Goal: Transaction & Acquisition: Obtain resource

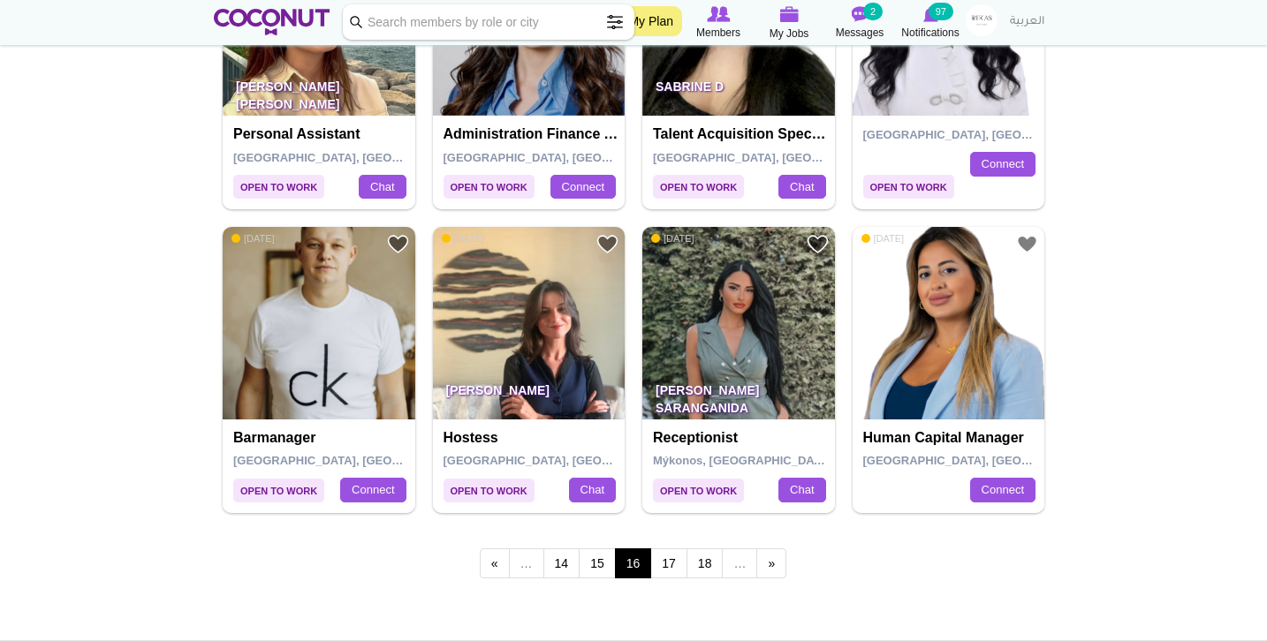
scroll to position [2914, 0]
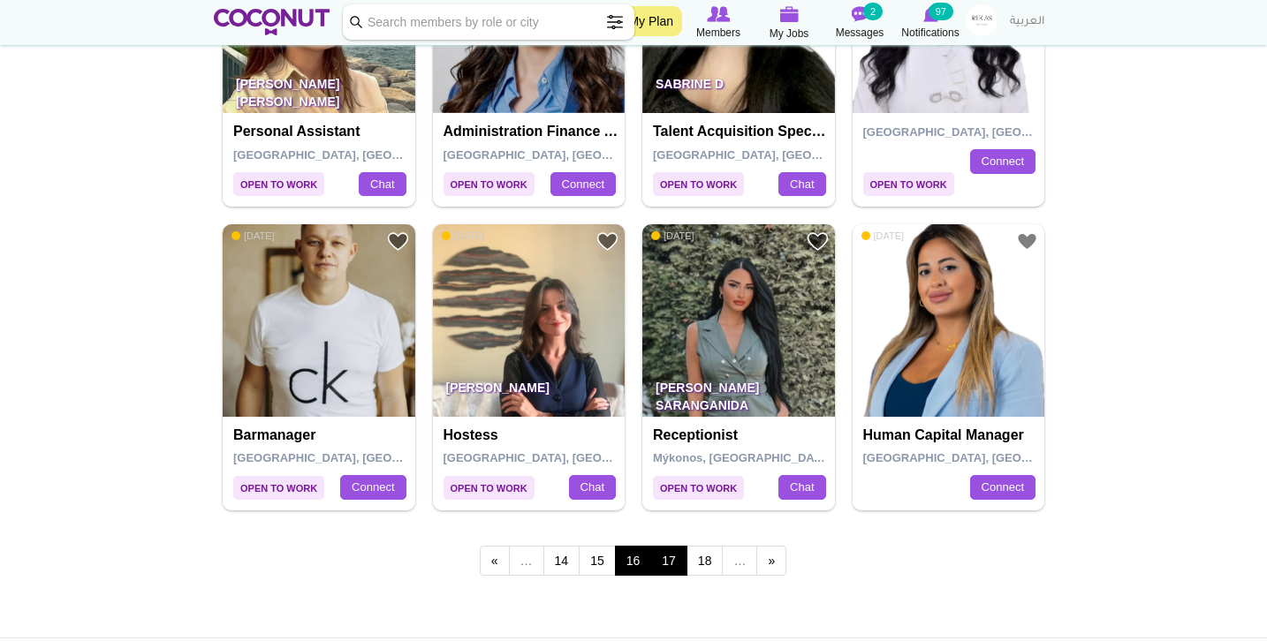
click at [669, 546] on link "17" at bounding box center [668, 561] width 37 height 30
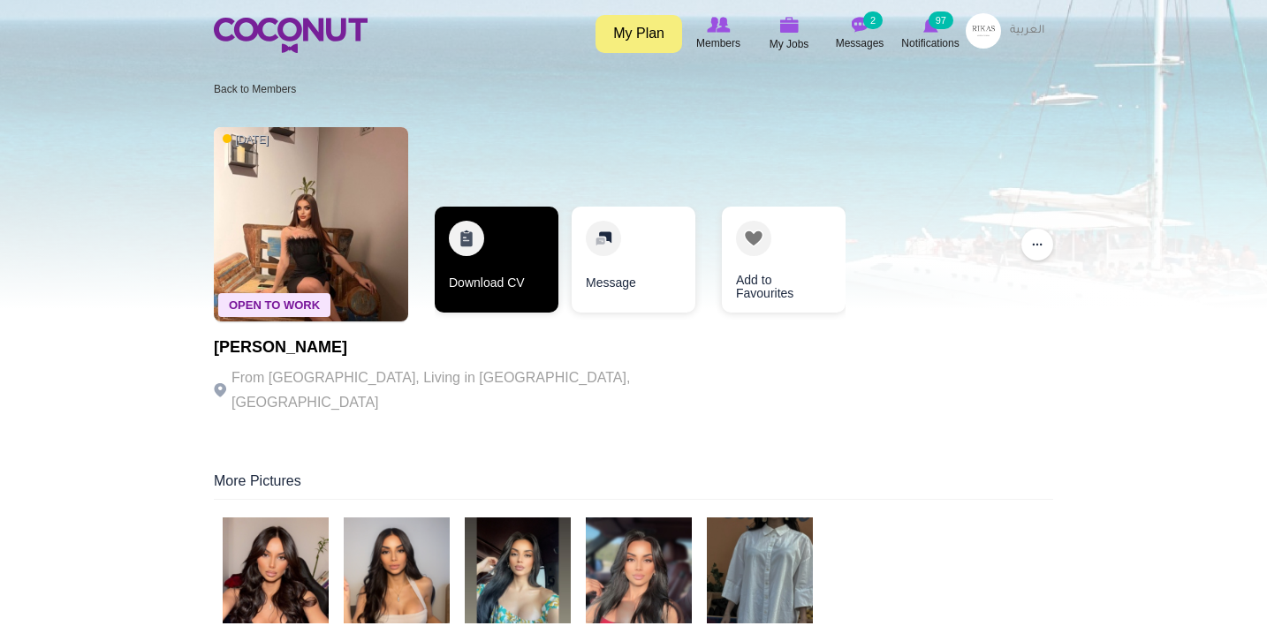
click at [480, 261] on link "Download CV" at bounding box center [497, 260] width 124 height 106
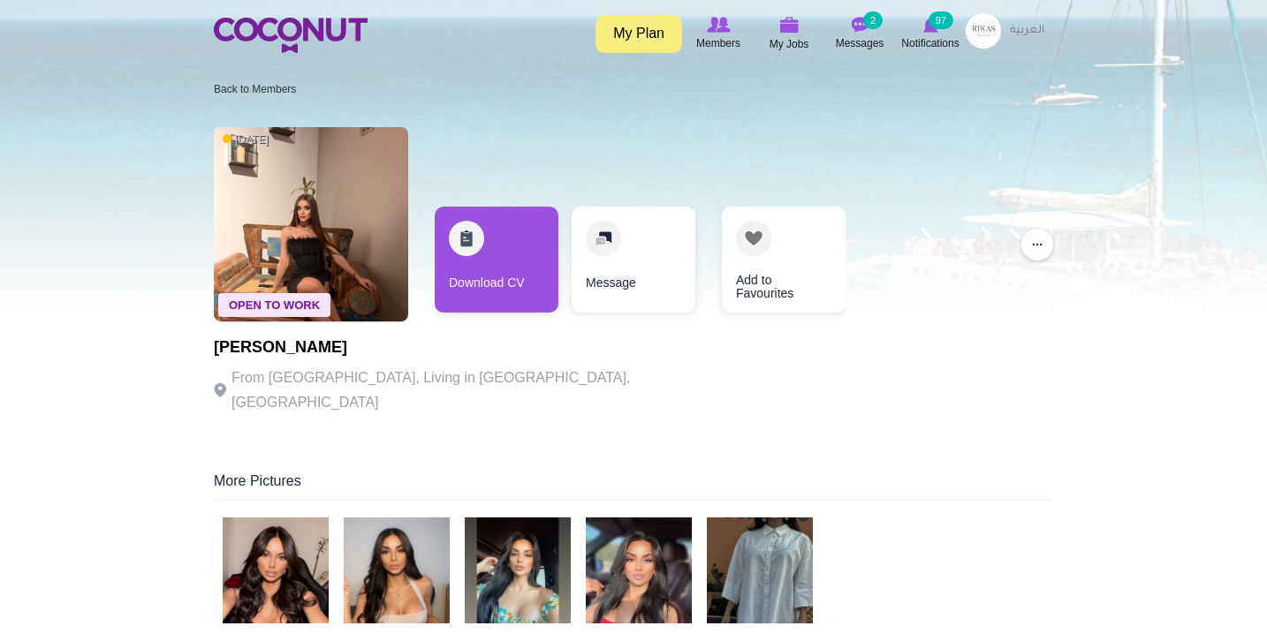
click at [304, 558] on img at bounding box center [276, 571] width 106 height 106
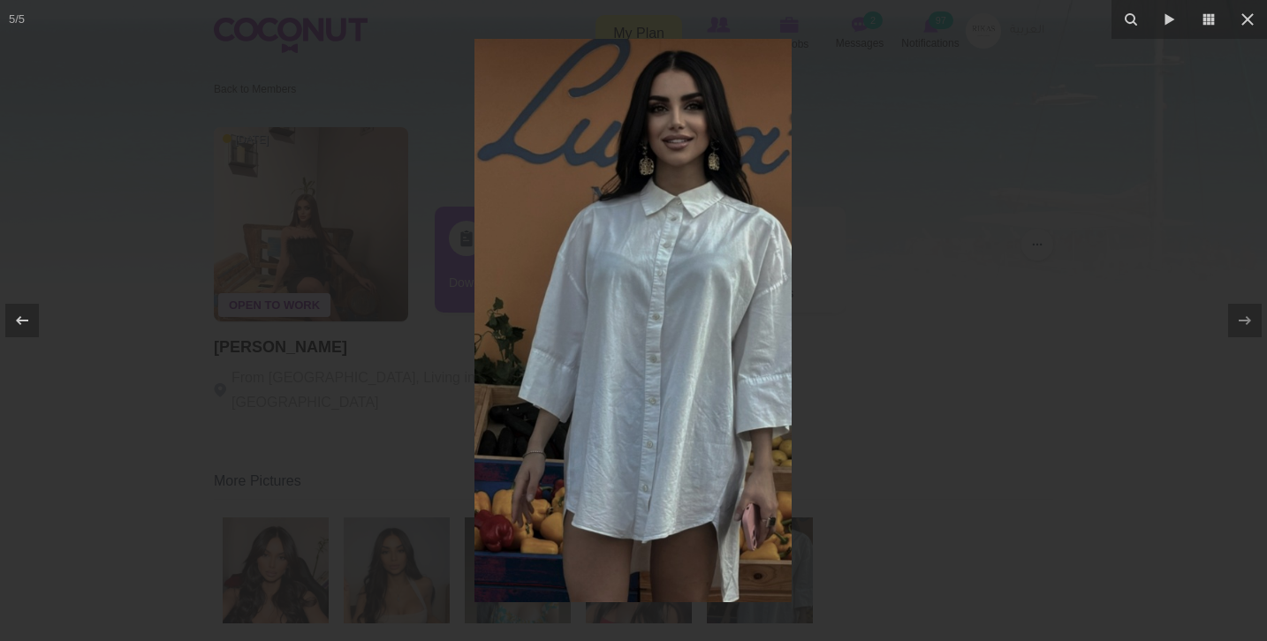
click at [286, 410] on div at bounding box center [633, 320] width 1267 height 641
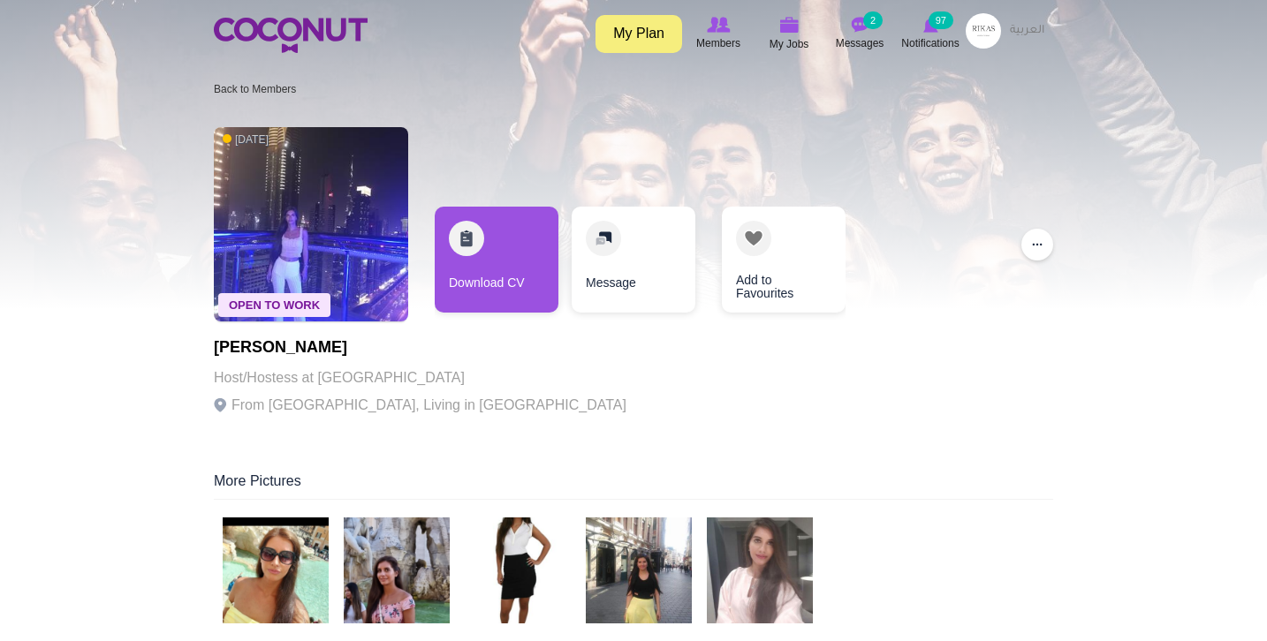
click at [295, 575] on img at bounding box center [276, 571] width 106 height 106
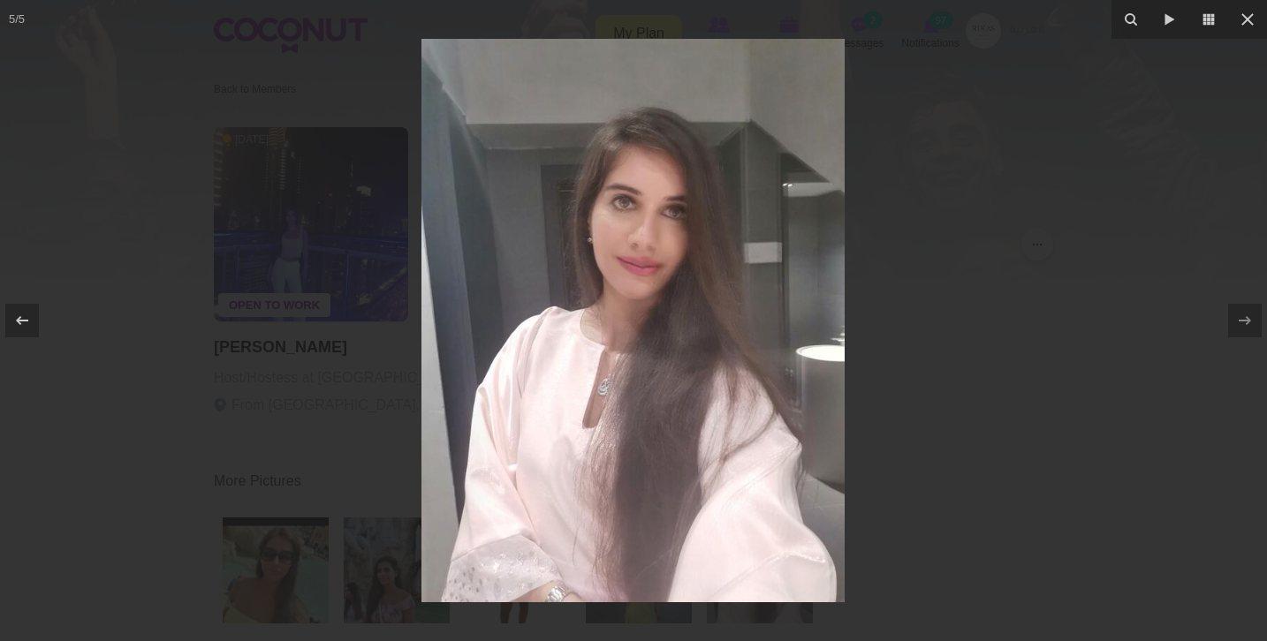
click at [337, 397] on div at bounding box center [633, 320] width 1267 height 641
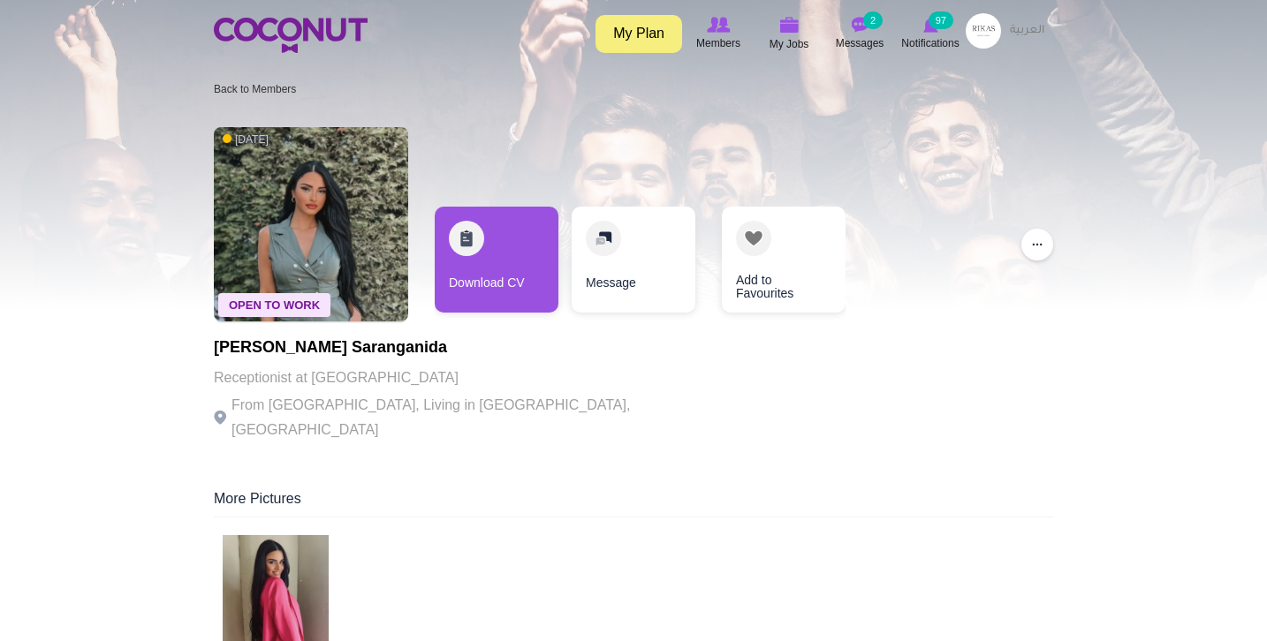
click at [284, 592] on img at bounding box center [276, 588] width 106 height 106
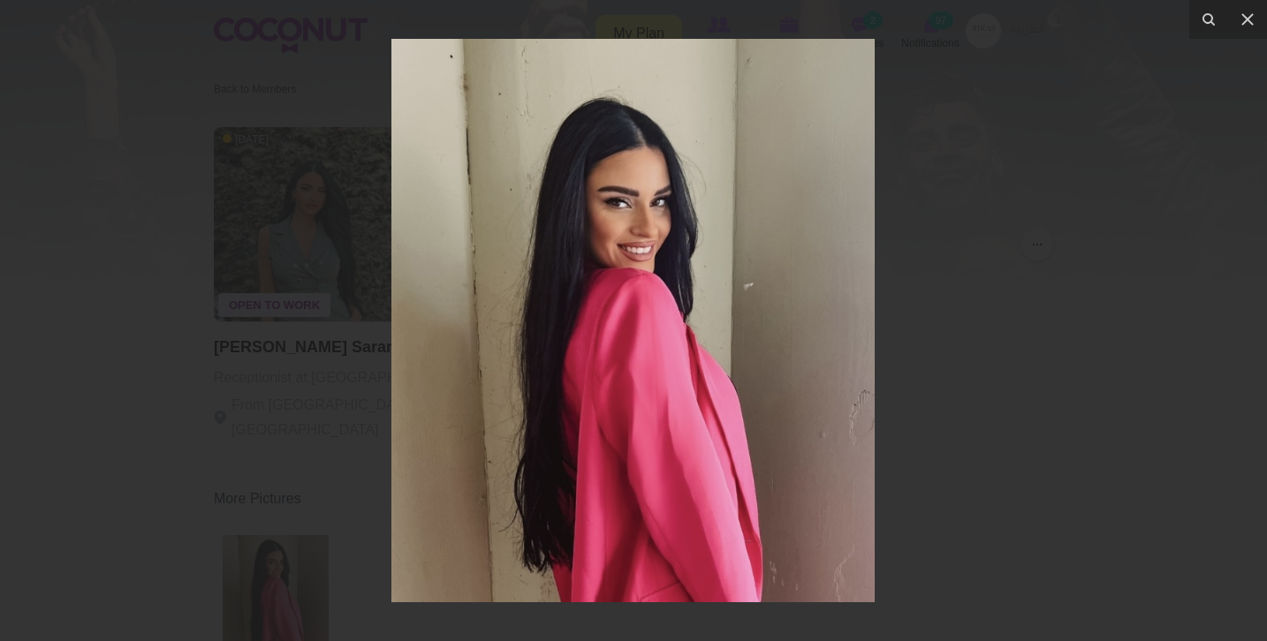
click at [200, 461] on div at bounding box center [633, 320] width 1267 height 641
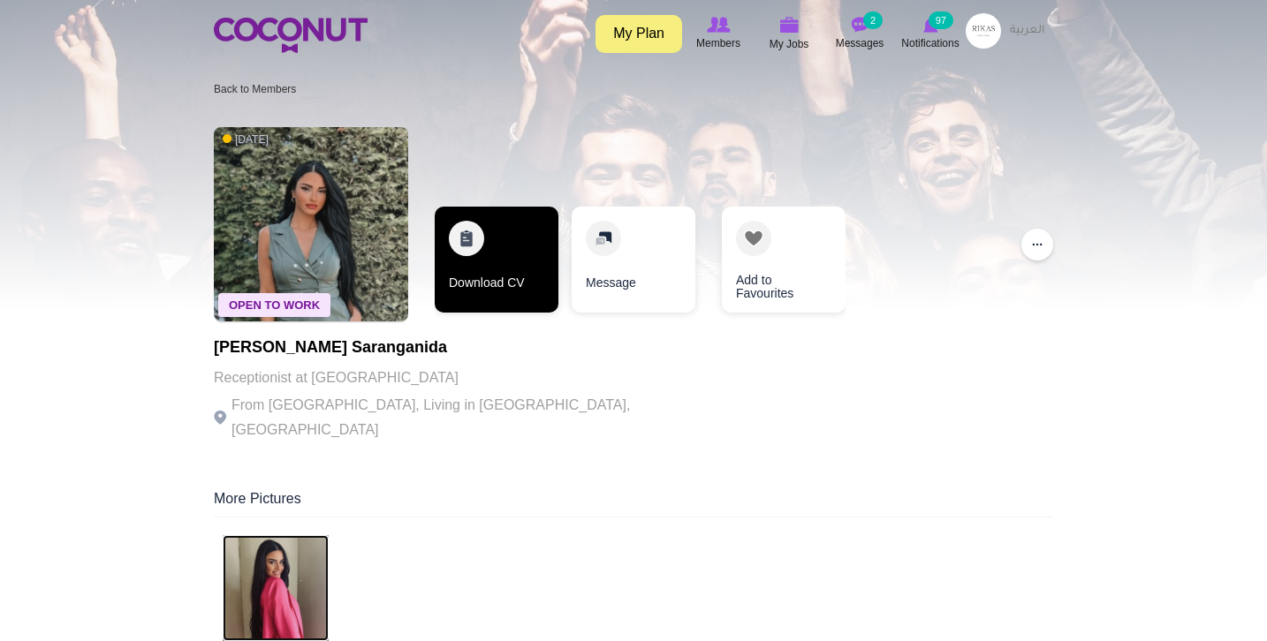
click at [515, 250] on link "Download CV" at bounding box center [497, 260] width 124 height 106
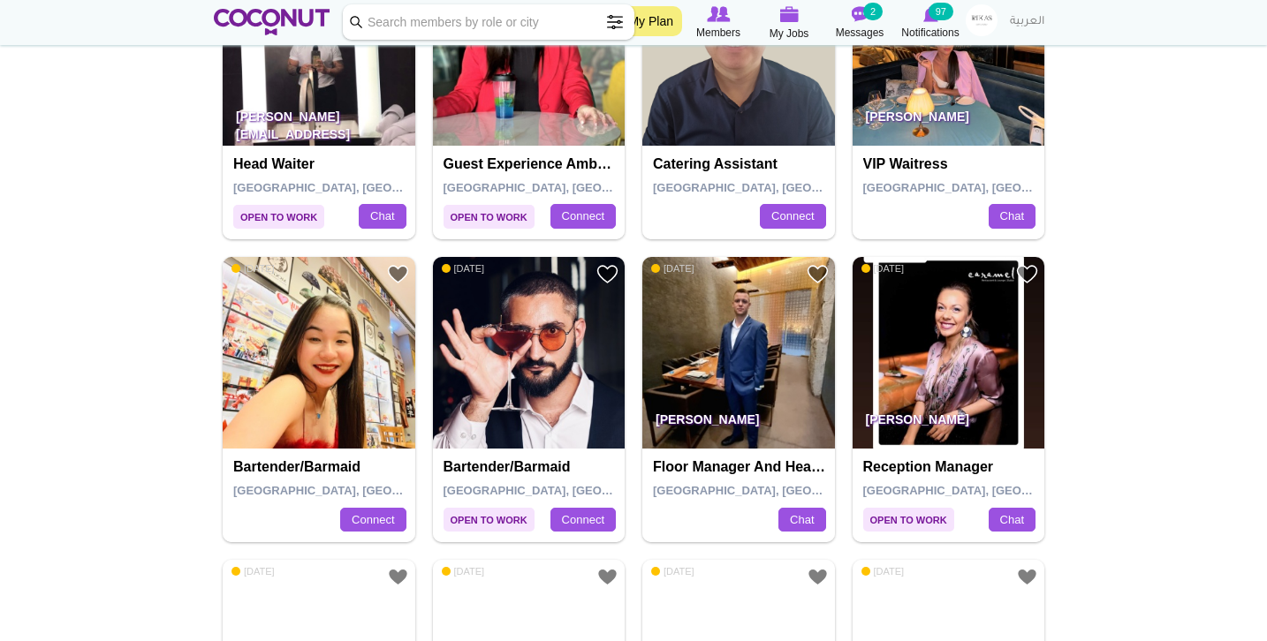
scroll to position [1859, 0]
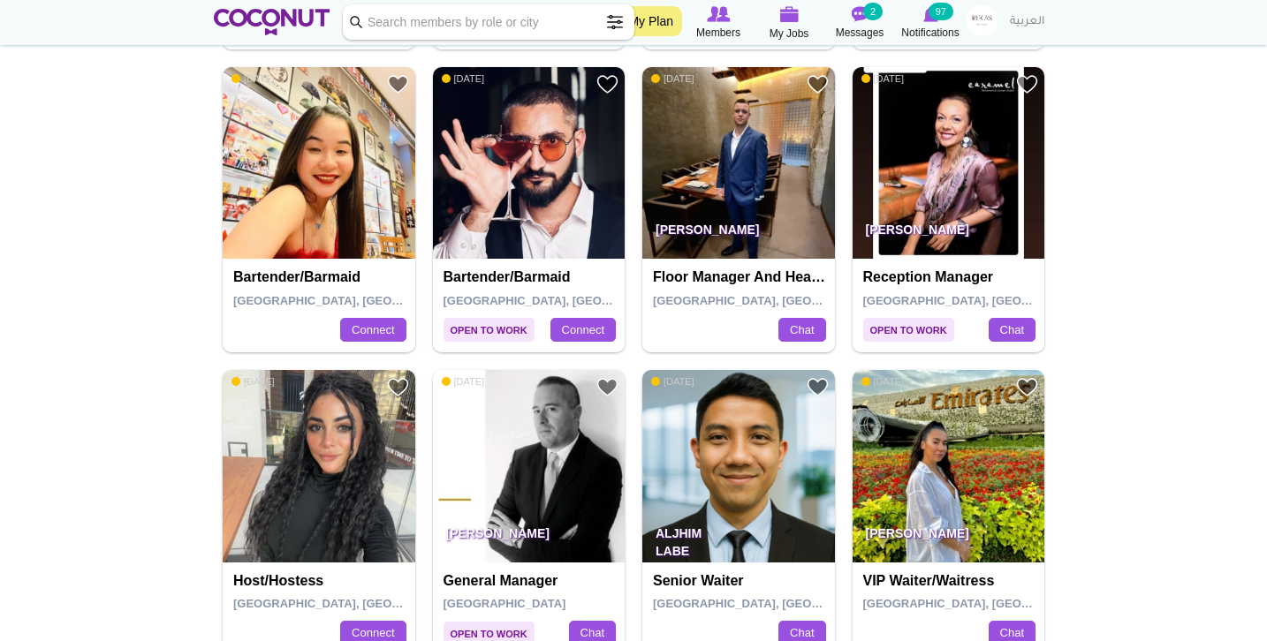
click at [945, 438] on img at bounding box center [949, 466] width 193 height 193
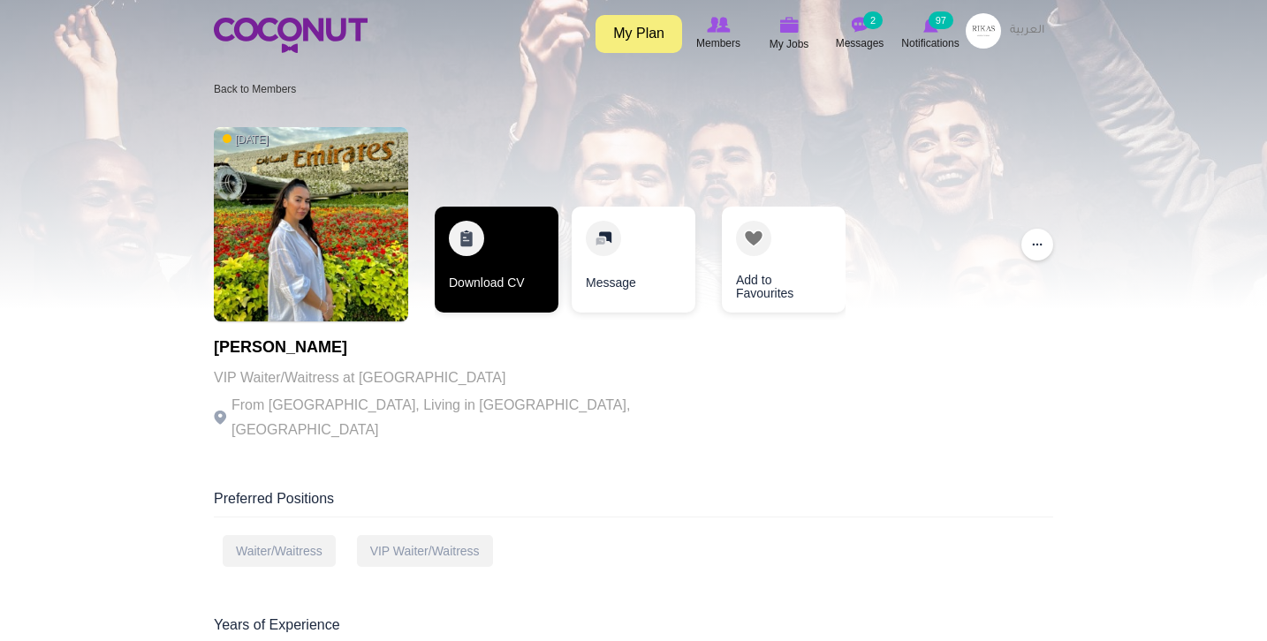
click at [491, 280] on link "Download CV" at bounding box center [497, 260] width 124 height 106
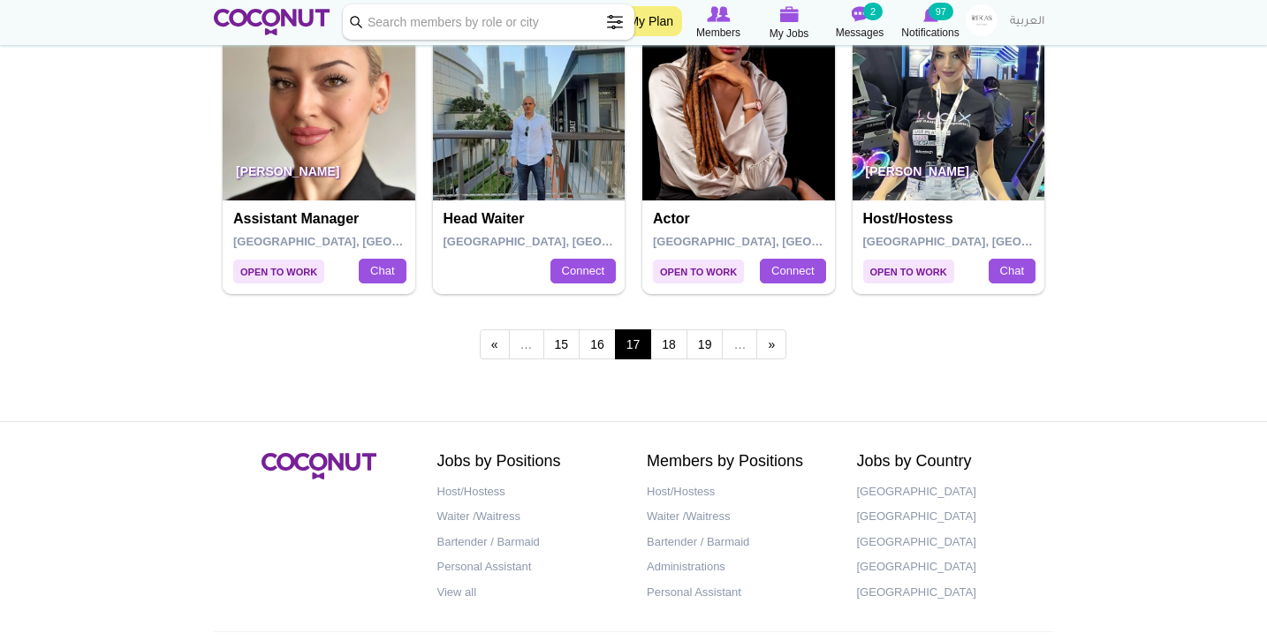
scroll to position [3162, 0]
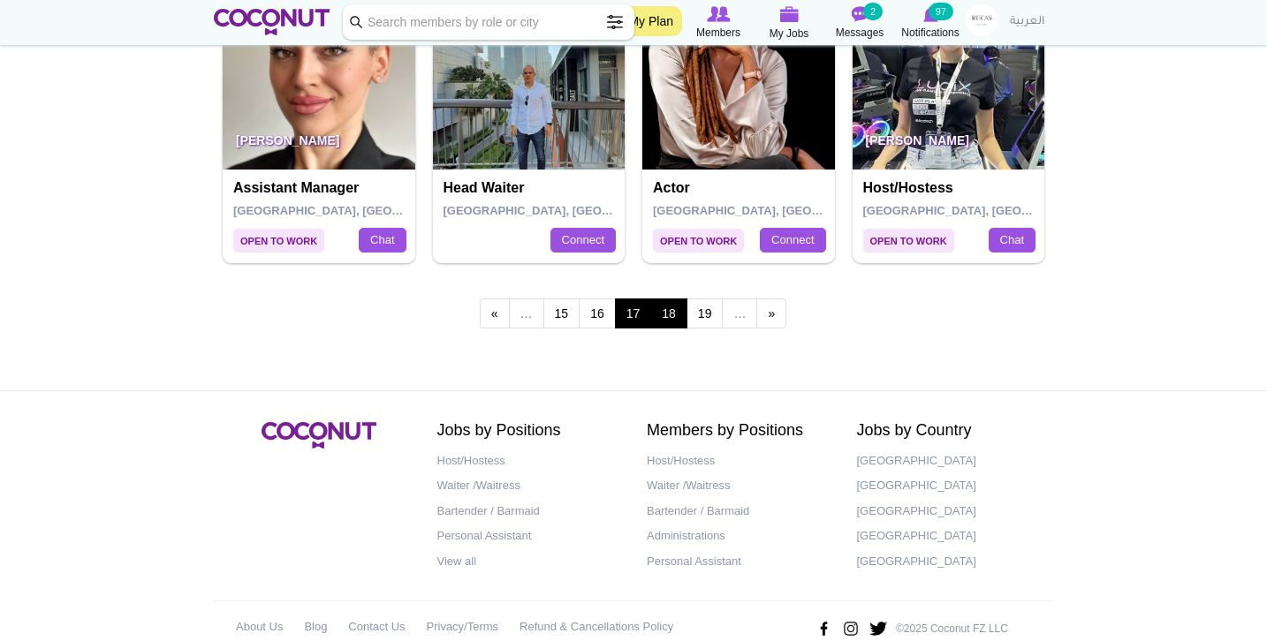
click at [663, 301] on link "18" at bounding box center [668, 314] width 37 height 30
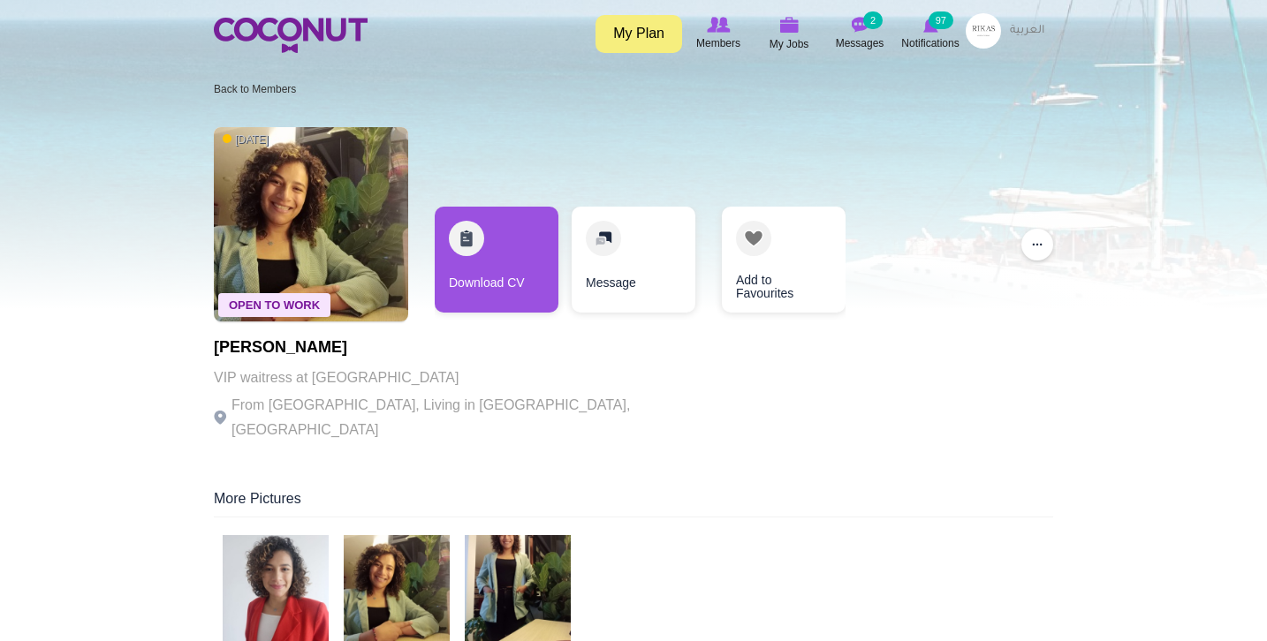
click at [289, 555] on img at bounding box center [276, 588] width 106 height 106
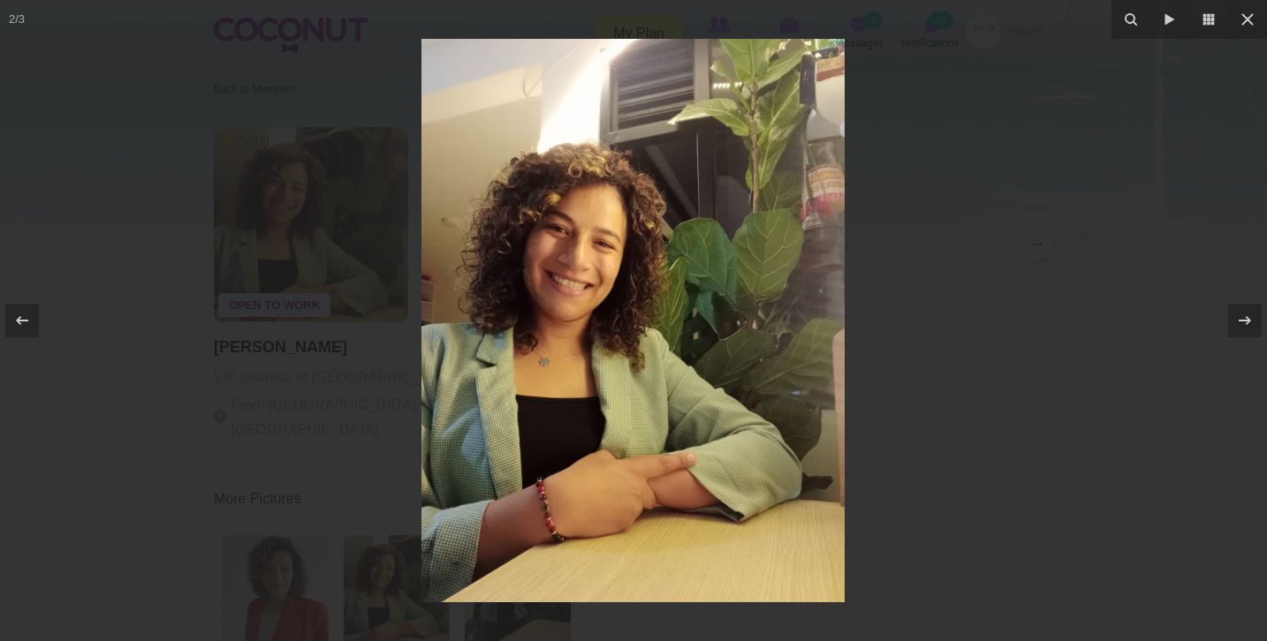
click at [275, 345] on div at bounding box center [633, 320] width 1267 height 641
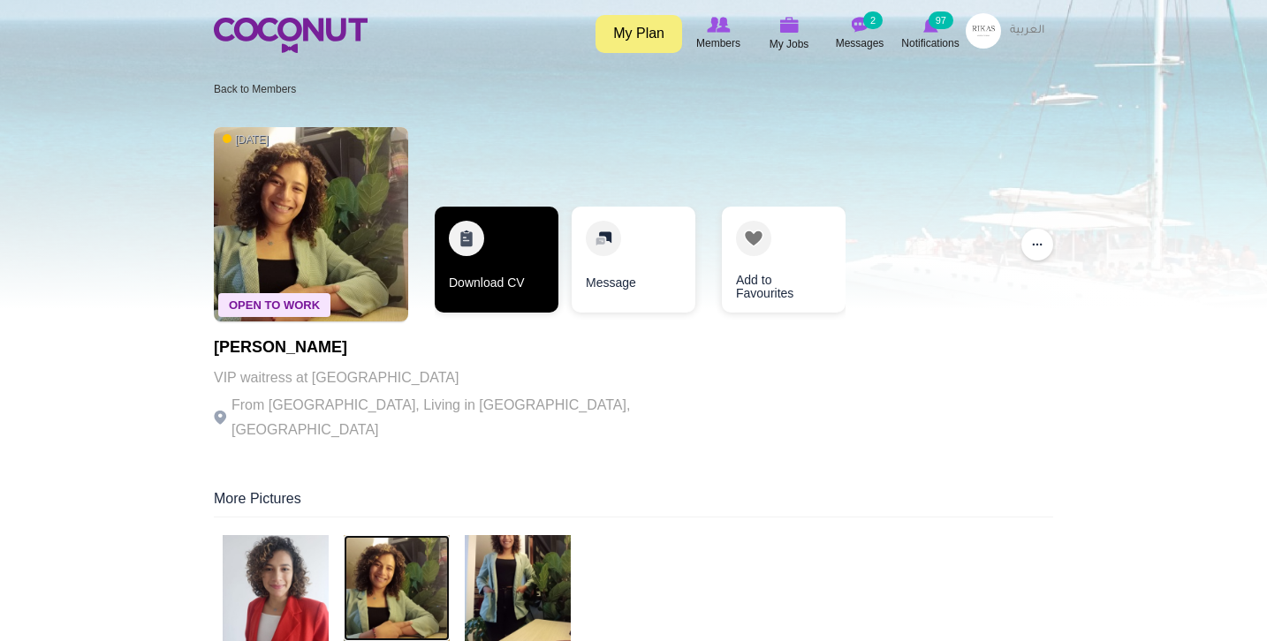
click at [468, 307] on link "Download CV" at bounding box center [497, 260] width 124 height 106
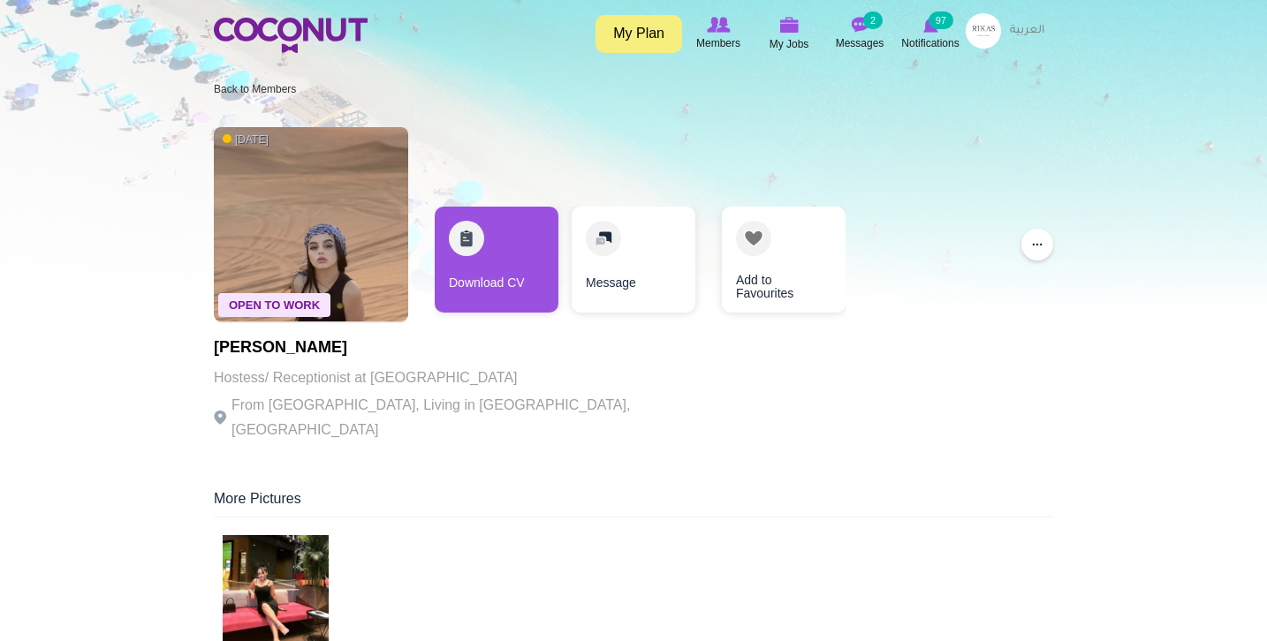
click at [315, 546] on img at bounding box center [276, 588] width 106 height 106
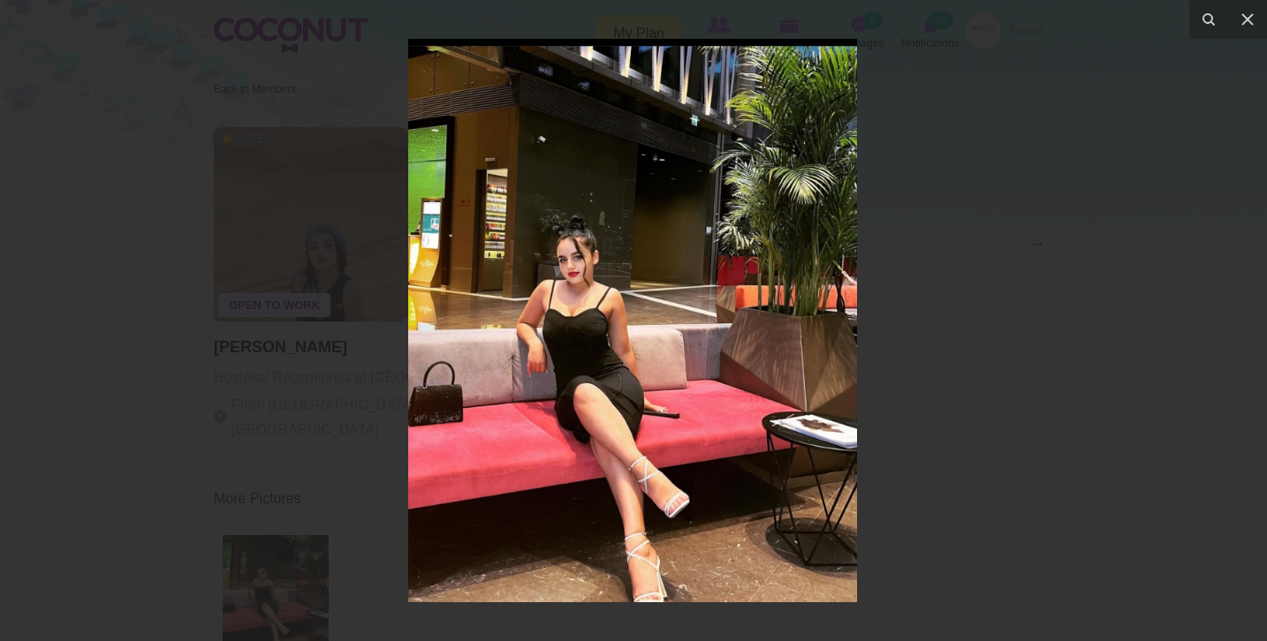
click at [229, 445] on div at bounding box center [633, 320] width 1267 height 641
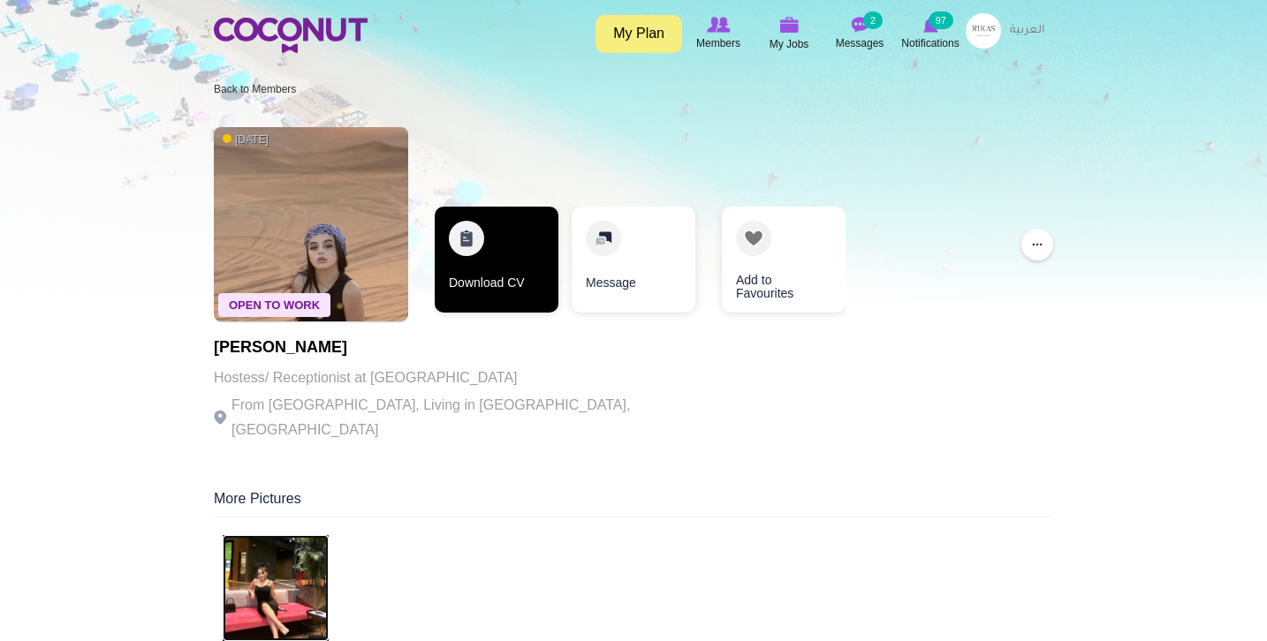
click at [509, 261] on link "Download CV" at bounding box center [497, 260] width 124 height 106
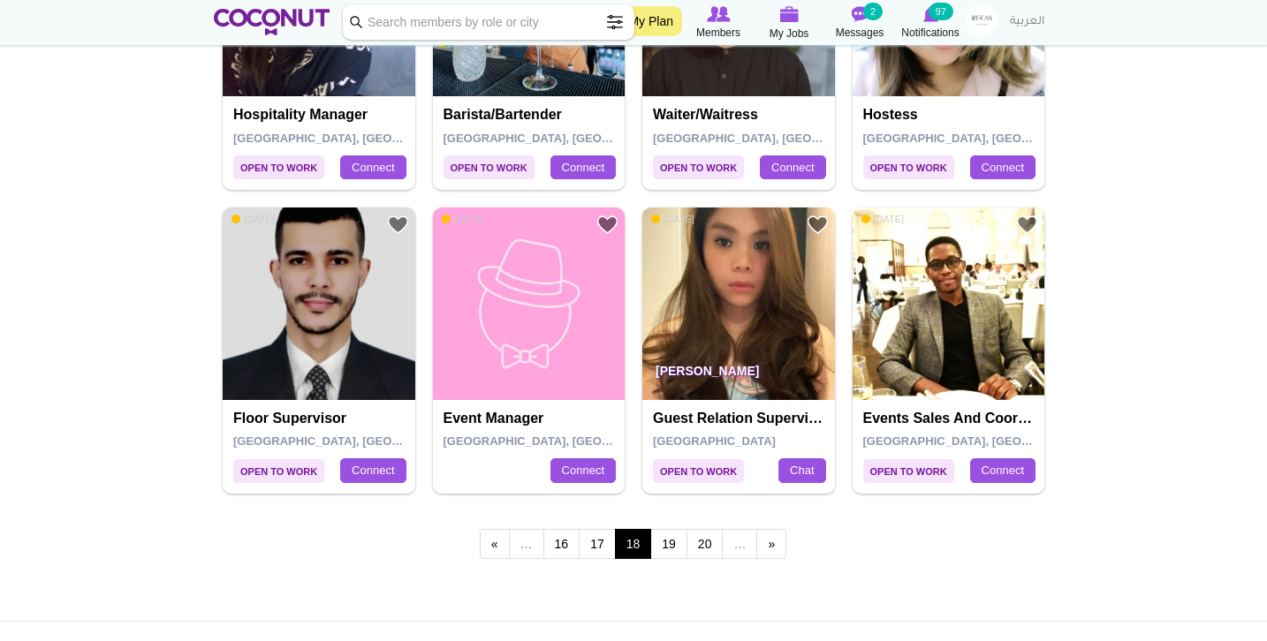
scroll to position [2944, 0]
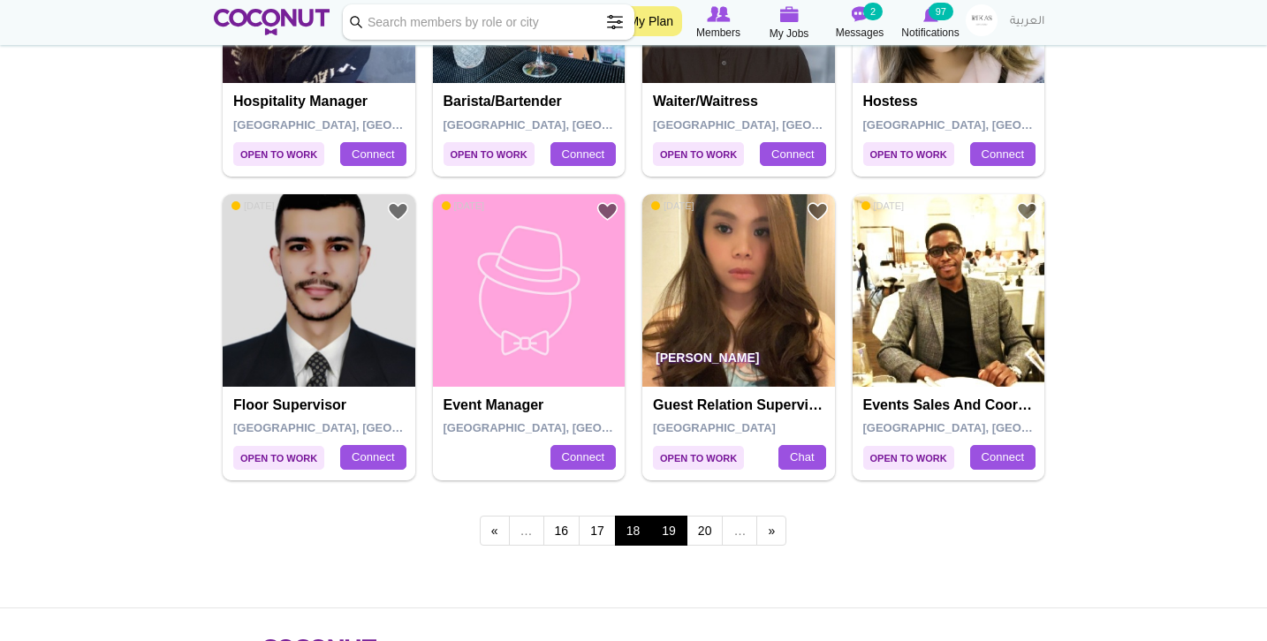
click at [674, 519] on link "19" at bounding box center [668, 531] width 37 height 30
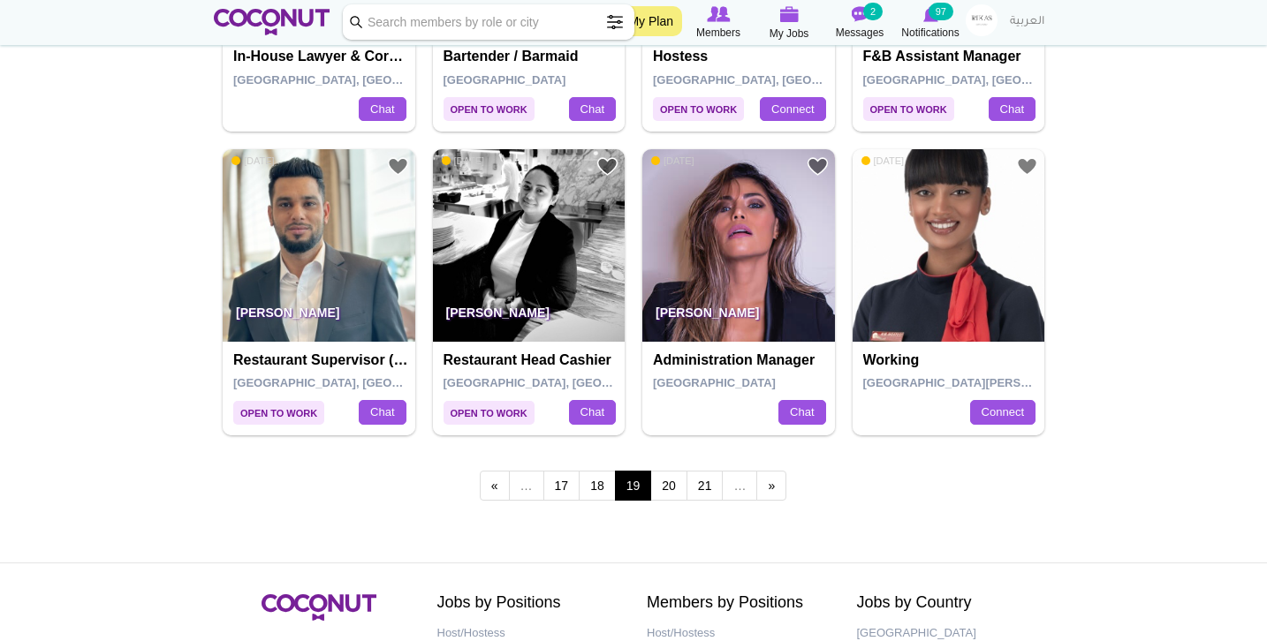
scroll to position [2991, 0]
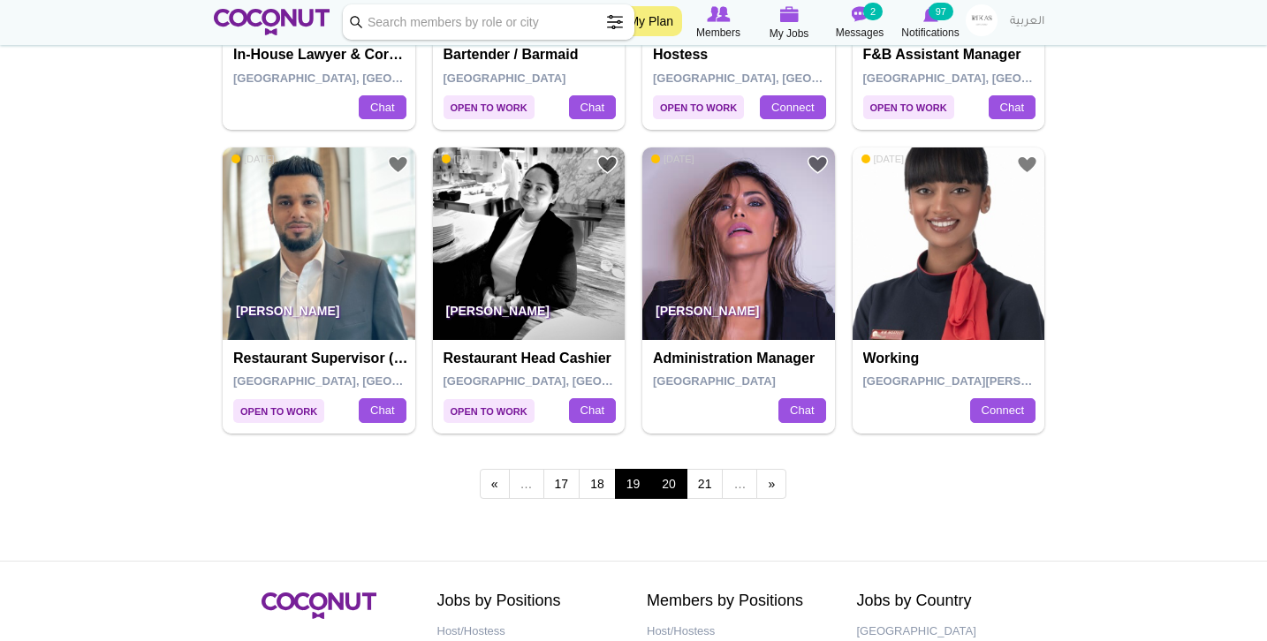
click at [678, 469] on link "20" at bounding box center [668, 484] width 37 height 30
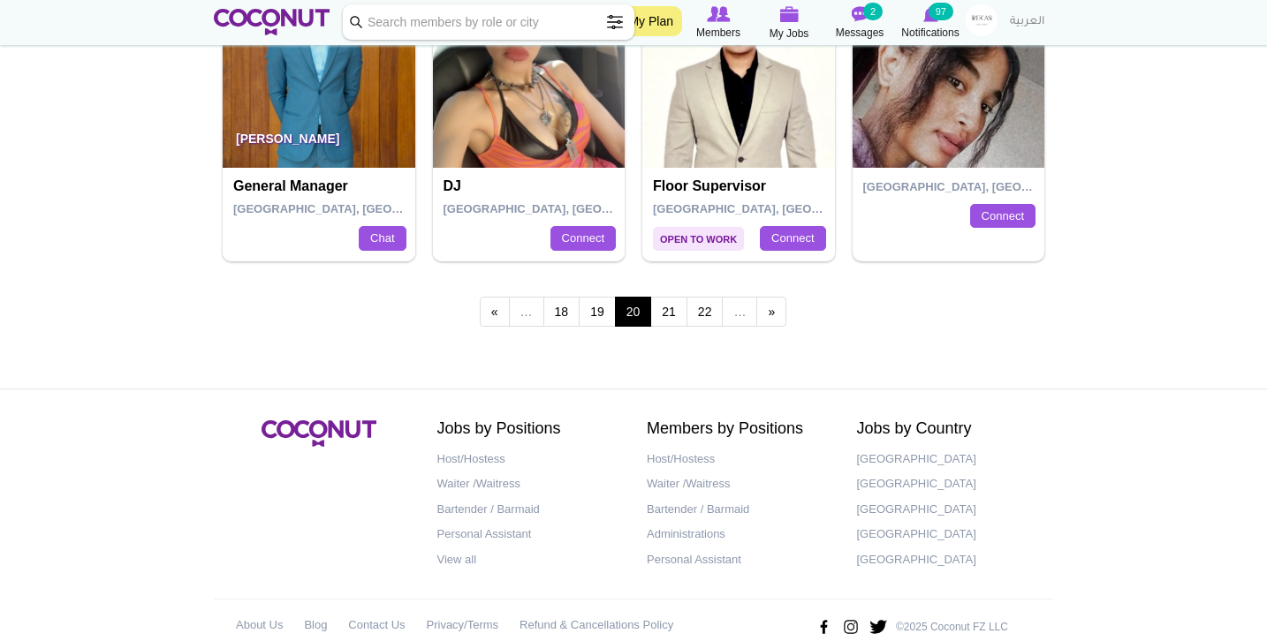
scroll to position [3169, 0]
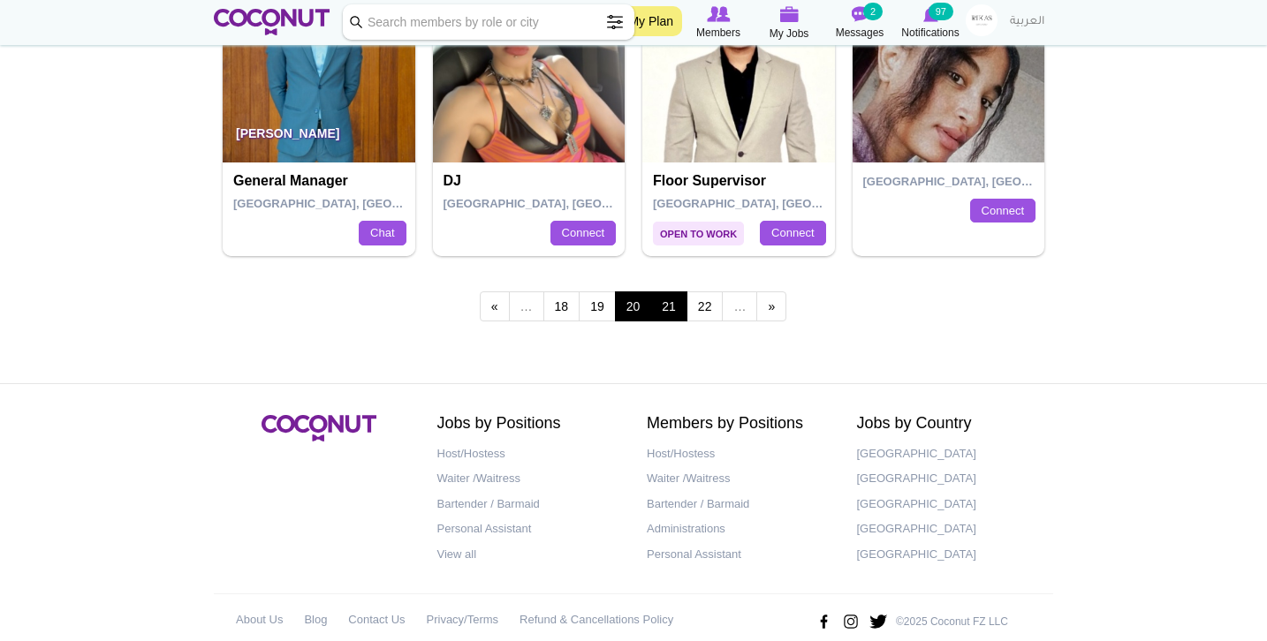
click at [661, 292] on link "21" at bounding box center [668, 307] width 37 height 30
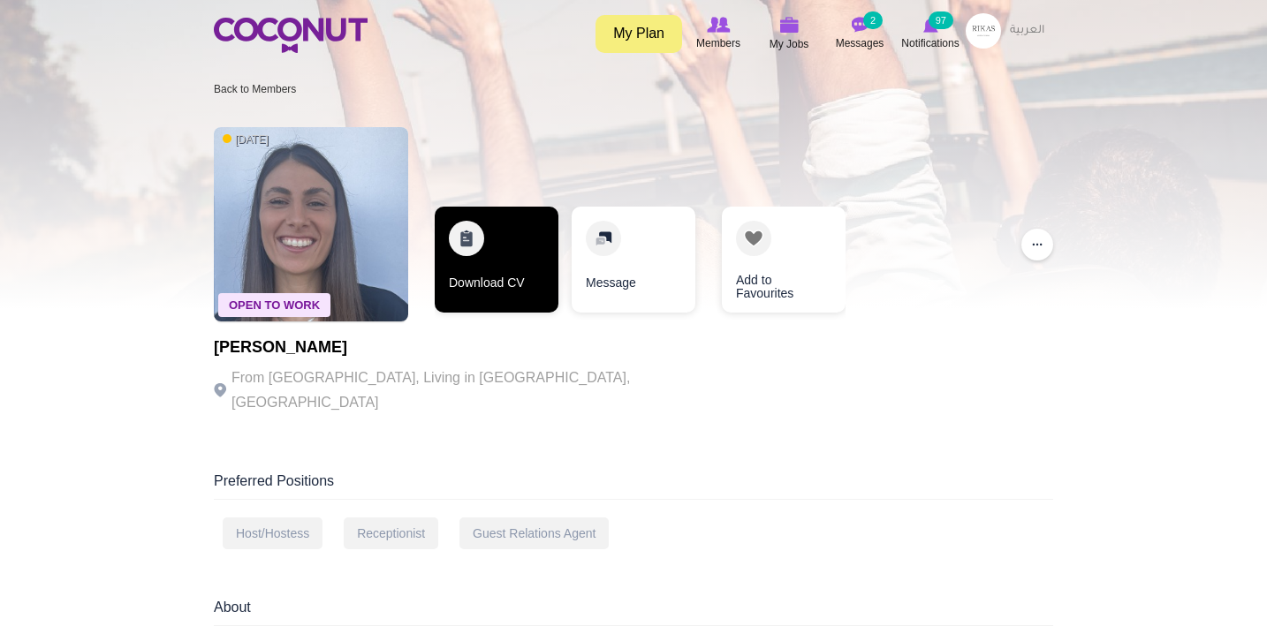
click at [542, 247] on link "Download CV" at bounding box center [497, 260] width 124 height 106
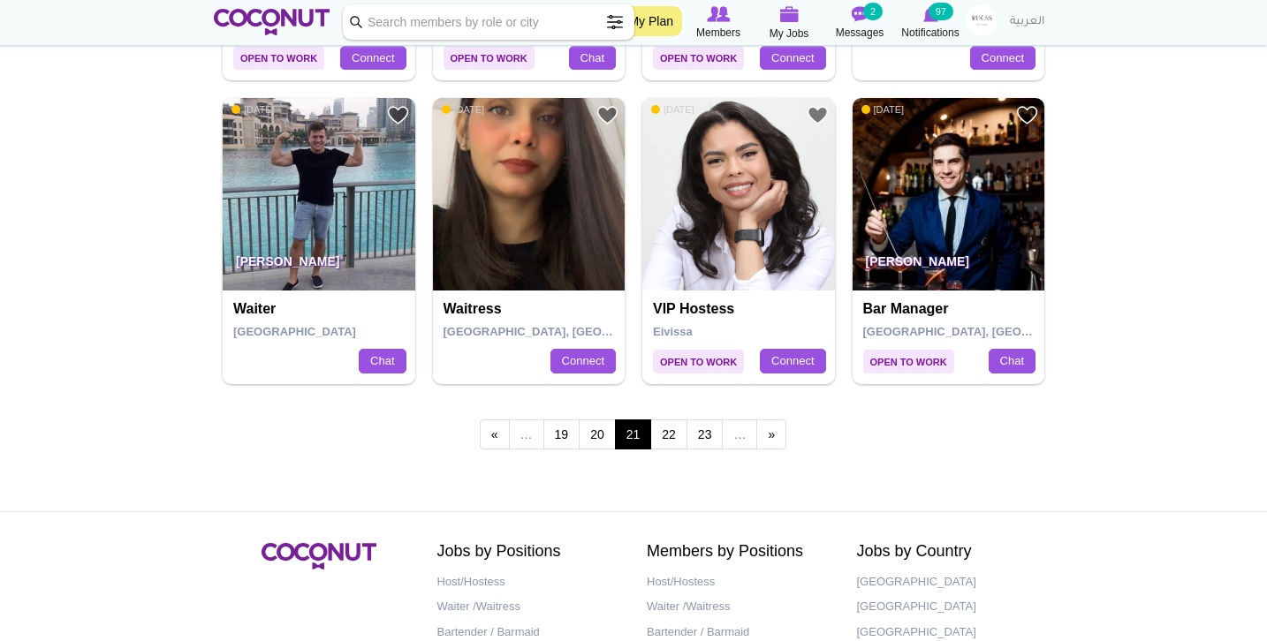
scroll to position [3076, 0]
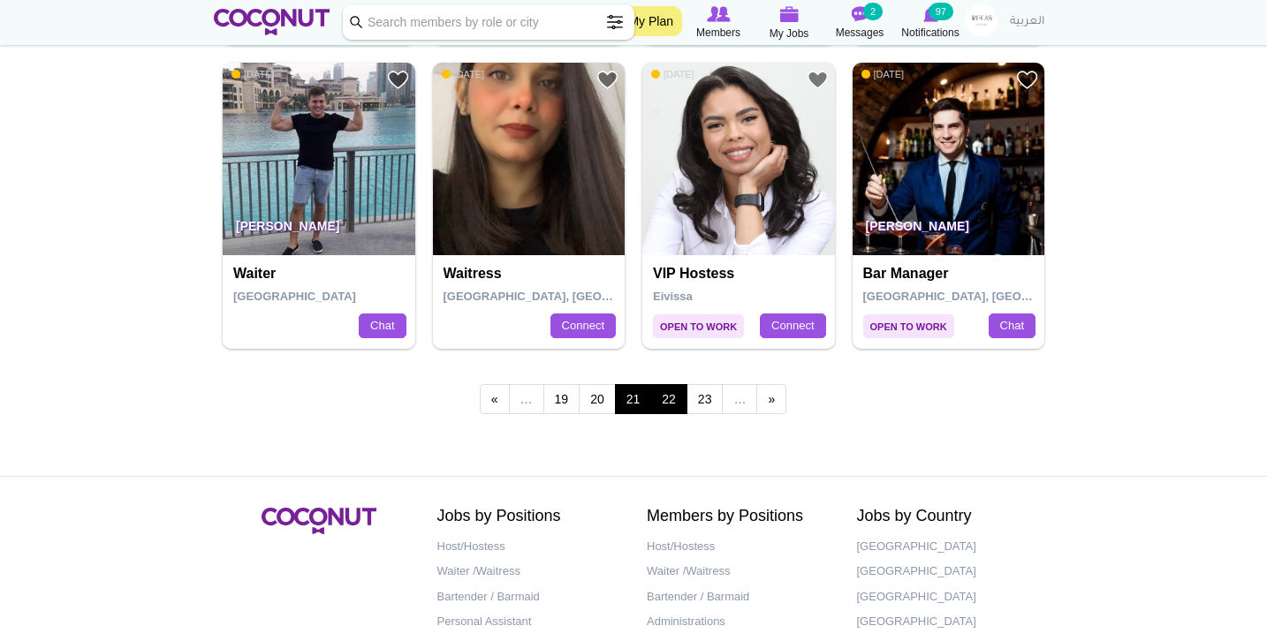
click at [675, 386] on link "22" at bounding box center [668, 399] width 37 height 30
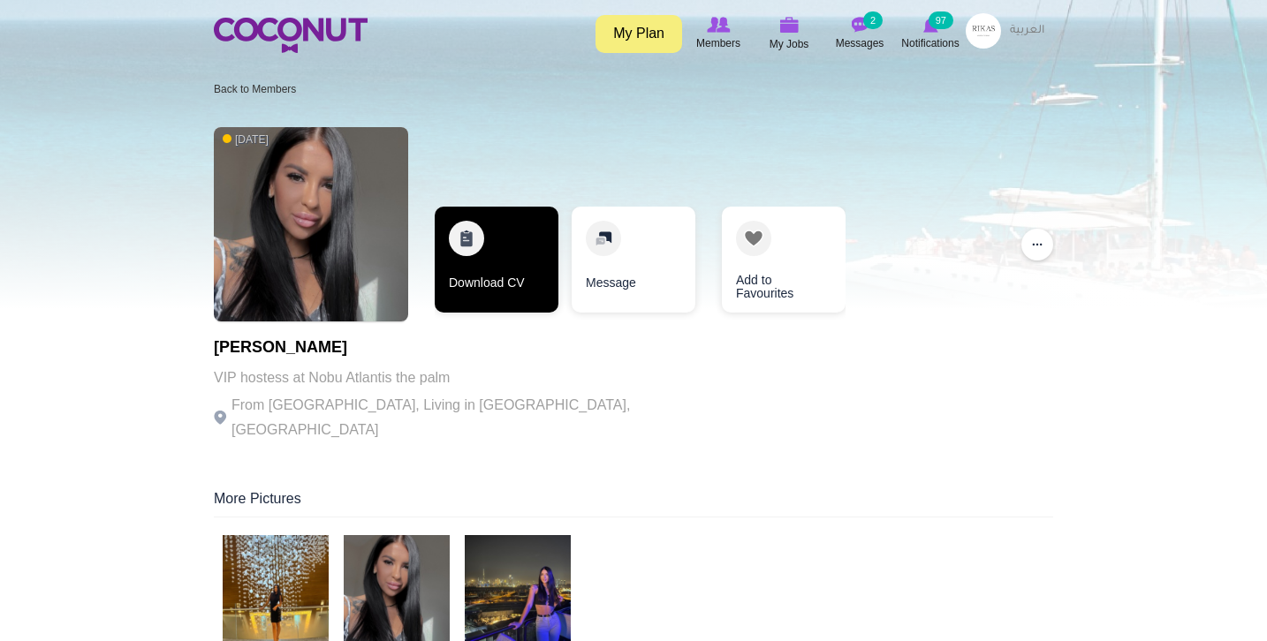
click at [498, 291] on link "Download CV" at bounding box center [497, 260] width 124 height 106
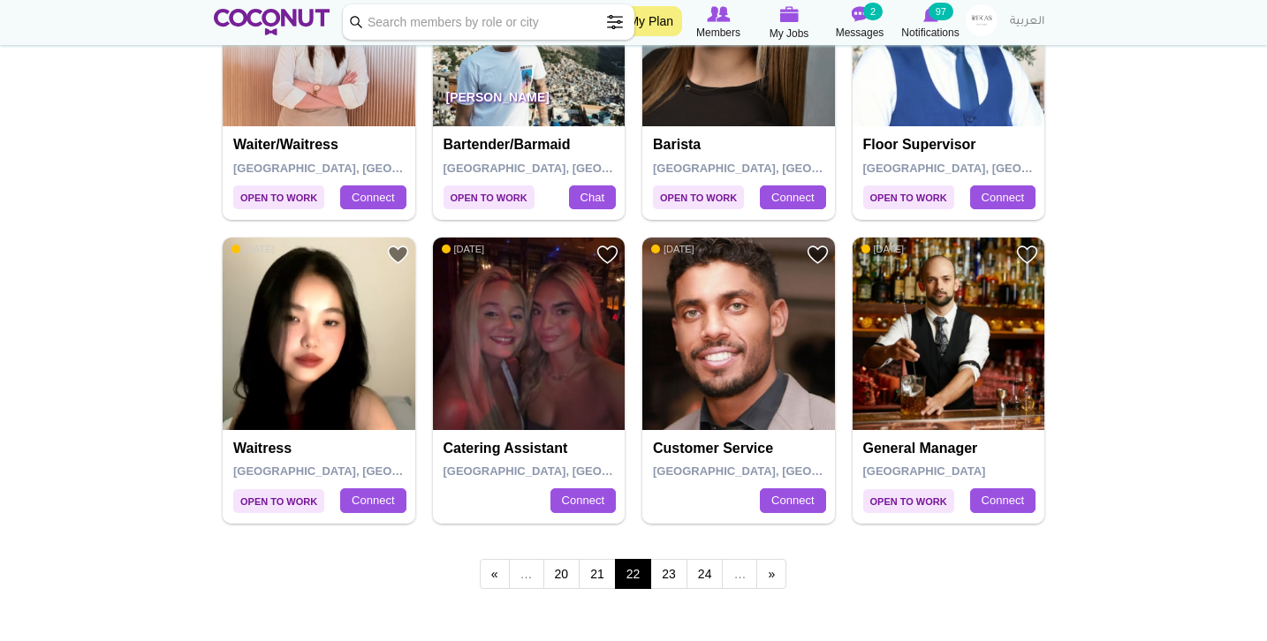
scroll to position [2902, 0]
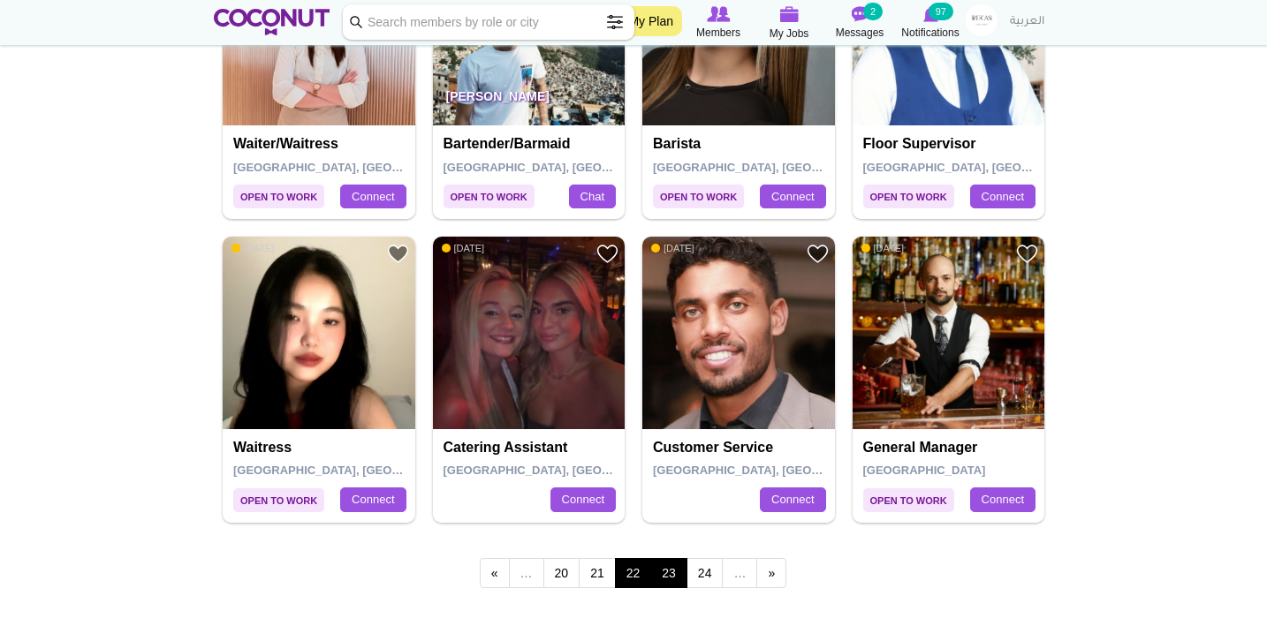
click at [671, 565] on link "23" at bounding box center [668, 573] width 37 height 30
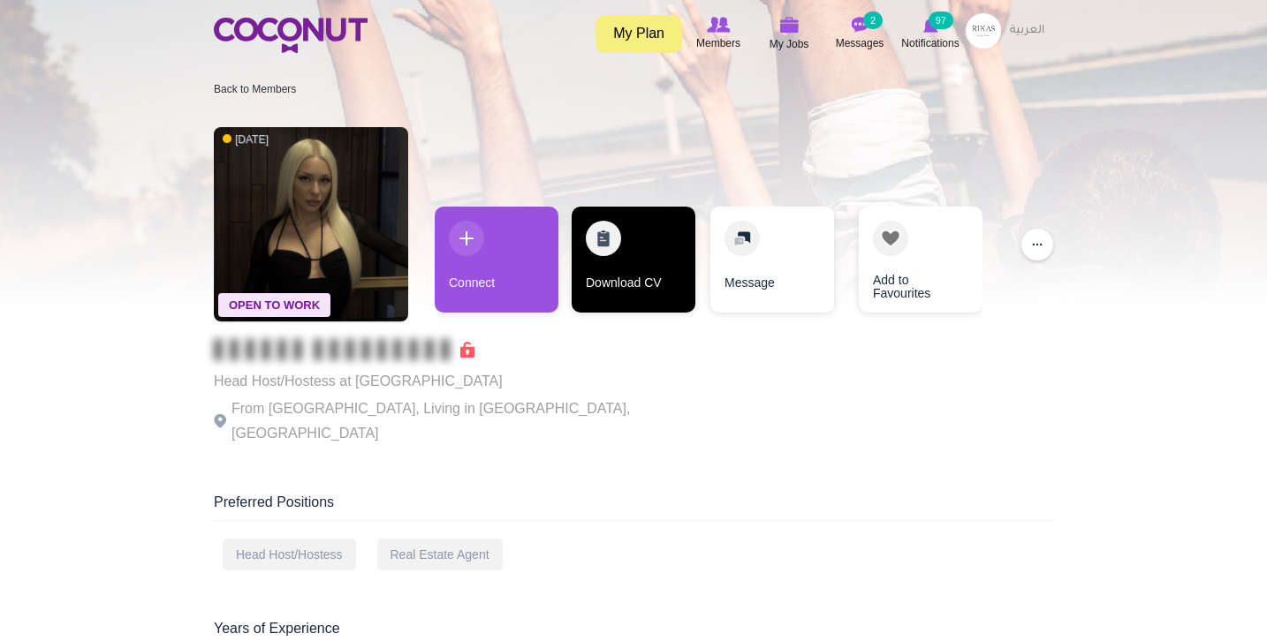
click at [609, 241] on link "Download CV" at bounding box center [634, 260] width 124 height 106
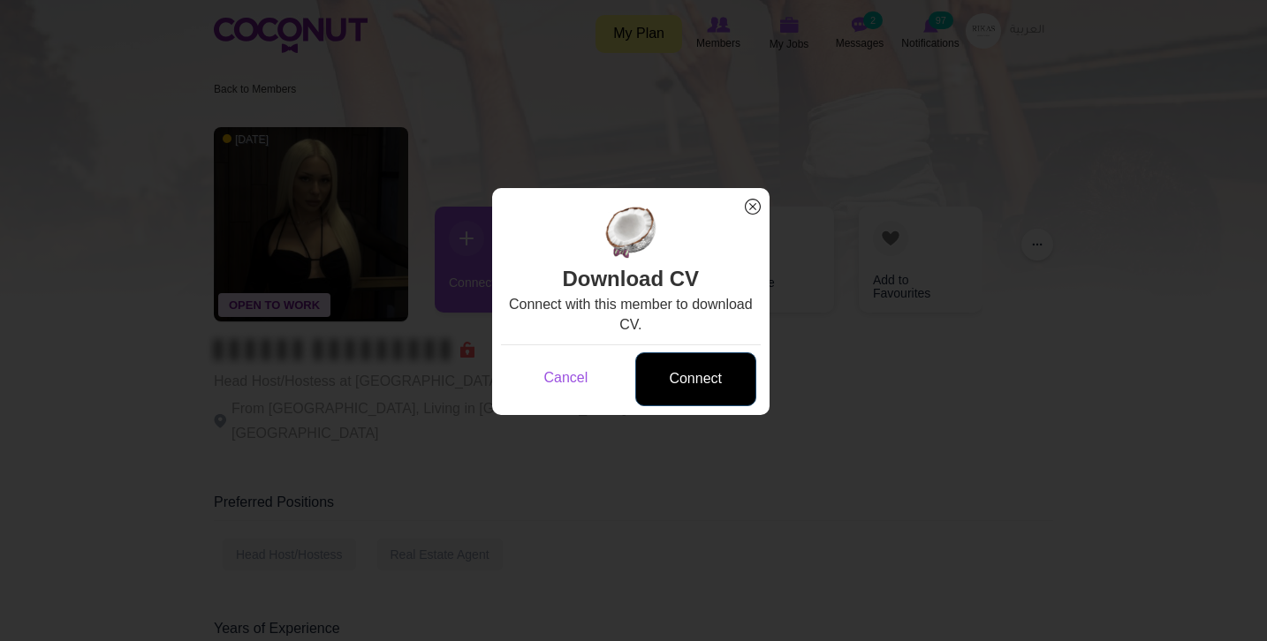
click at [707, 388] on link "Connect" at bounding box center [695, 379] width 121 height 54
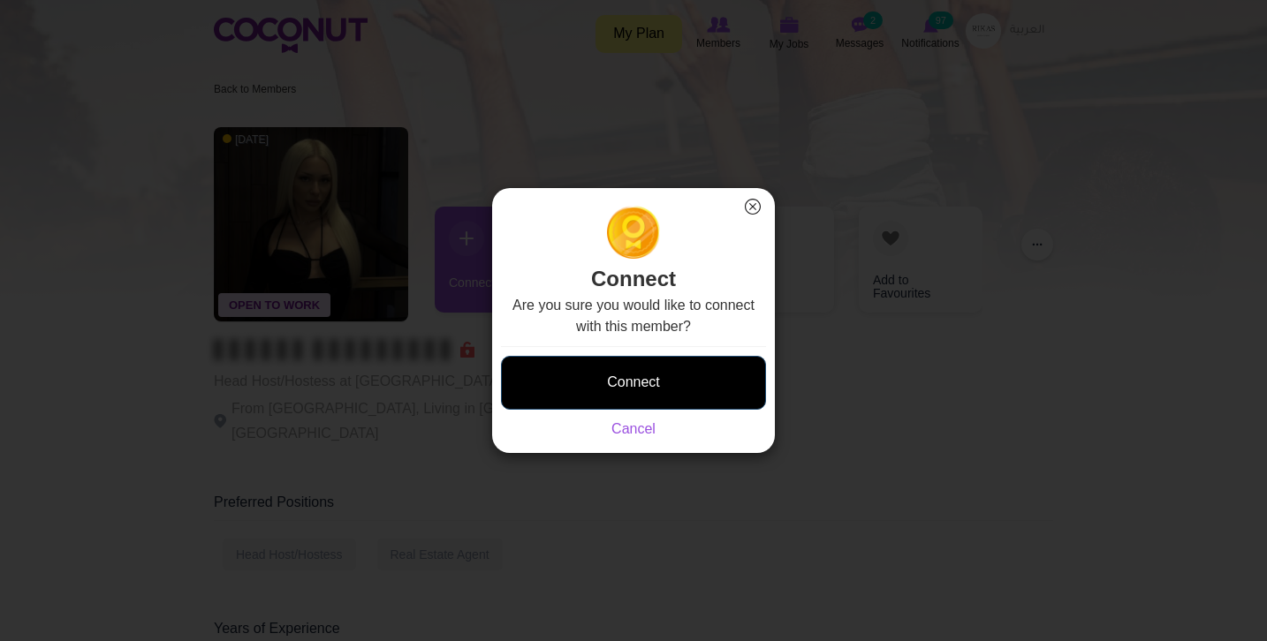
click at [705, 398] on button "Connect" at bounding box center [633, 383] width 265 height 54
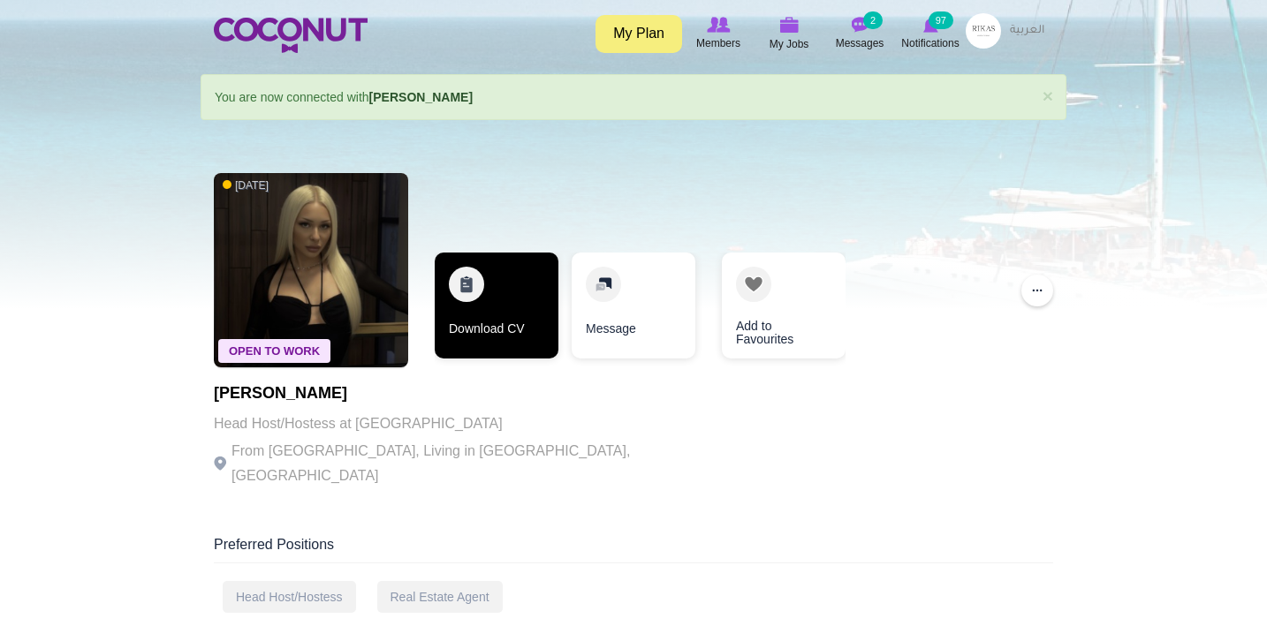
click at [497, 288] on link "Download CV" at bounding box center [497, 306] width 124 height 106
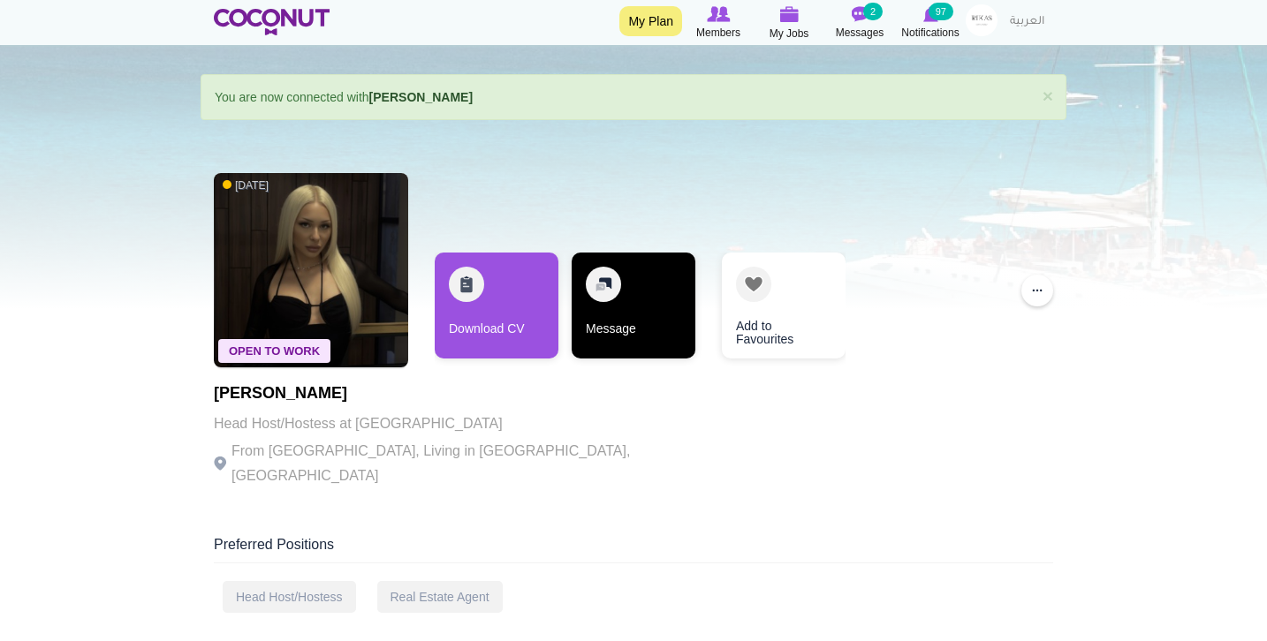
scroll to position [124, 0]
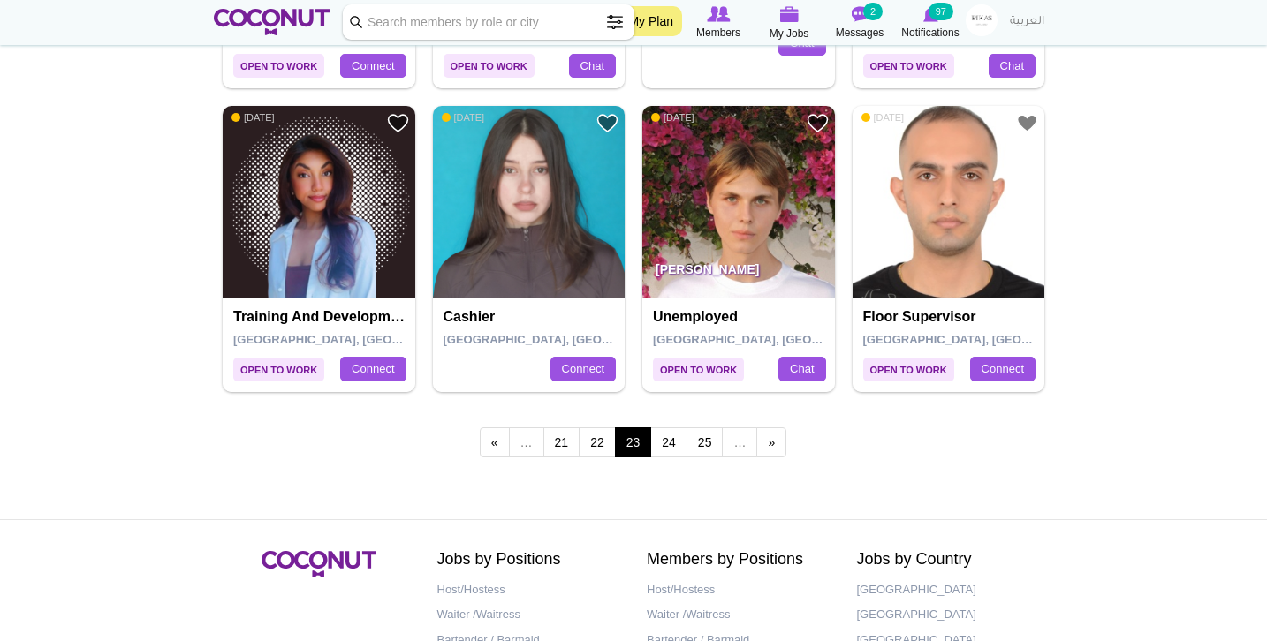
scroll to position [3035, 0]
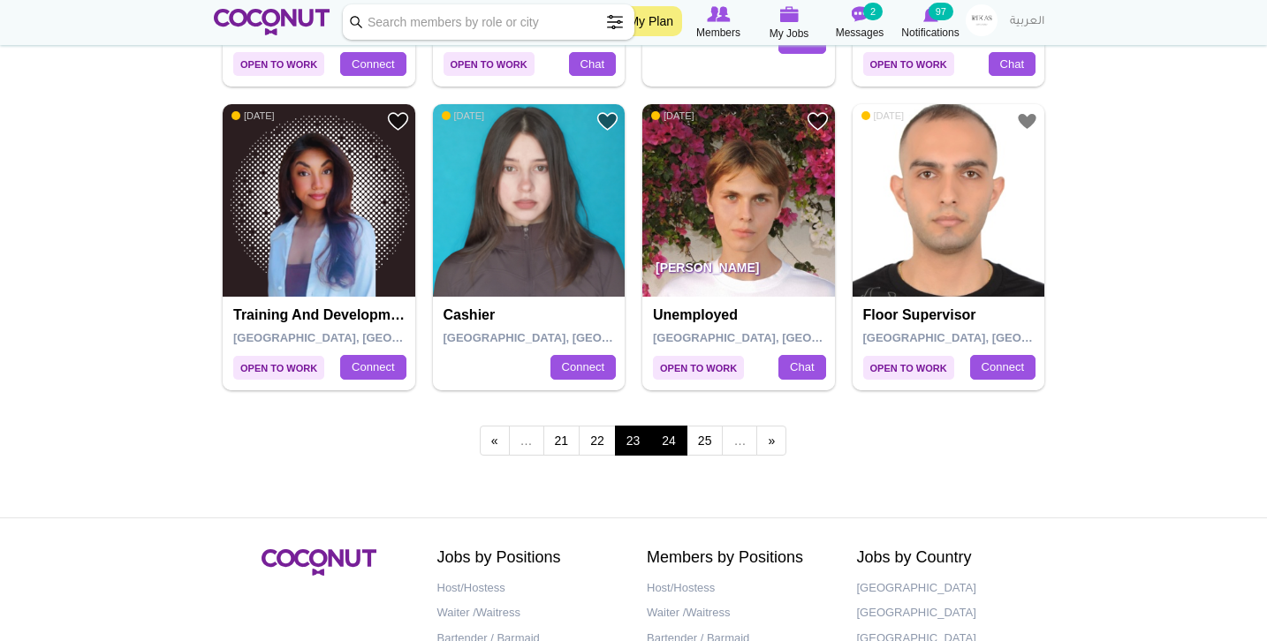
click at [662, 428] on link "24" at bounding box center [668, 441] width 37 height 30
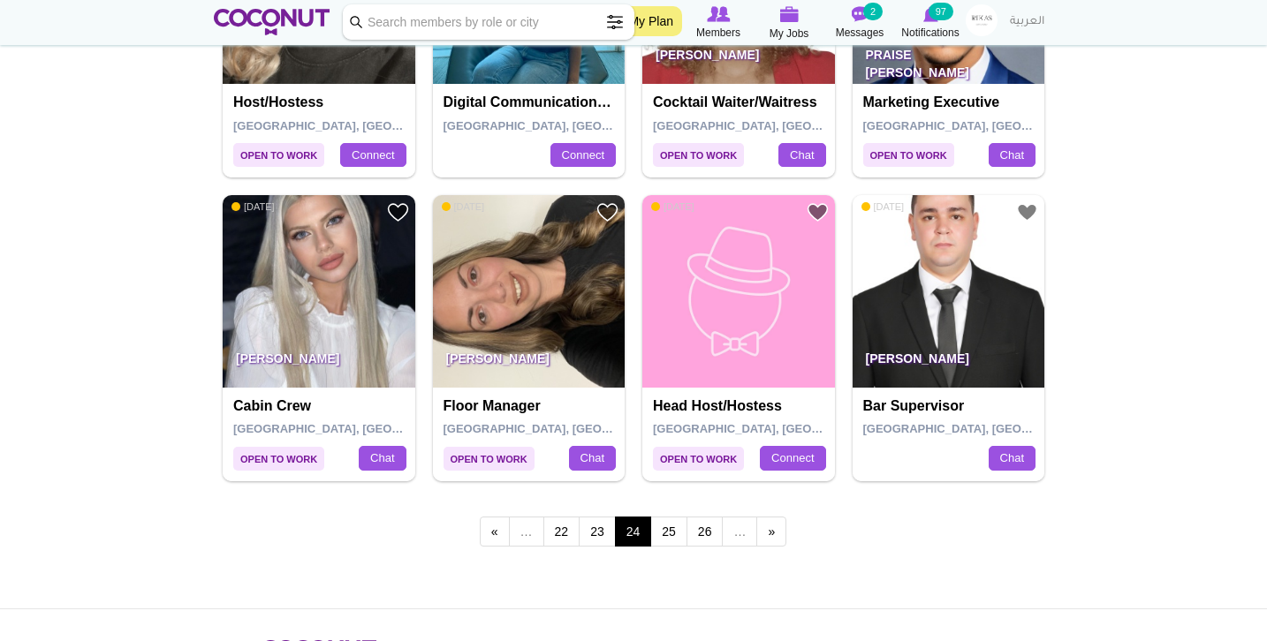
scroll to position [2938, 0]
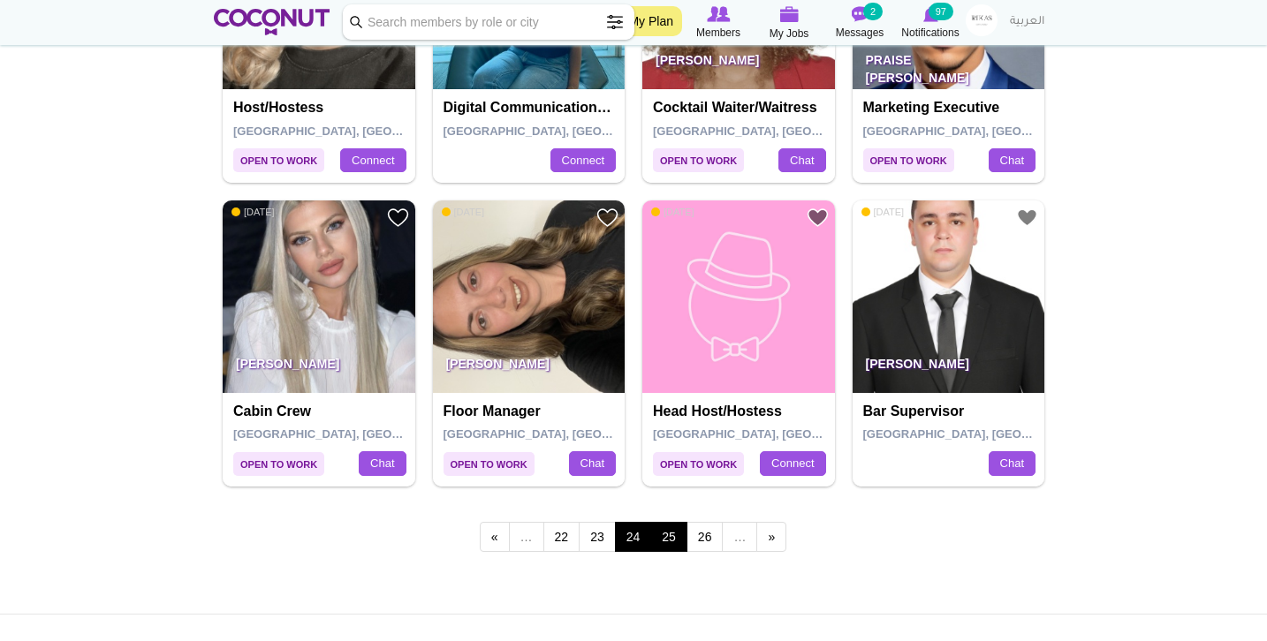
click at [664, 523] on link "25" at bounding box center [668, 537] width 37 height 30
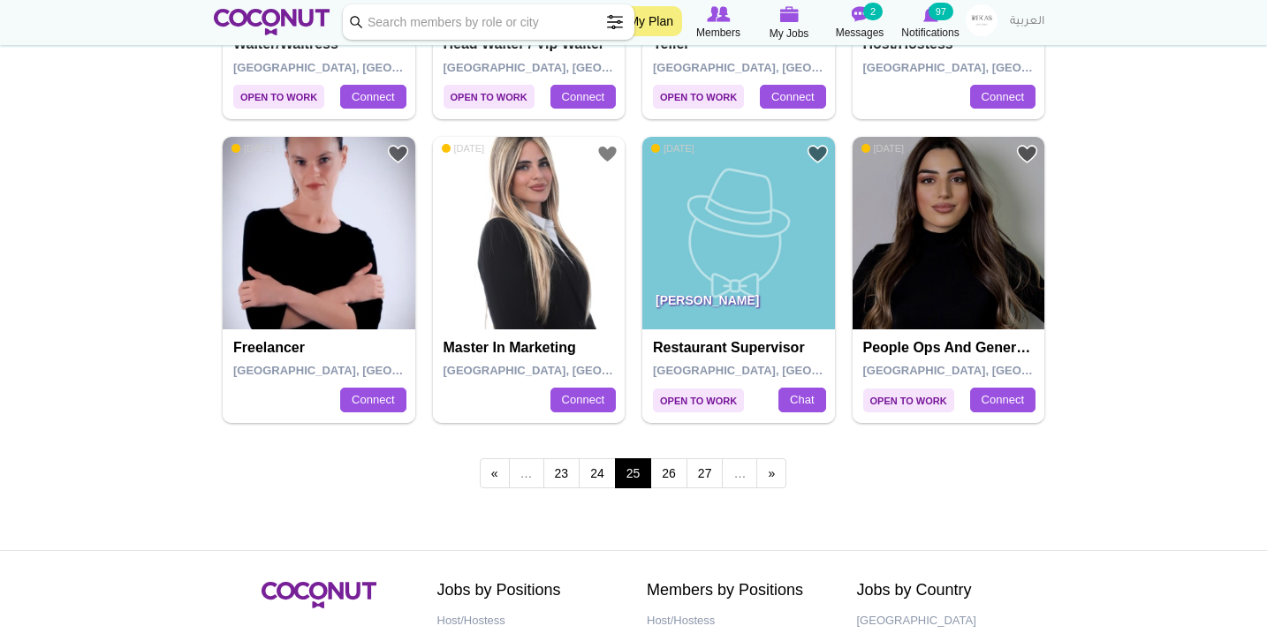
scroll to position [3003, 0]
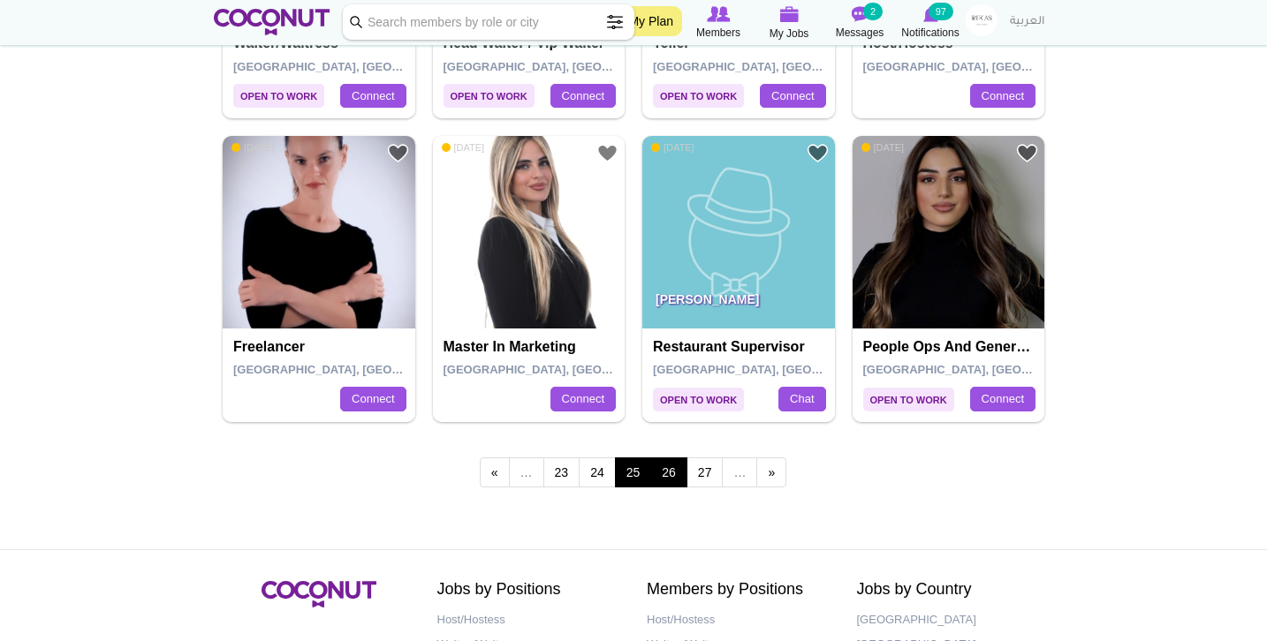
click at [669, 458] on link "26" at bounding box center [668, 473] width 37 height 30
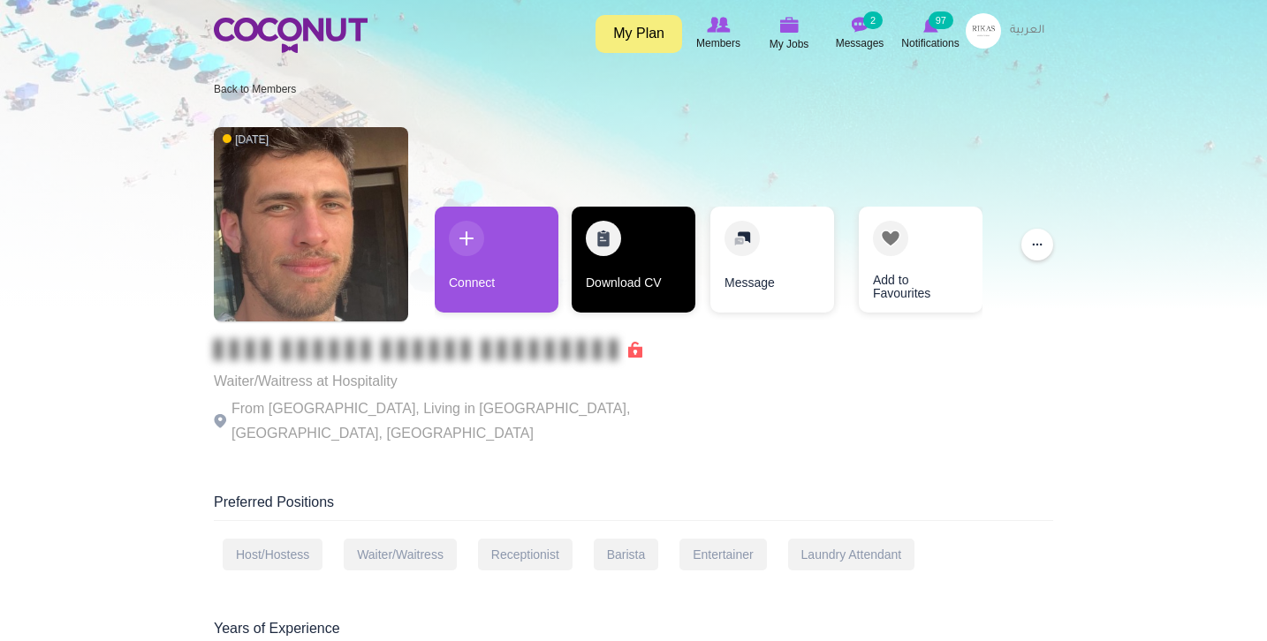
click at [612, 288] on link "Download CV" at bounding box center [634, 260] width 124 height 106
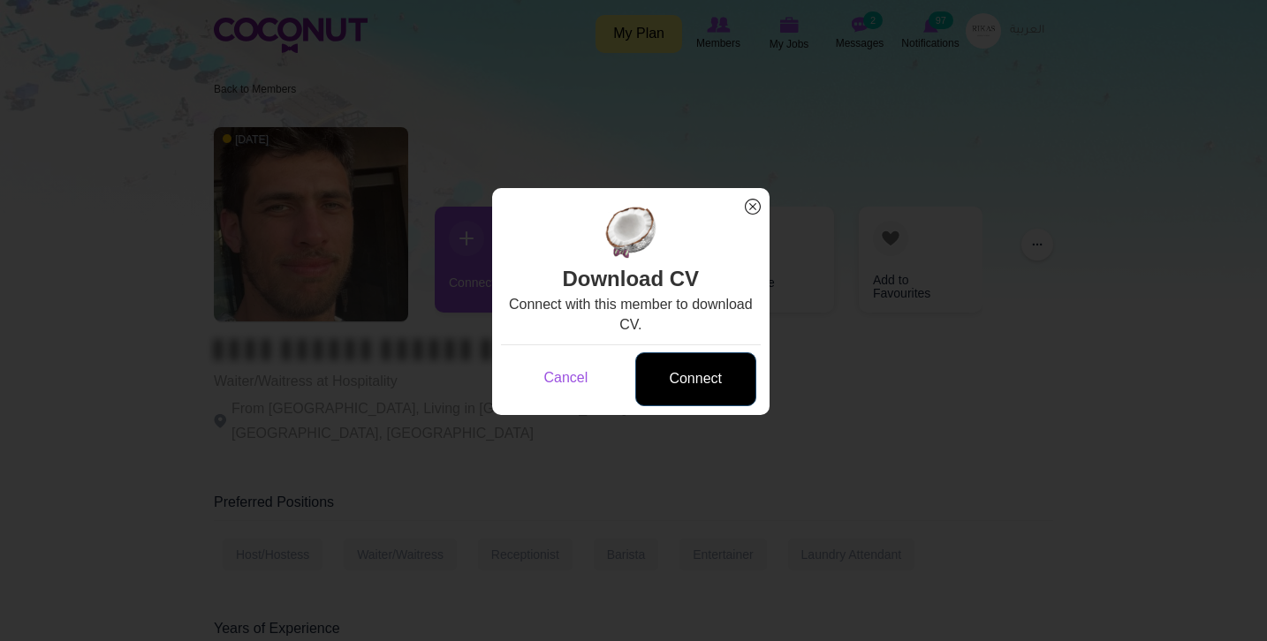
click at [663, 381] on link "Connect" at bounding box center [695, 379] width 121 height 54
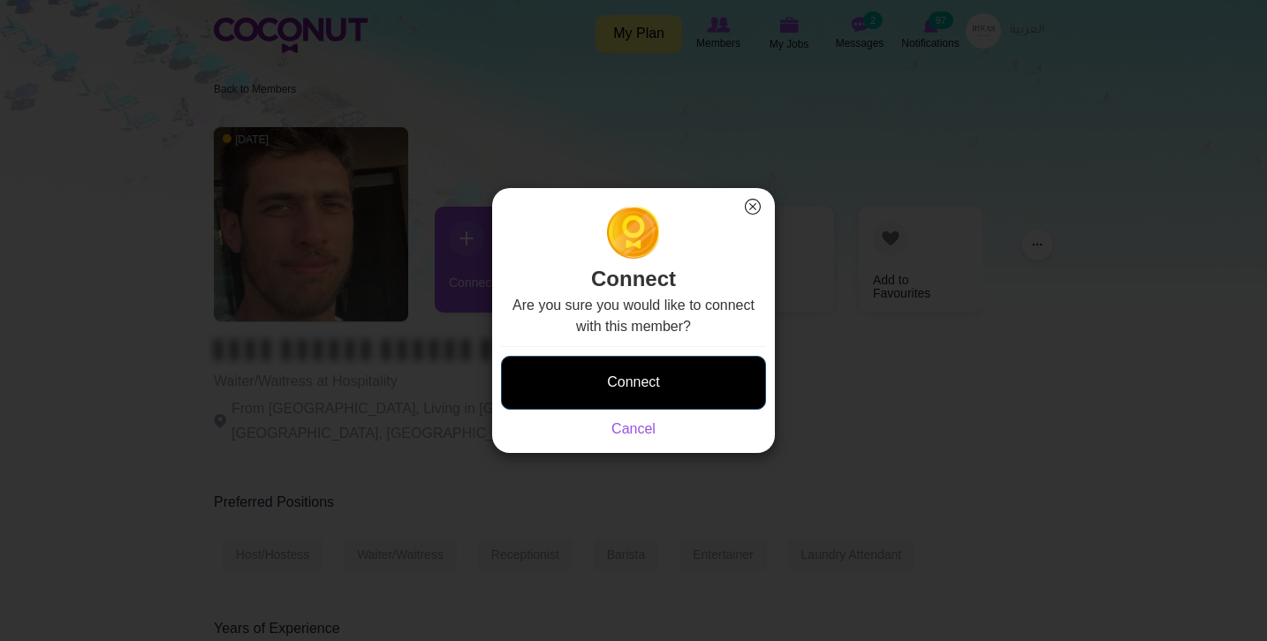
click at [663, 381] on button "Connect" at bounding box center [633, 383] width 265 height 54
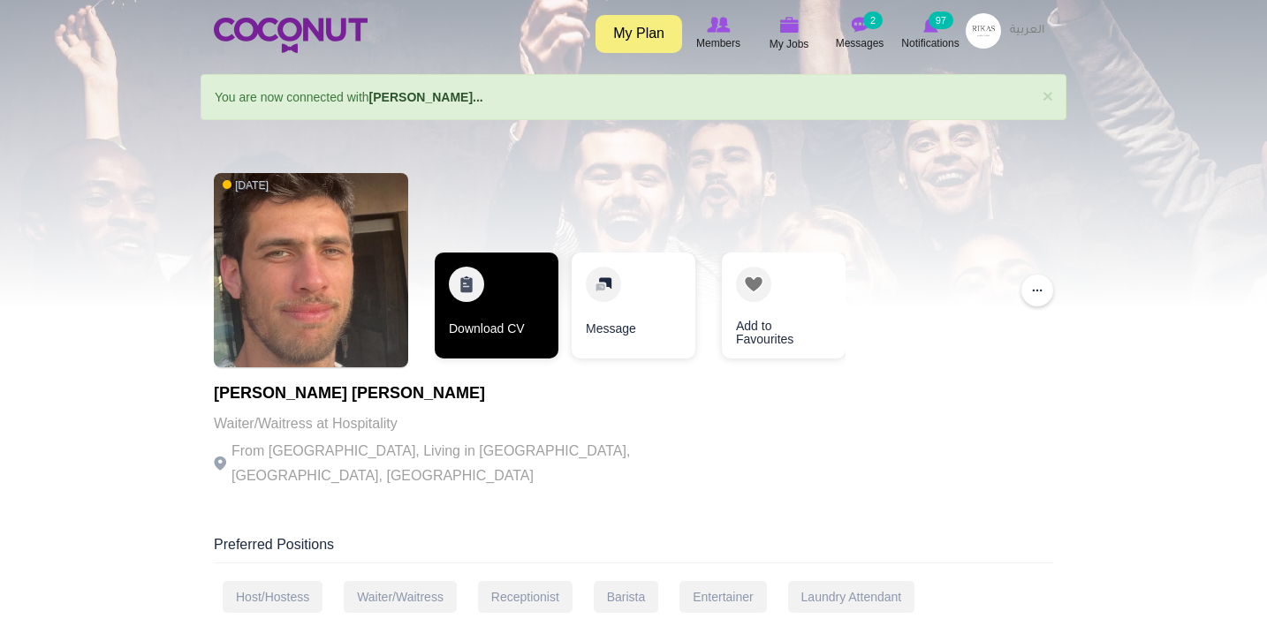
click at [546, 291] on link "Download CV" at bounding box center [497, 306] width 124 height 106
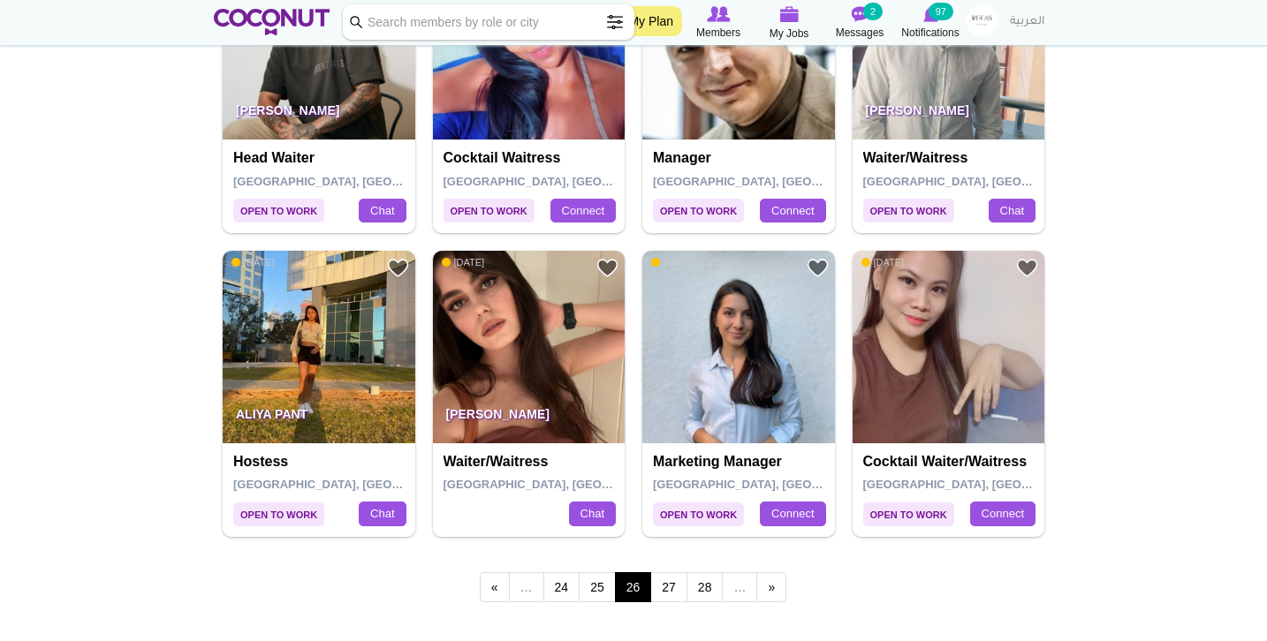
scroll to position [2914, 0]
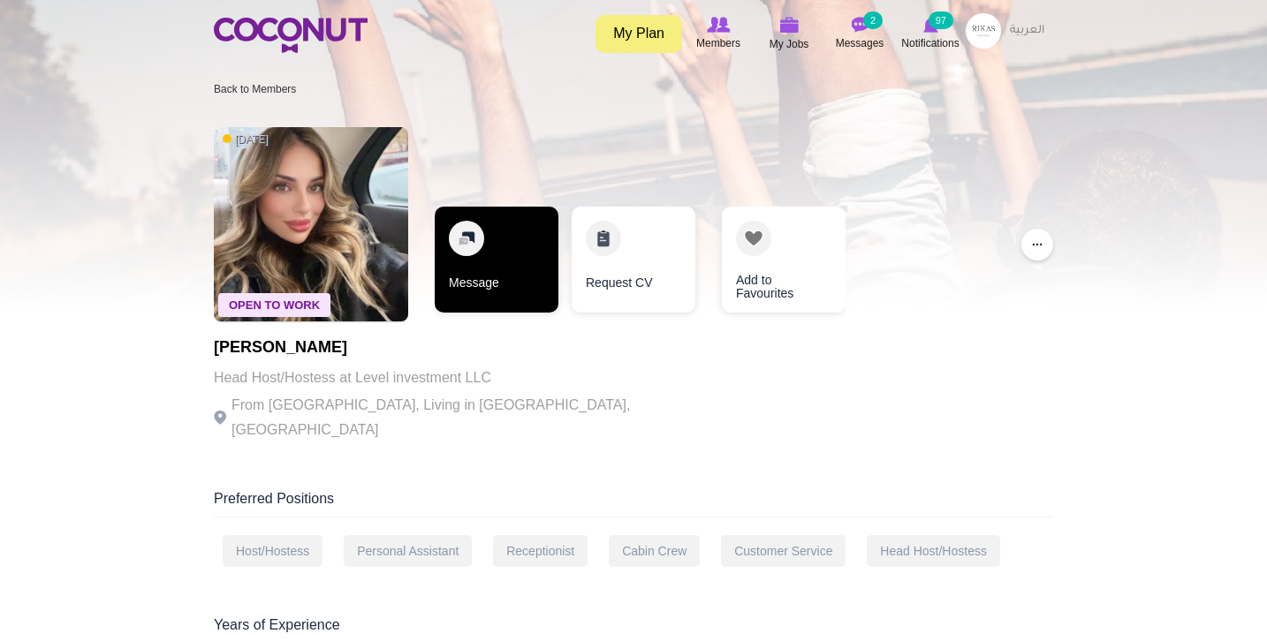
click at [549, 148] on div "Open To Work [DATE] [PERSON_NAME][GEOGRAPHIC_DATA] Host/Hostess at Level invest…" at bounding box center [633, 286] width 839 height 336
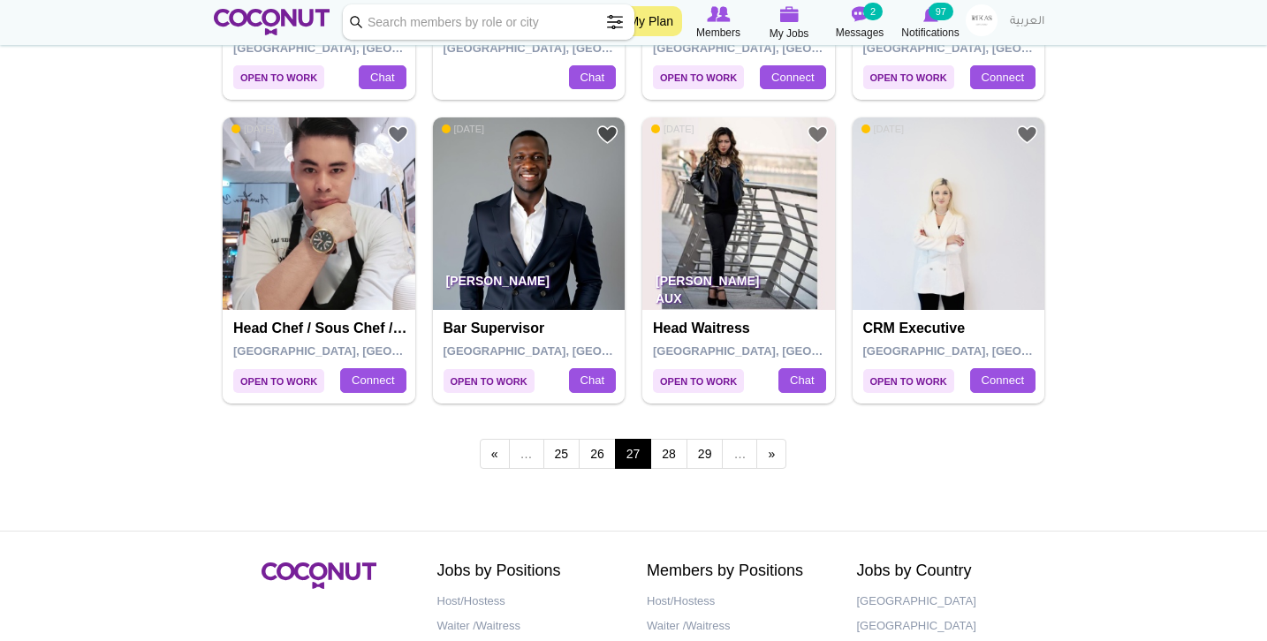
scroll to position [3026, 0]
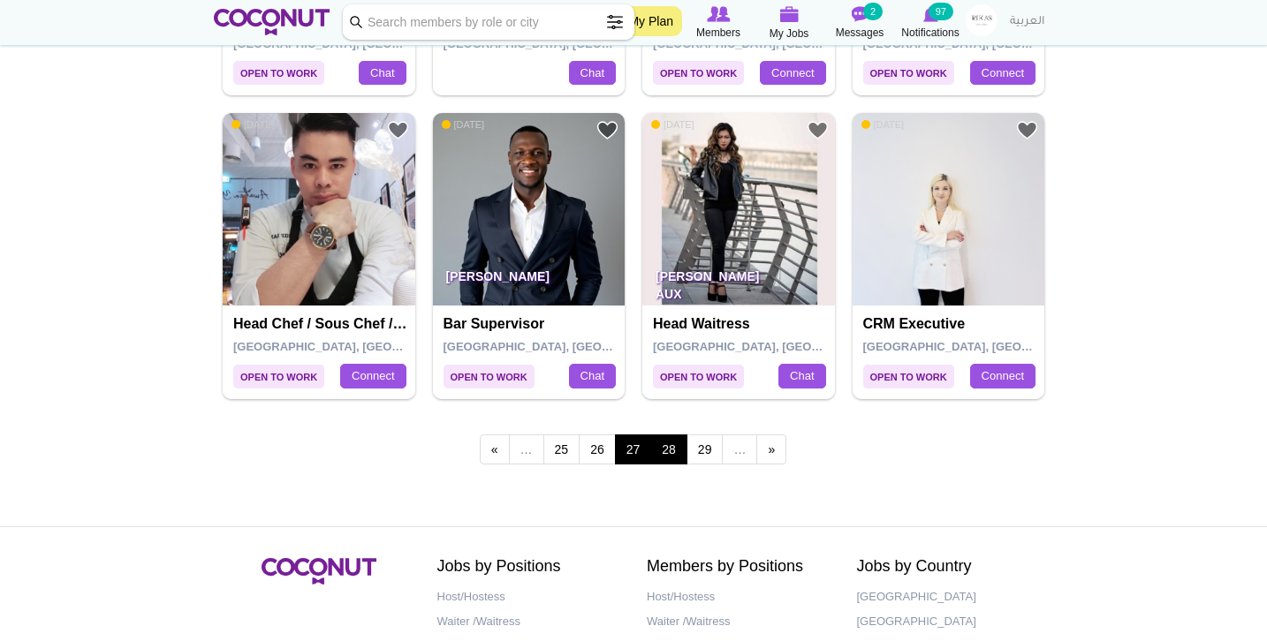
click at [668, 437] on link "28" at bounding box center [668, 450] width 37 height 30
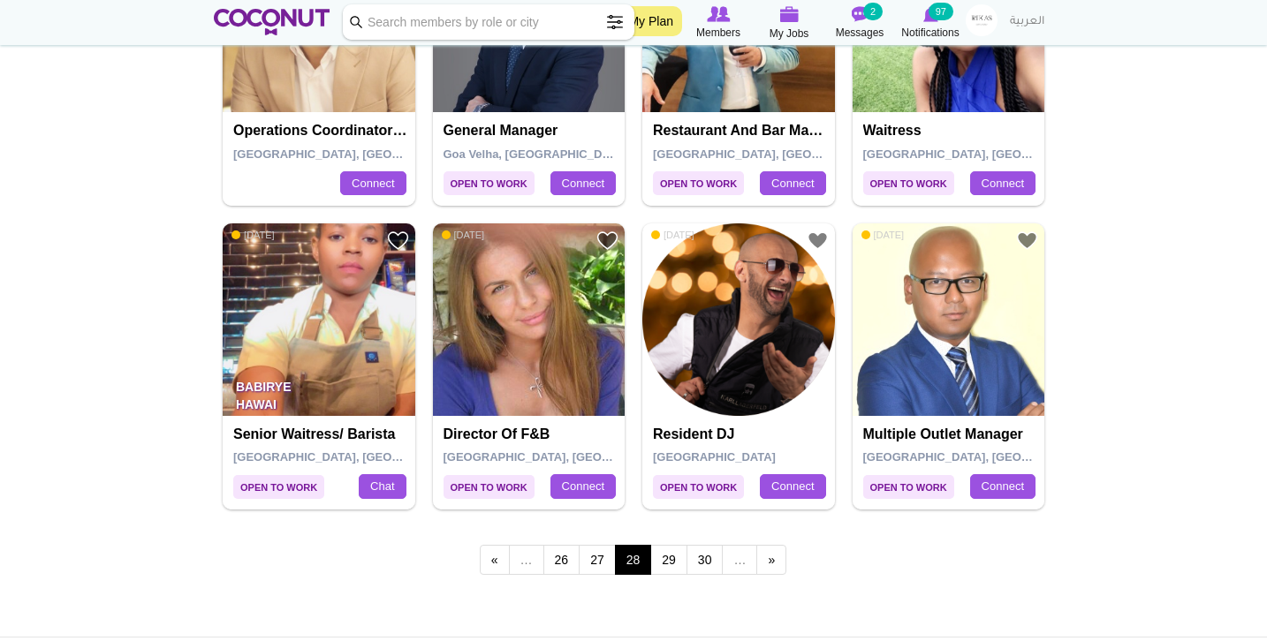
scroll to position [2916, 0]
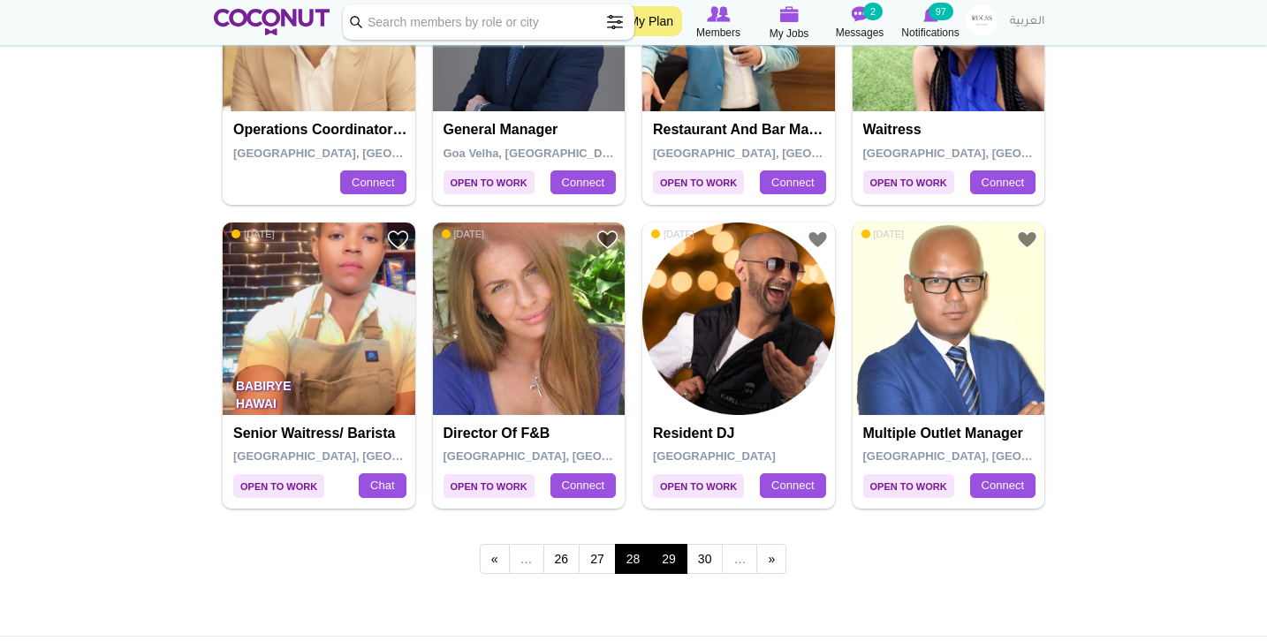
click at [670, 544] on link "29" at bounding box center [668, 559] width 37 height 30
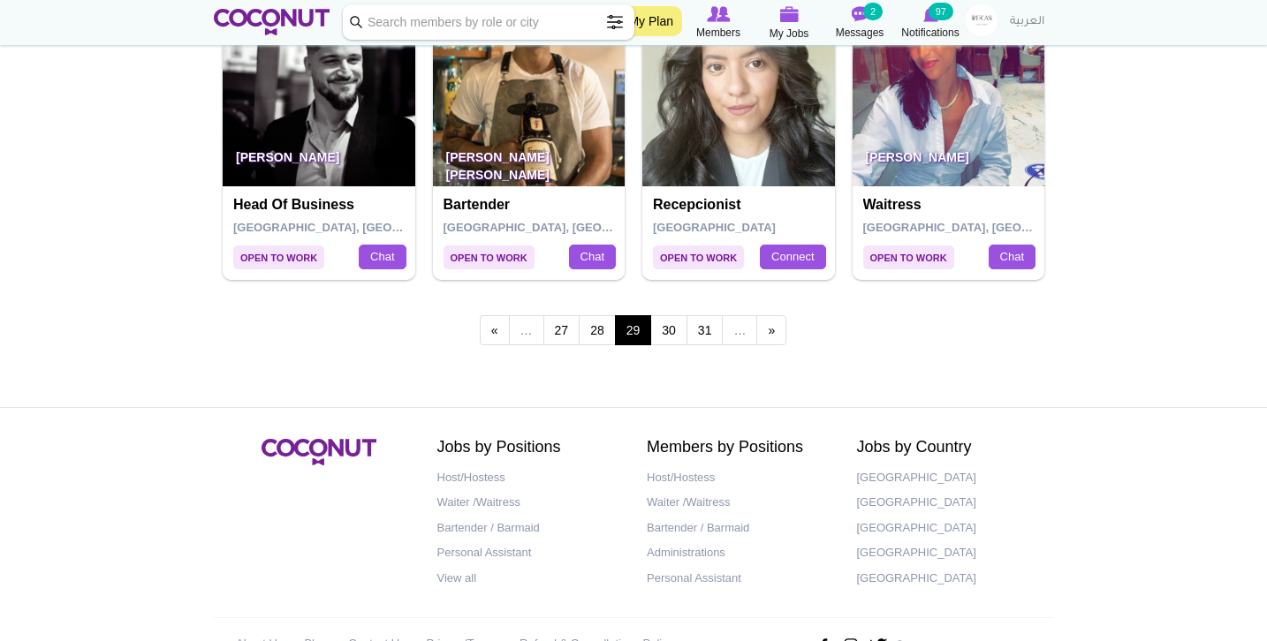
scroll to position [3147, 0]
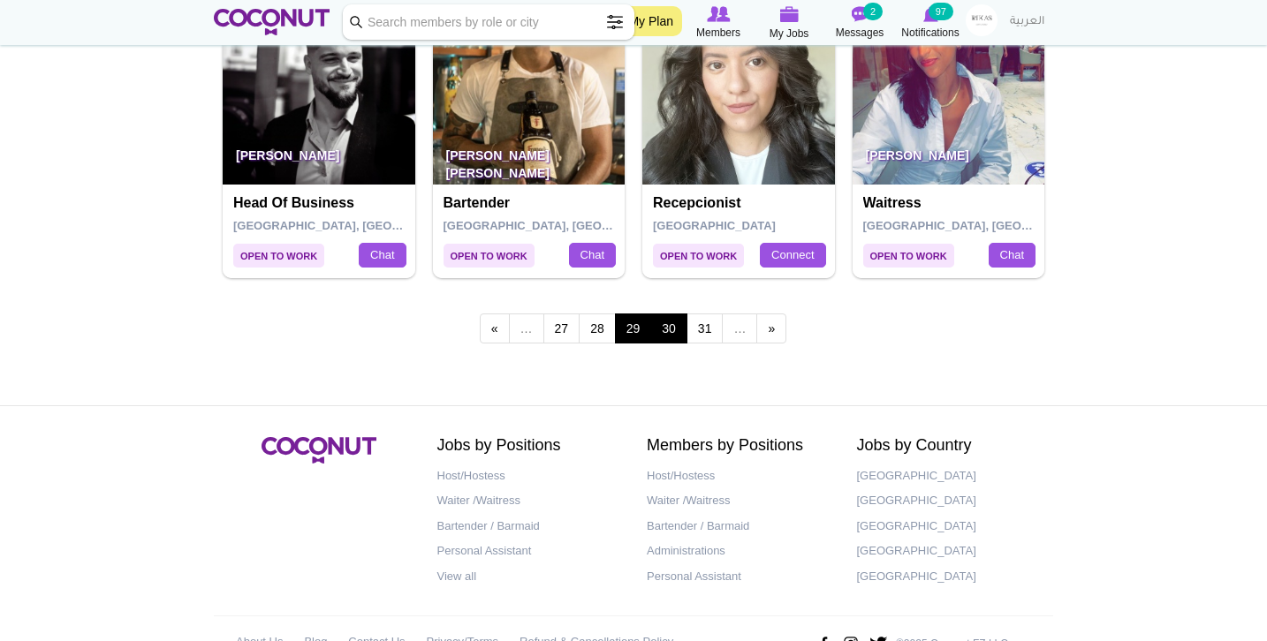
click at [665, 314] on link "30" at bounding box center [668, 329] width 37 height 30
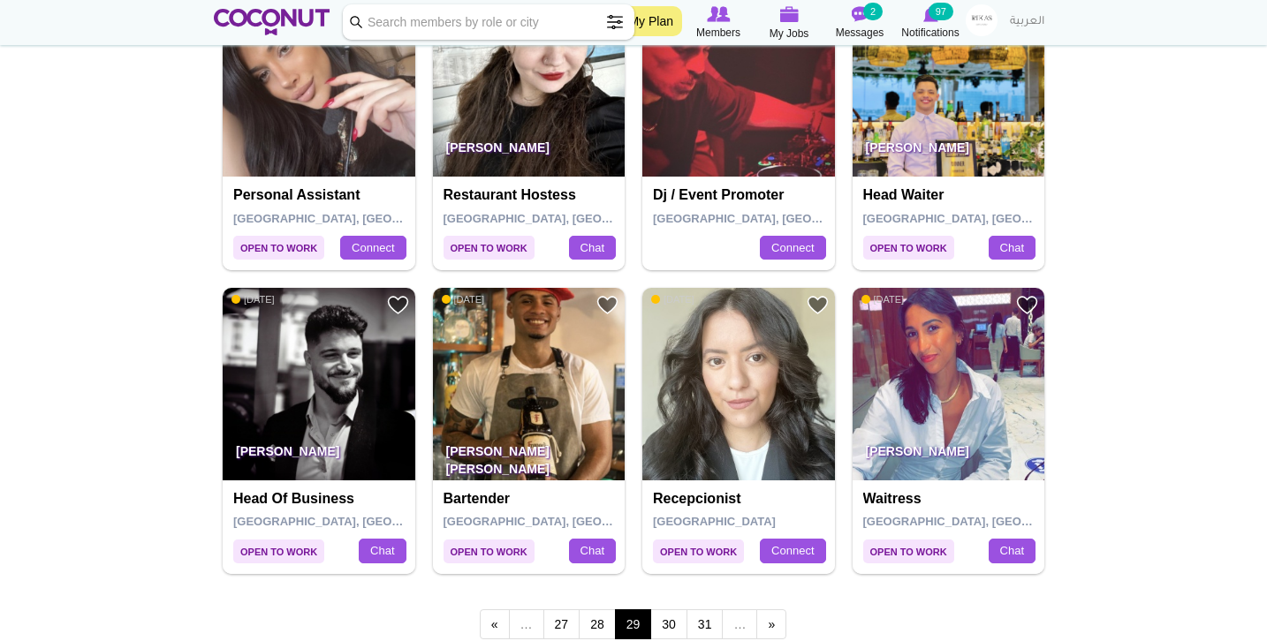
scroll to position [2856, 0]
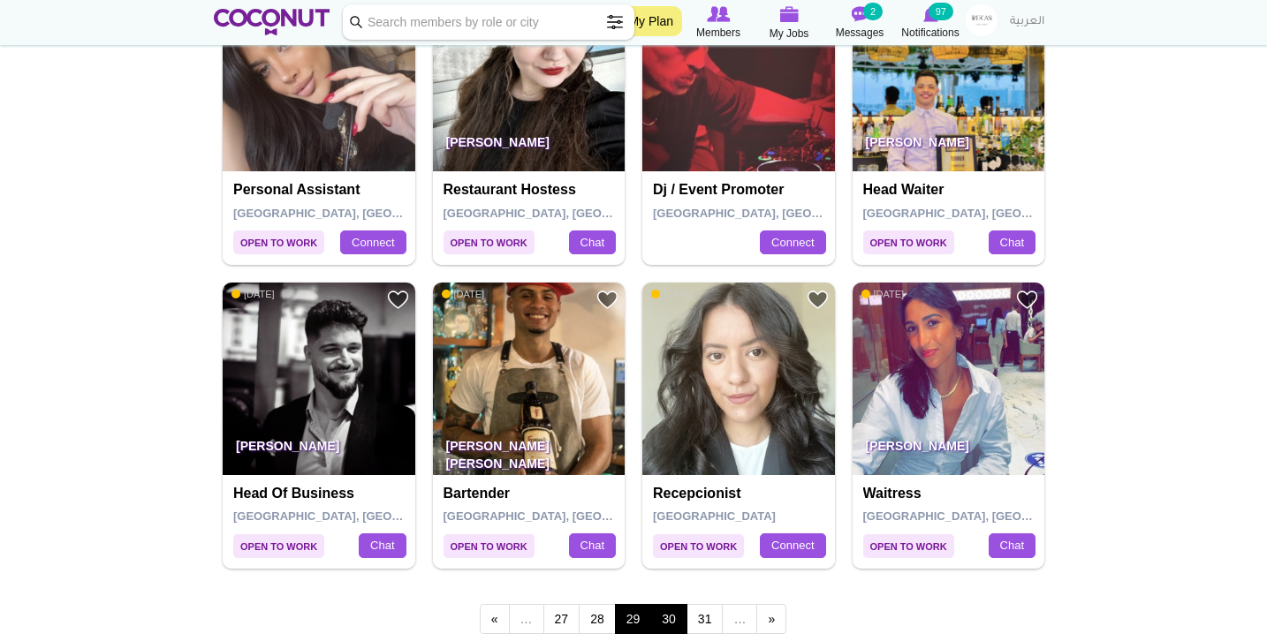
click at [673, 604] on link "30" at bounding box center [668, 619] width 37 height 30
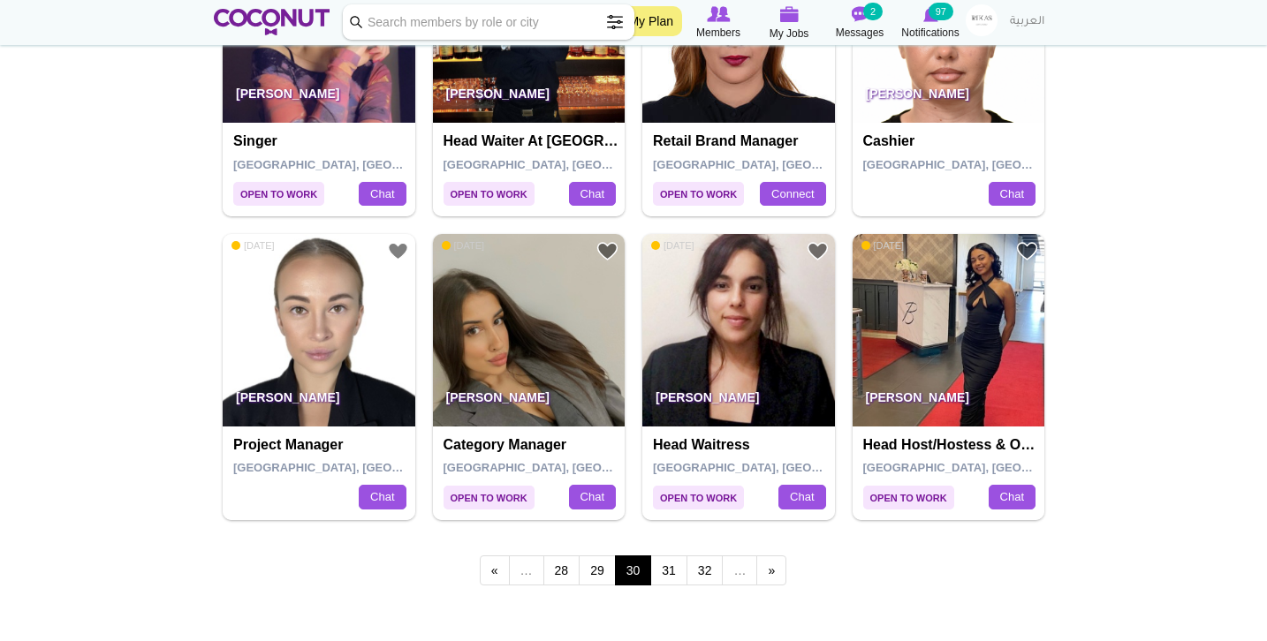
scroll to position [2944, 0]
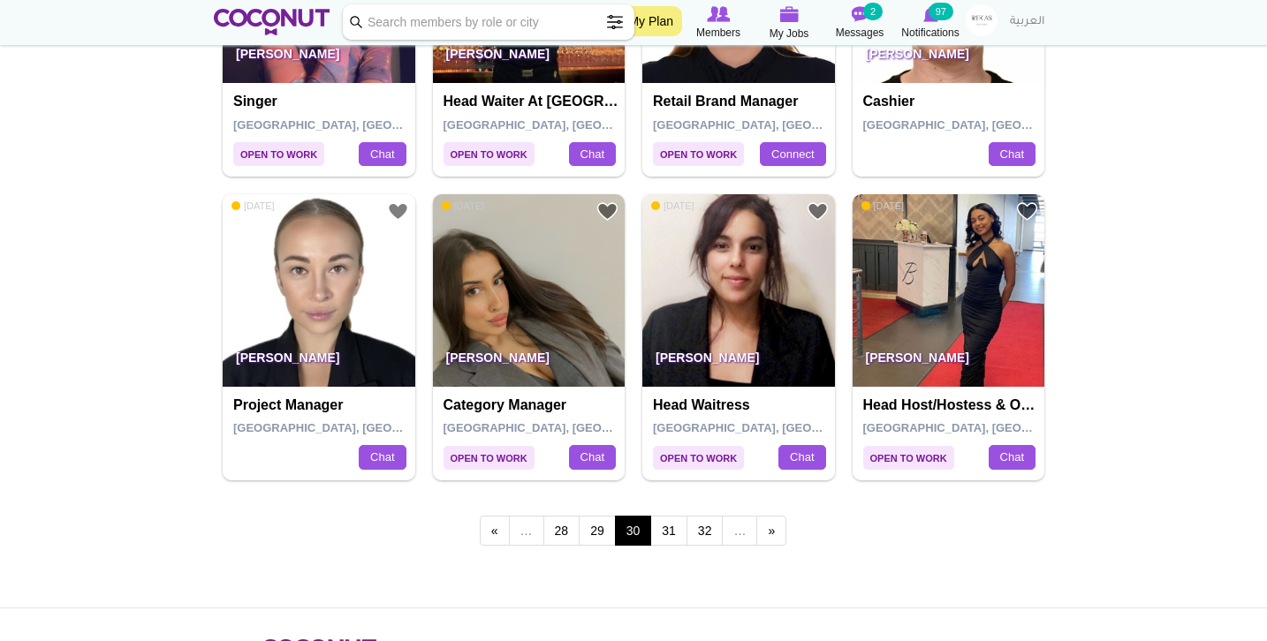
drag, startPoint x: 736, startPoint y: 343, endPoint x: 731, endPoint y: 352, distance: 10.3
click at [676, 523] on link "31" at bounding box center [668, 531] width 37 height 30
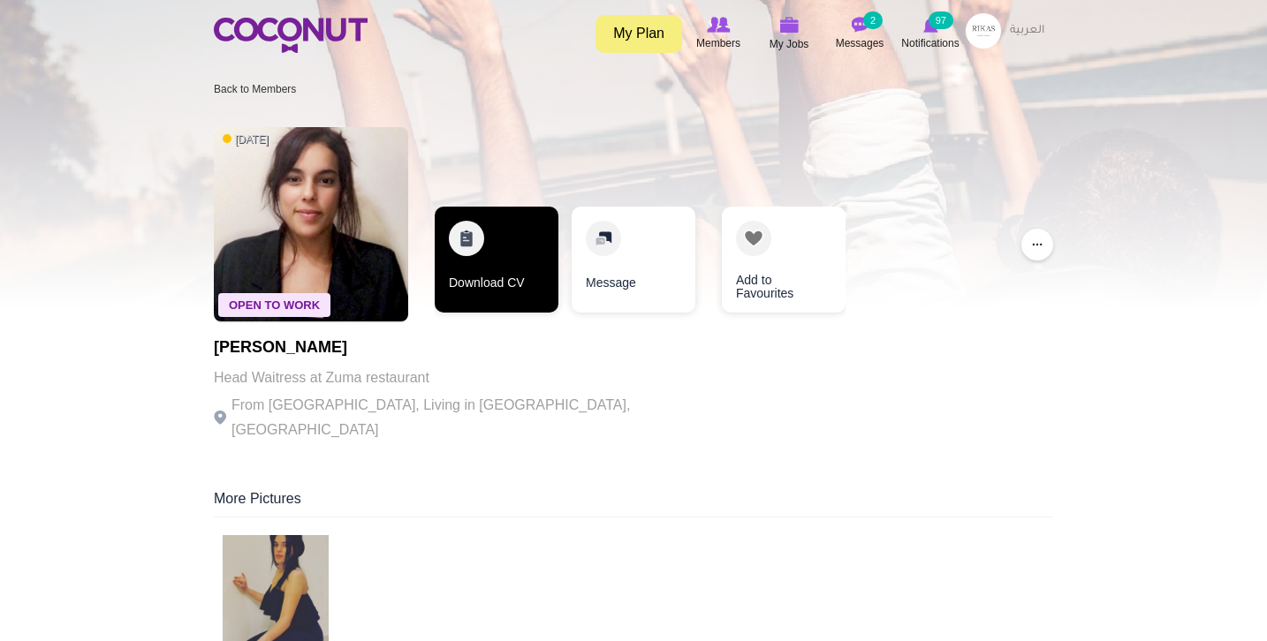
click at [473, 271] on link "Download CV" at bounding box center [497, 260] width 124 height 106
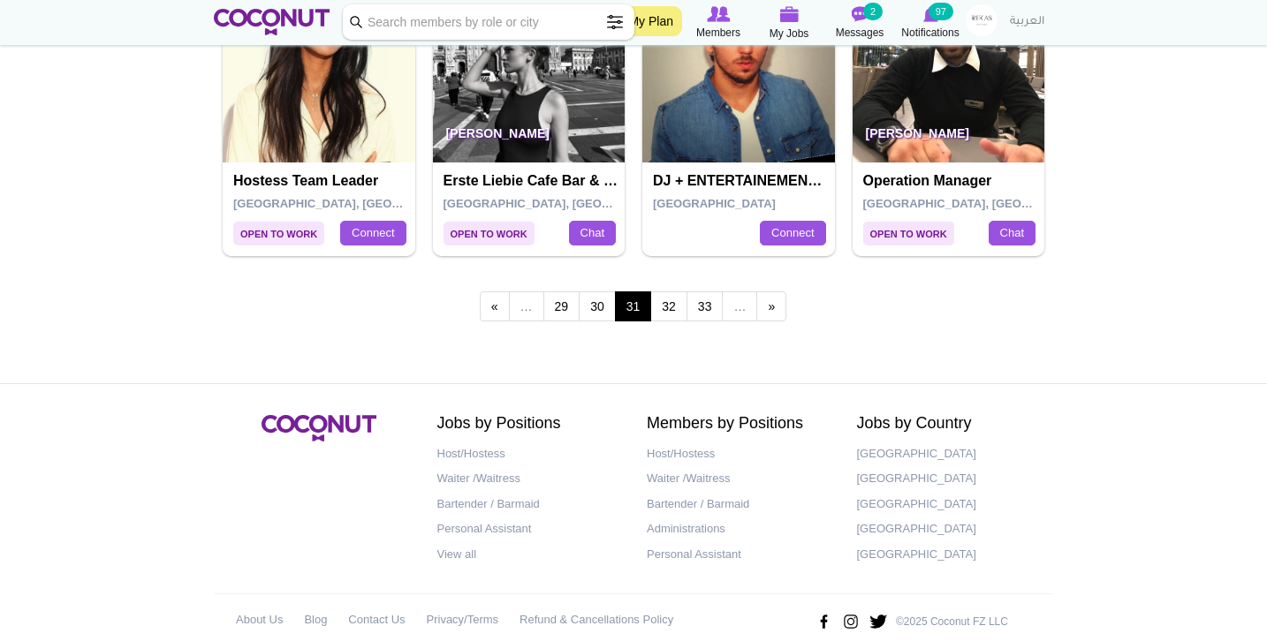
scroll to position [3171, 0]
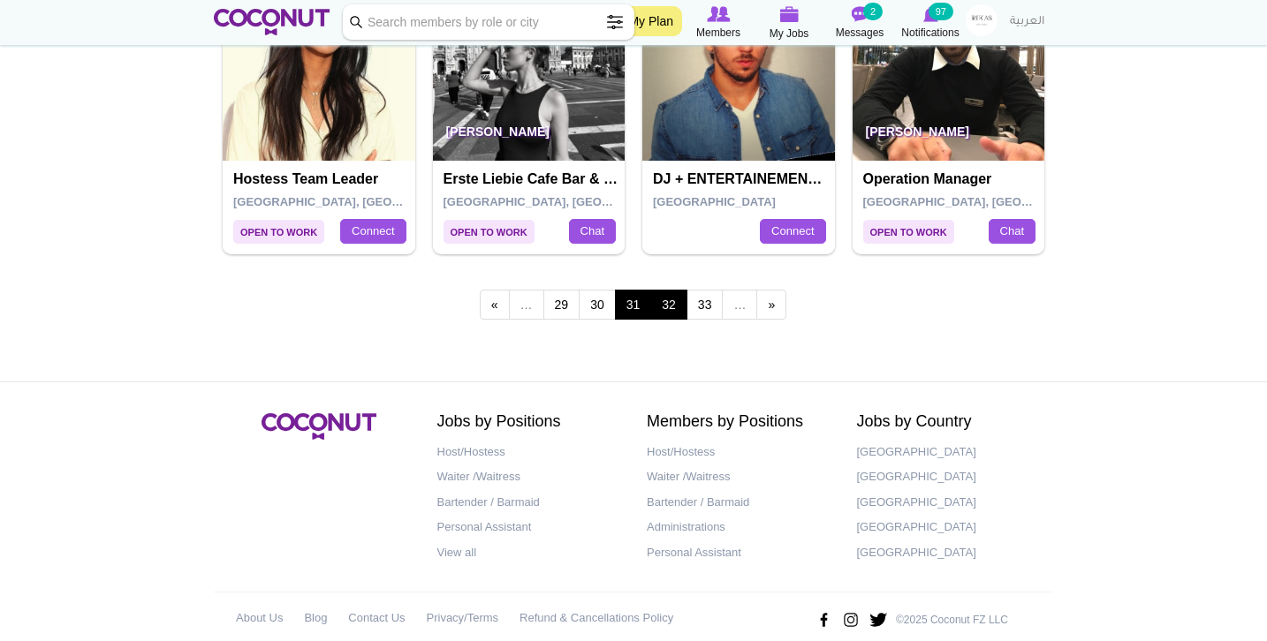
click at [666, 290] on link "32" at bounding box center [668, 305] width 37 height 30
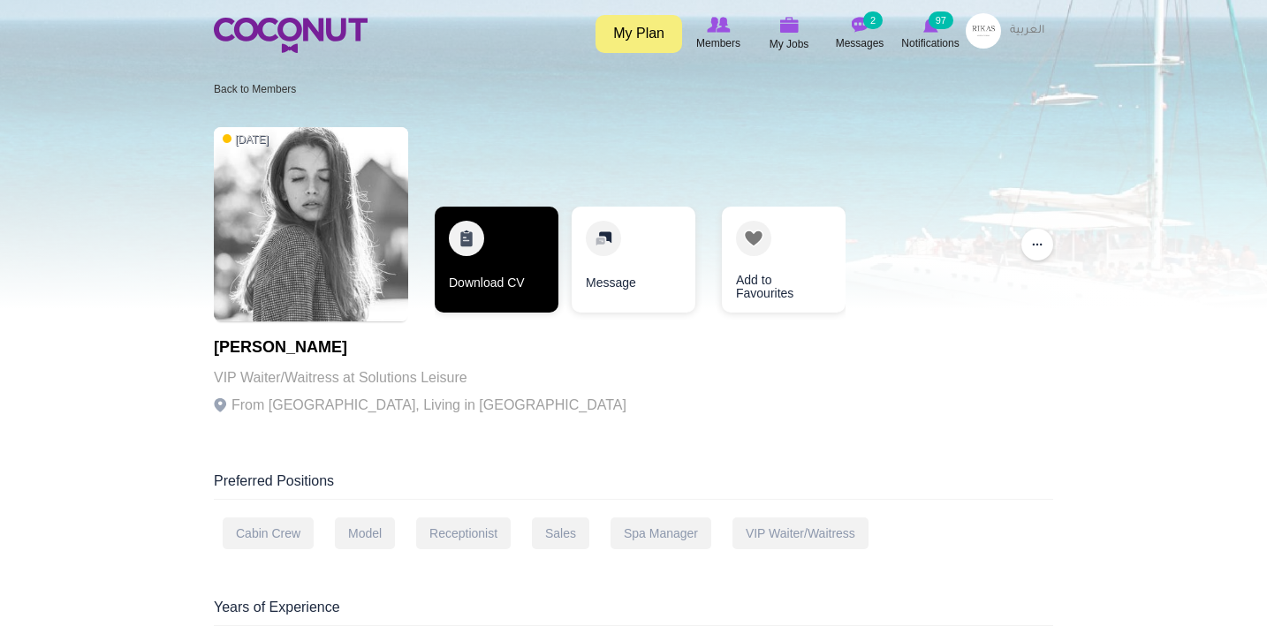
click at [512, 287] on link "Download CV" at bounding box center [497, 260] width 124 height 106
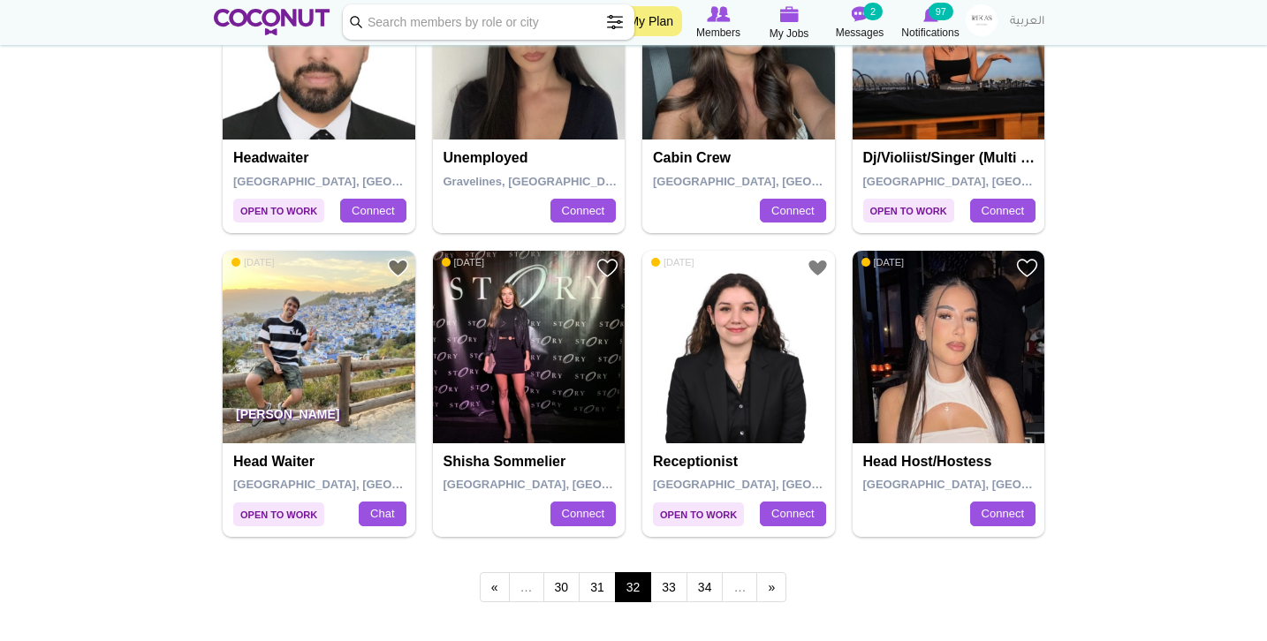
scroll to position [2920, 0]
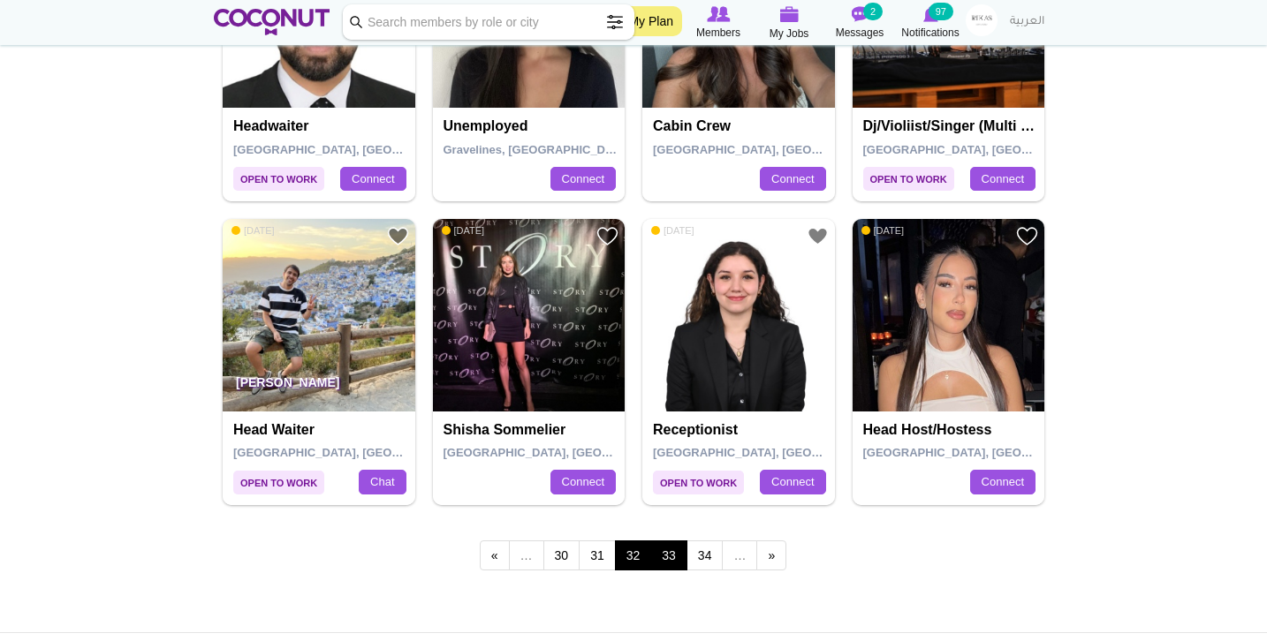
click at [665, 545] on link "33" at bounding box center [668, 556] width 37 height 30
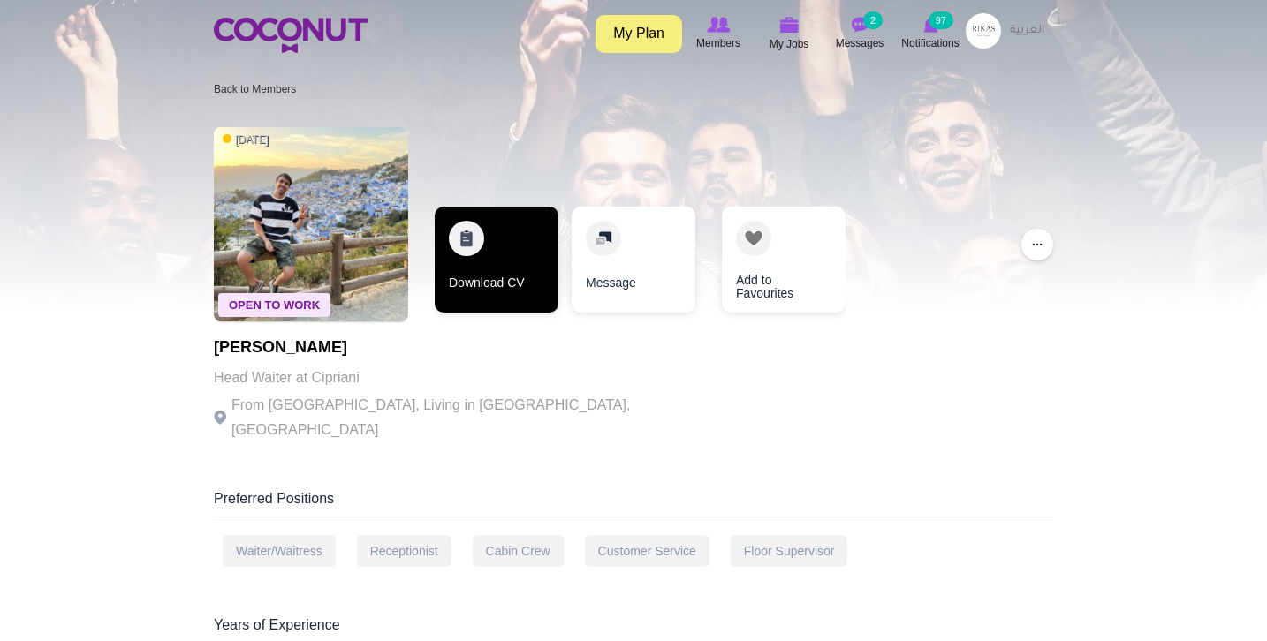
click at [489, 277] on link "Download CV" at bounding box center [497, 260] width 124 height 106
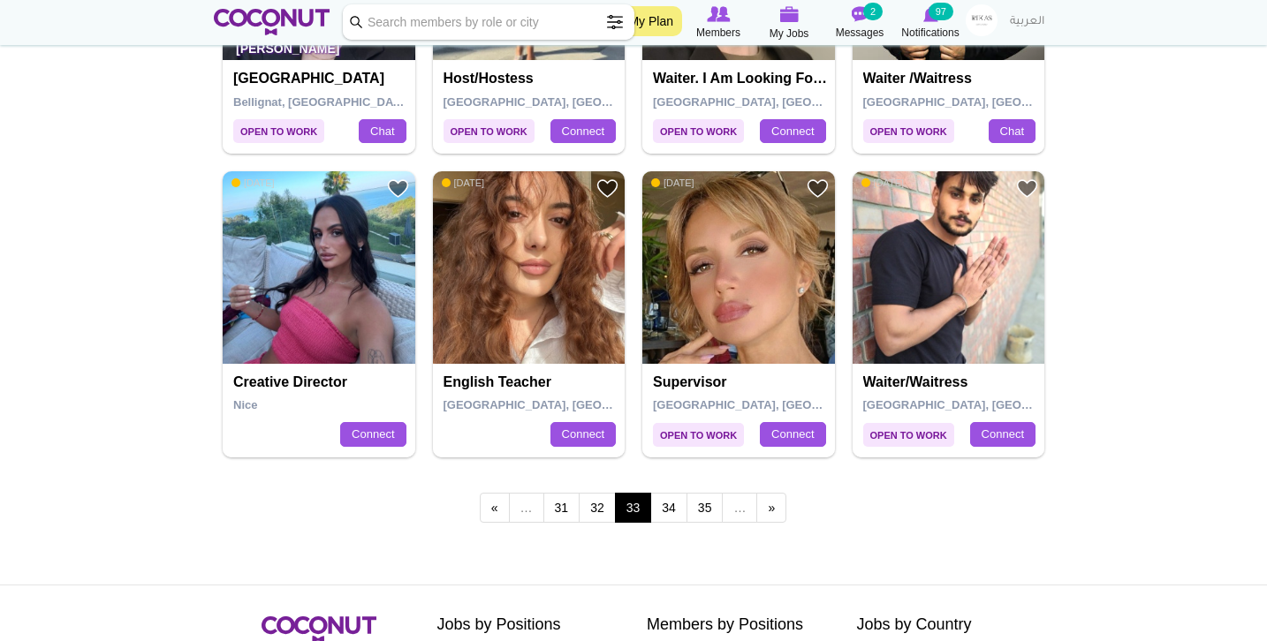
scroll to position [2969, 0]
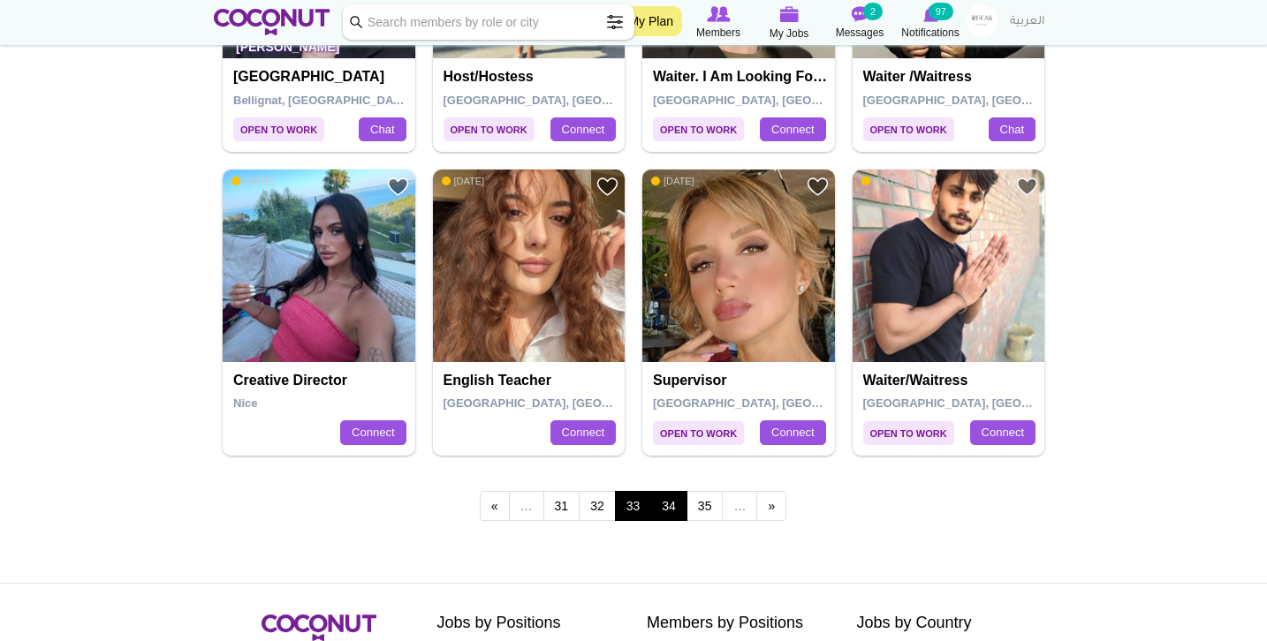
click at [671, 491] on link "34" at bounding box center [668, 506] width 37 height 30
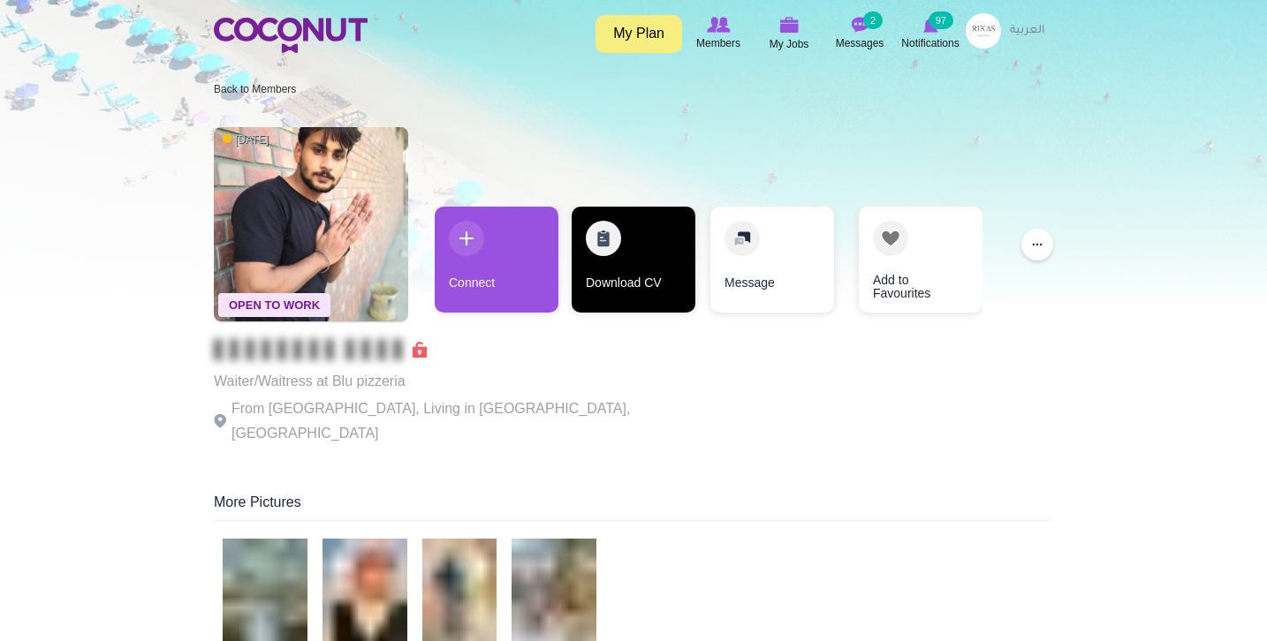
click at [625, 255] on link "Download CV" at bounding box center [634, 260] width 124 height 106
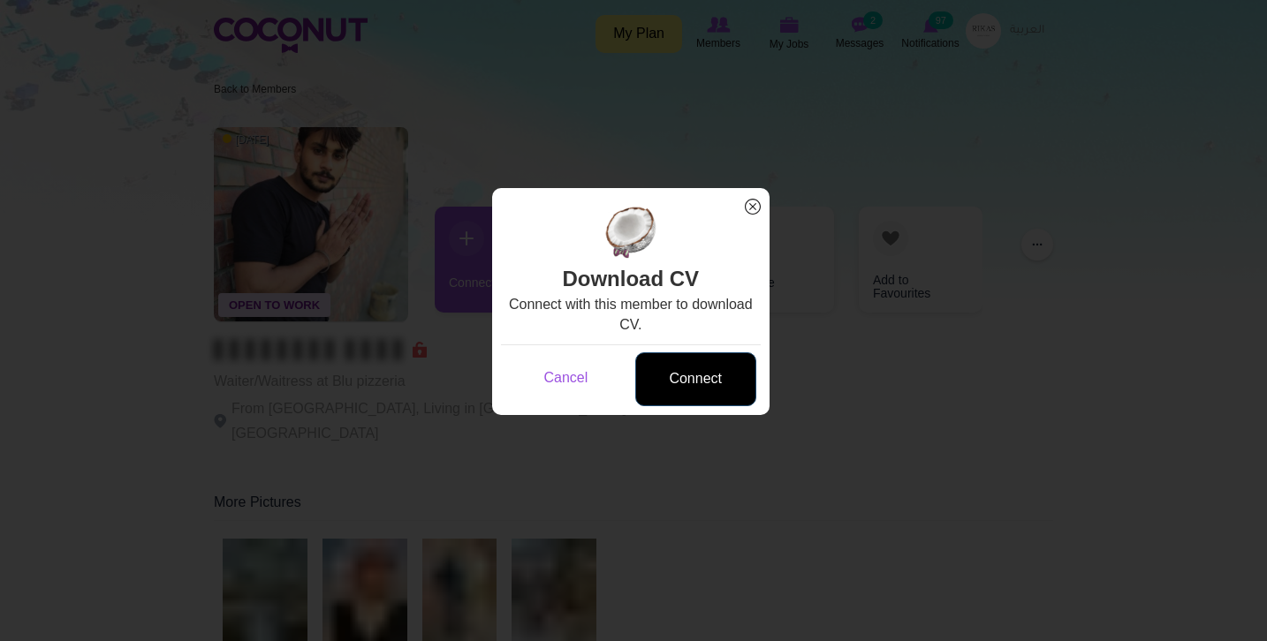
click at [691, 392] on link "Connect" at bounding box center [695, 379] width 121 height 54
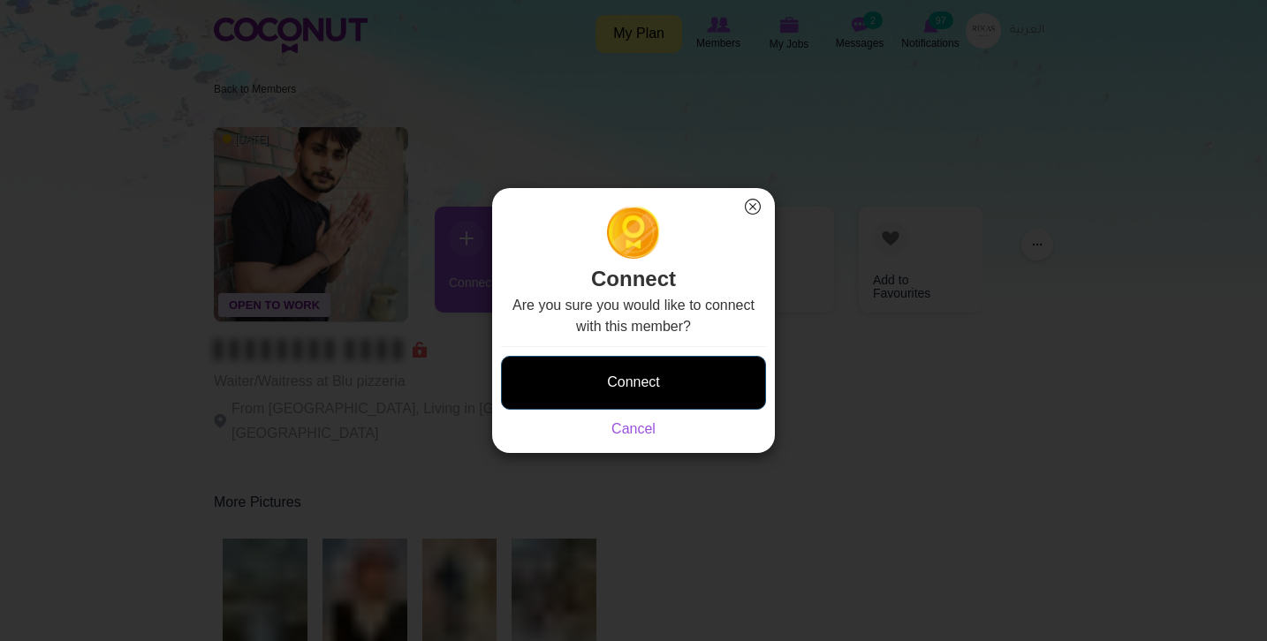
click at [668, 375] on button "Connect" at bounding box center [633, 383] width 265 height 54
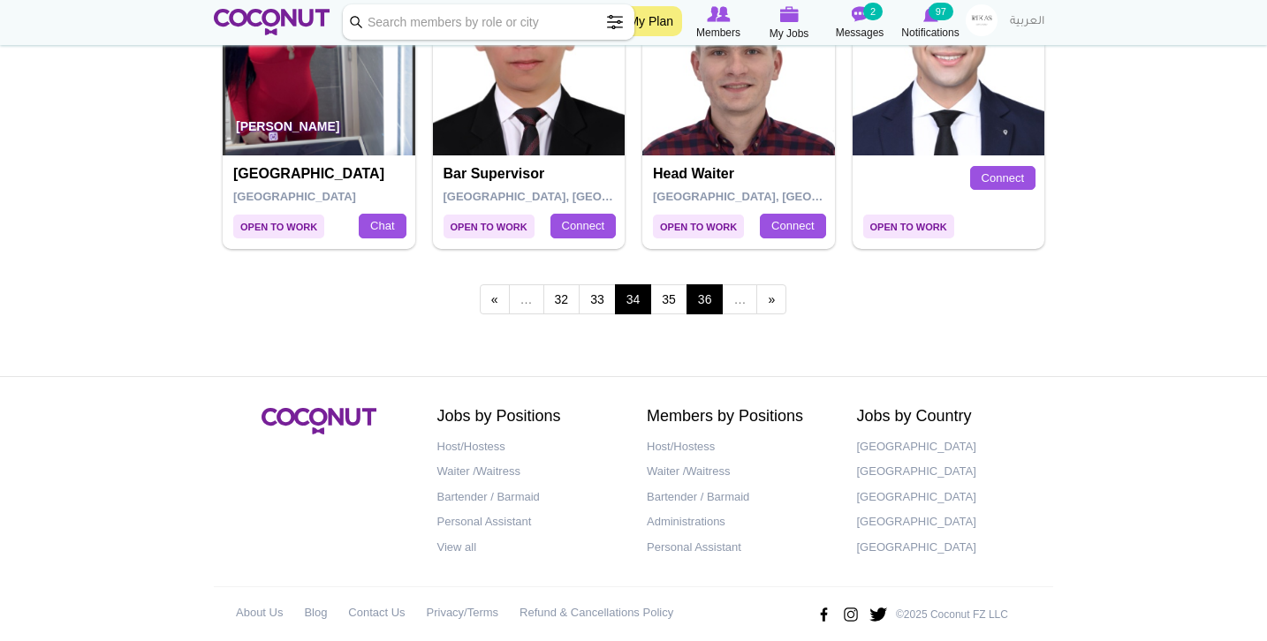
scroll to position [3175, 0]
click at [678, 285] on link "35" at bounding box center [668, 300] width 37 height 30
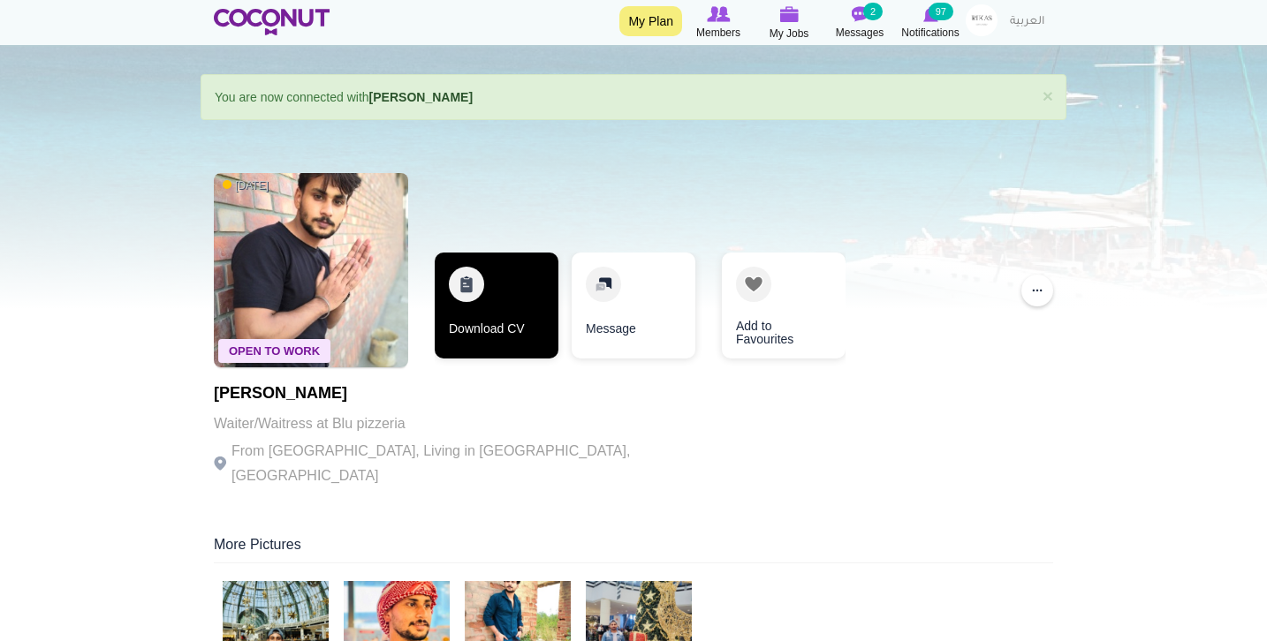
scroll to position [90, 0]
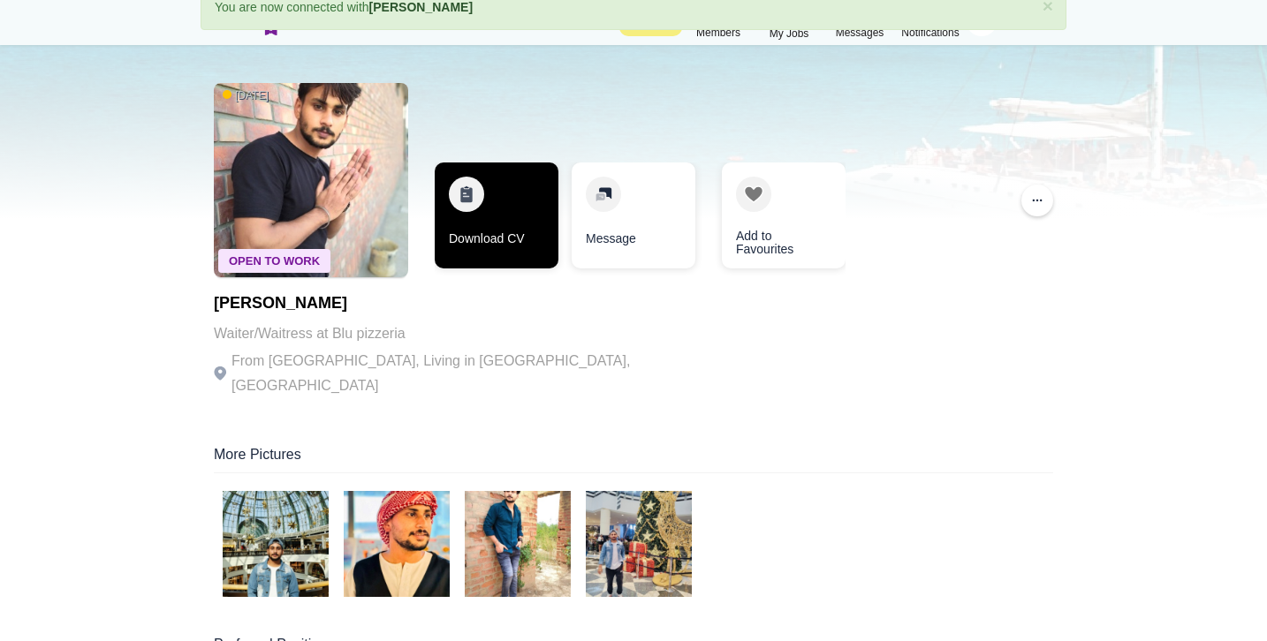
click at [503, 246] on link "Download CV" at bounding box center [497, 216] width 124 height 106
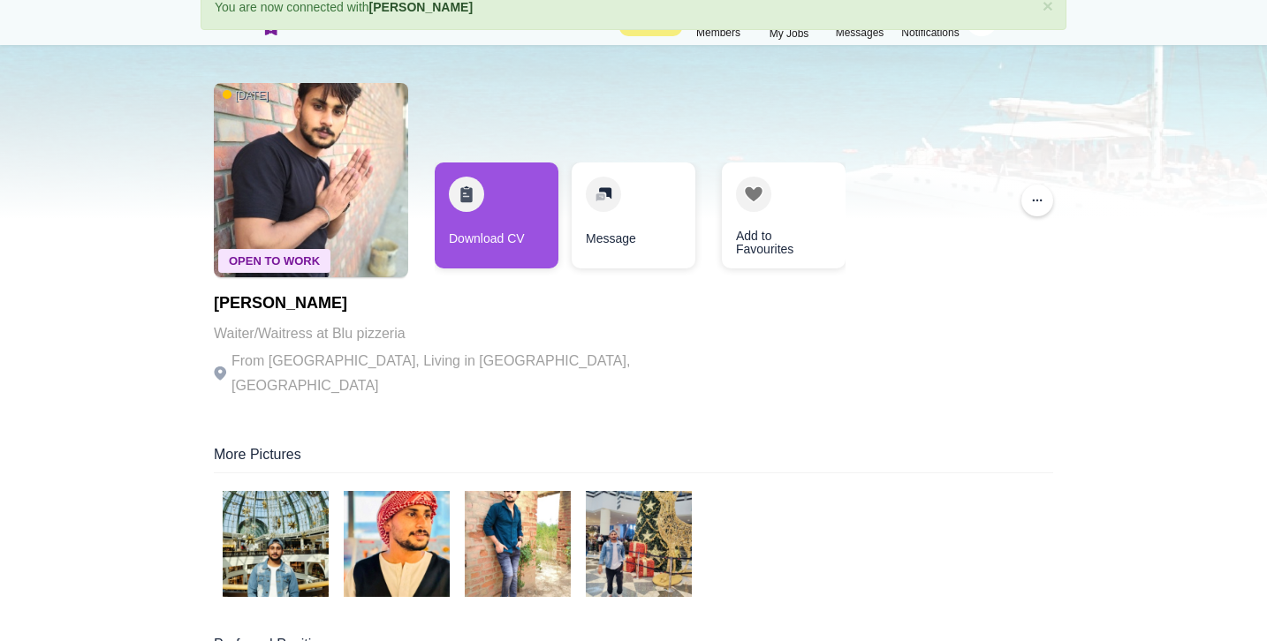
click at [300, 513] on img at bounding box center [276, 544] width 106 height 106
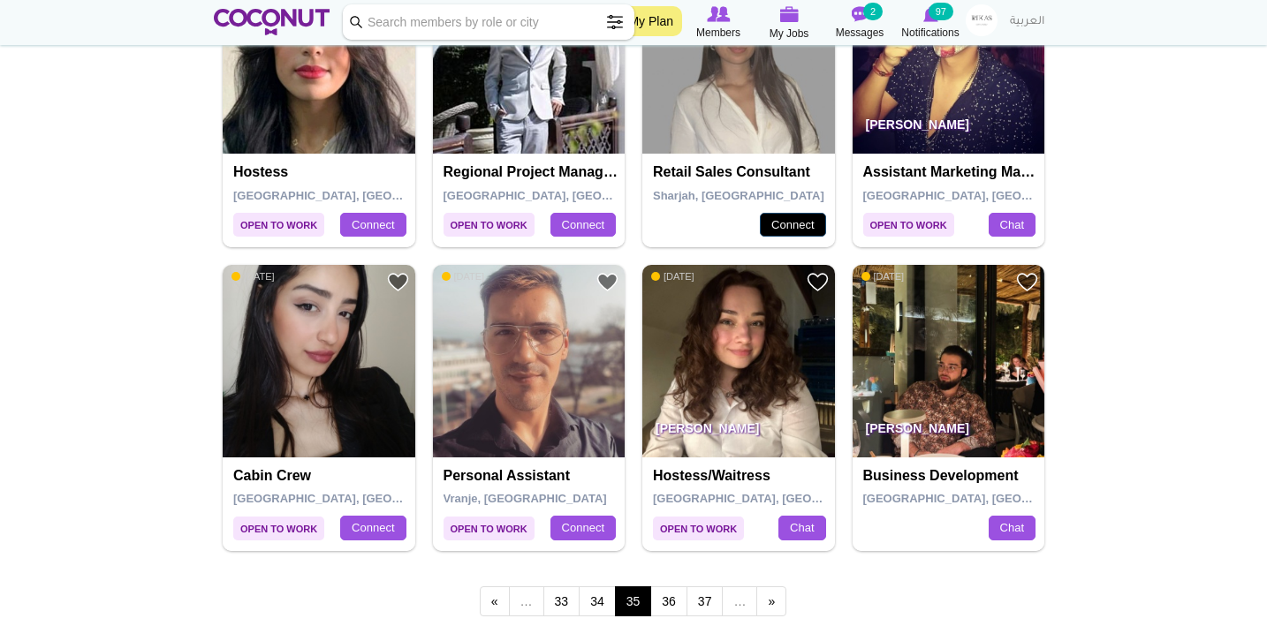
scroll to position [2889, 0]
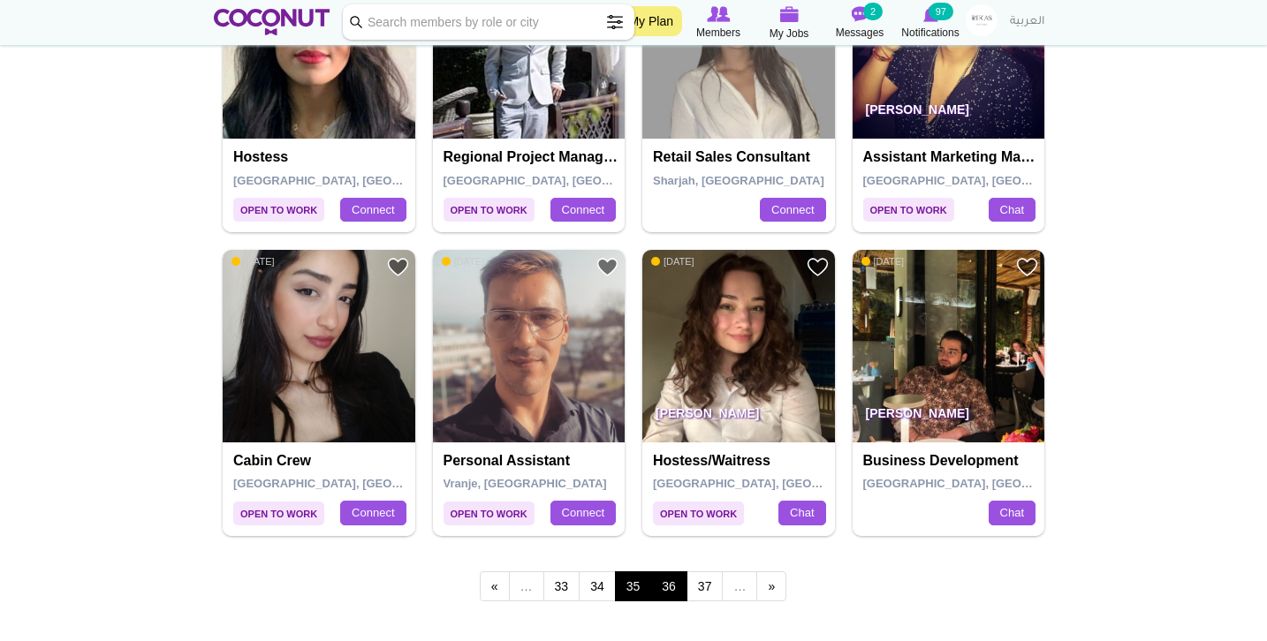
click at [666, 572] on link "36" at bounding box center [668, 587] width 37 height 30
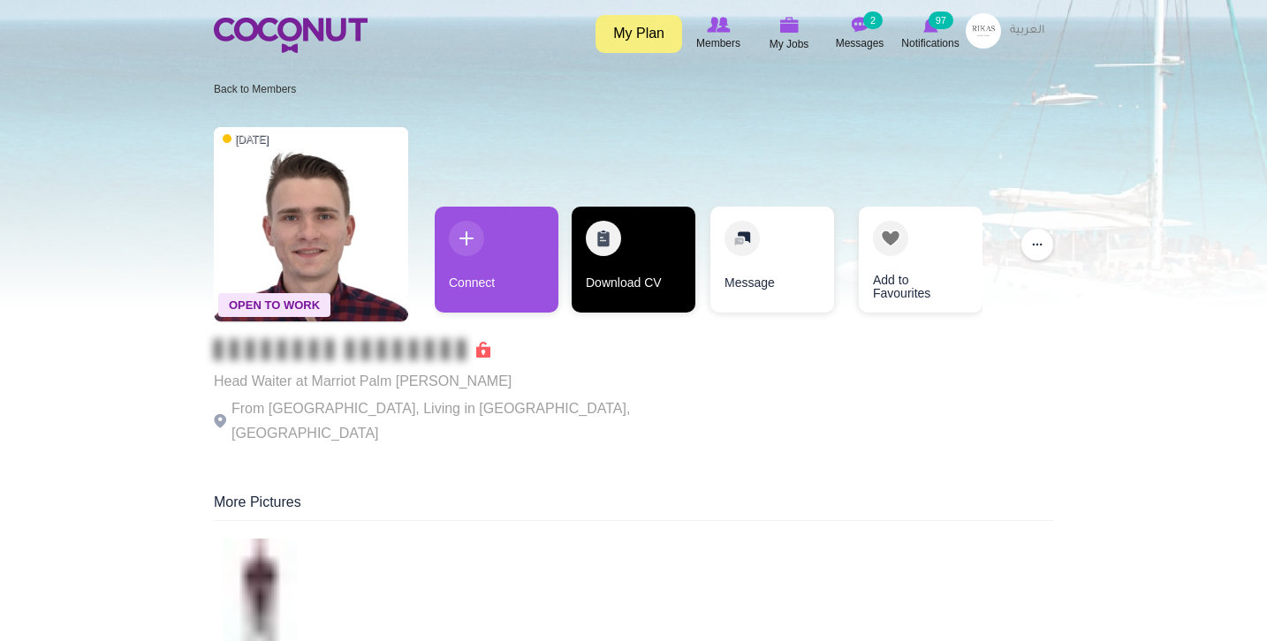
click at [627, 273] on link "Download CV" at bounding box center [634, 260] width 124 height 106
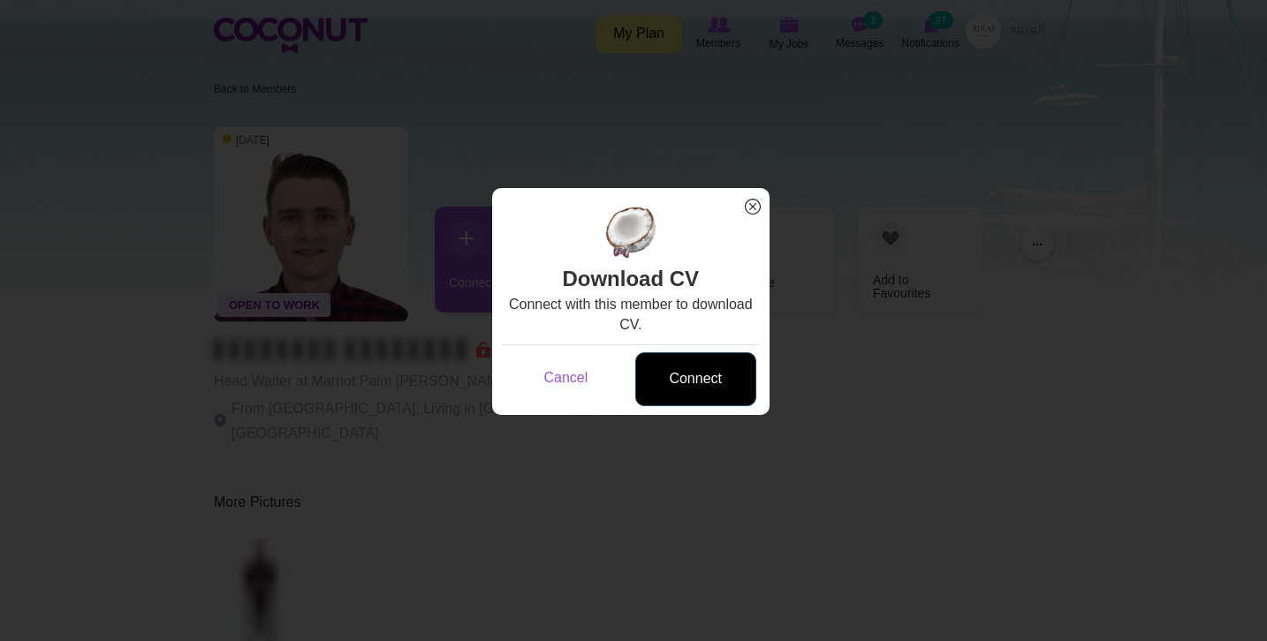
click at [705, 375] on link "Connect" at bounding box center [695, 379] width 121 height 54
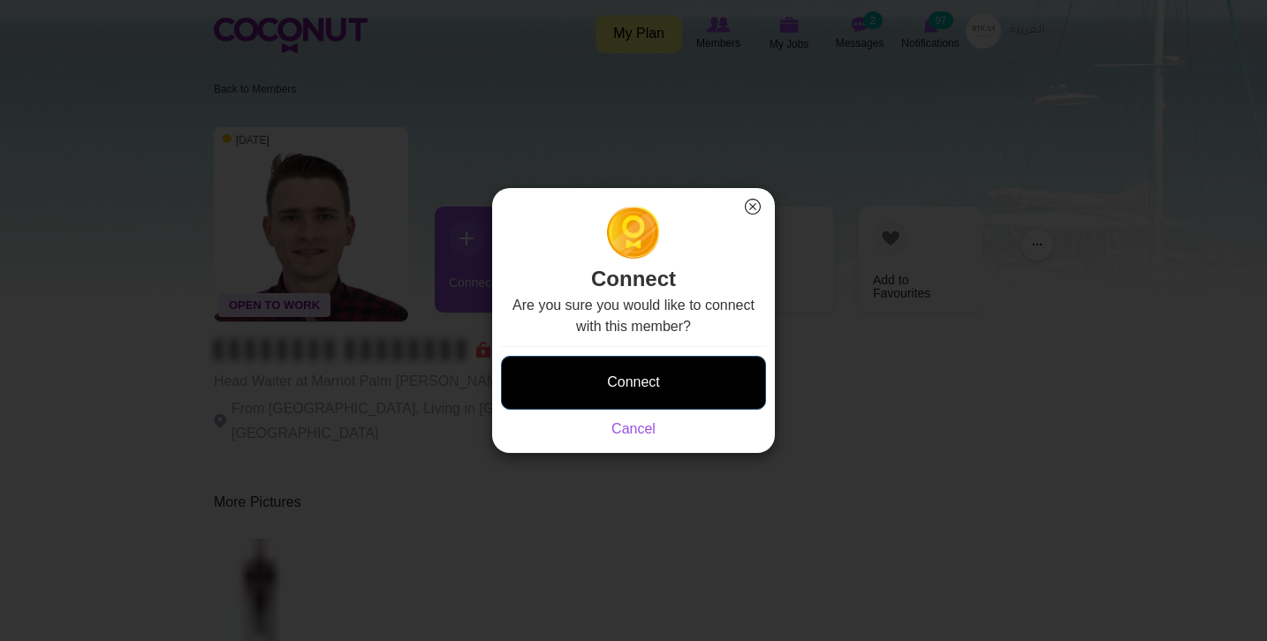
click at [698, 372] on button "Connect" at bounding box center [633, 383] width 265 height 54
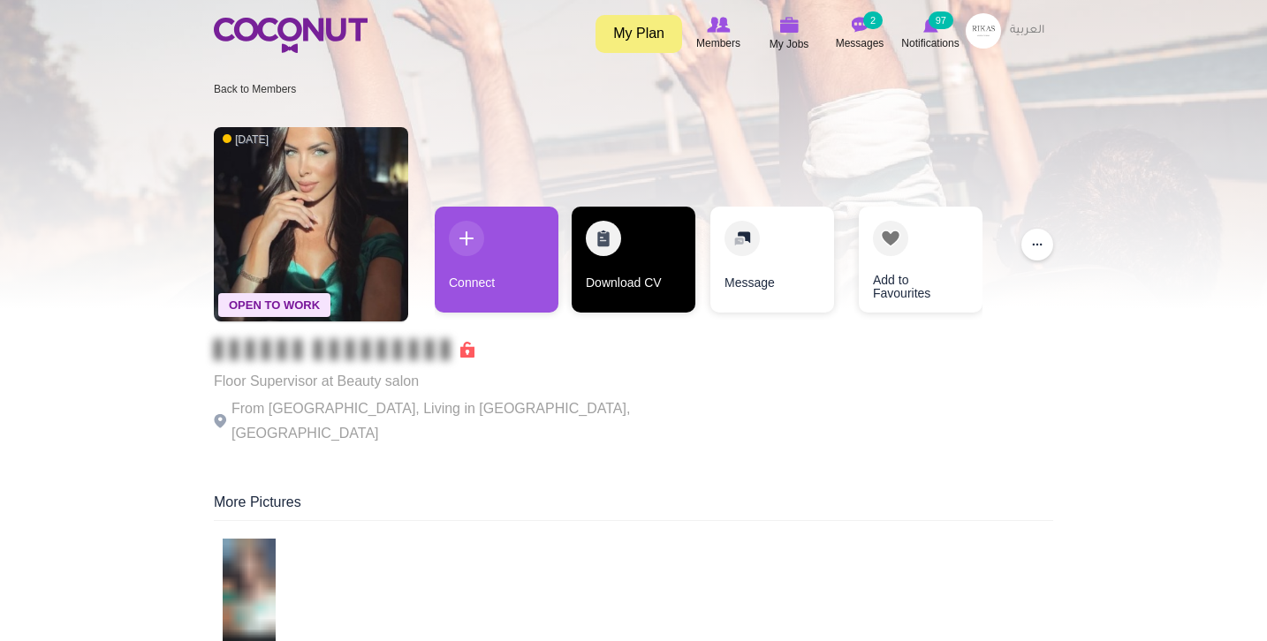
click at [605, 222] on link "Download CV" at bounding box center [634, 260] width 124 height 106
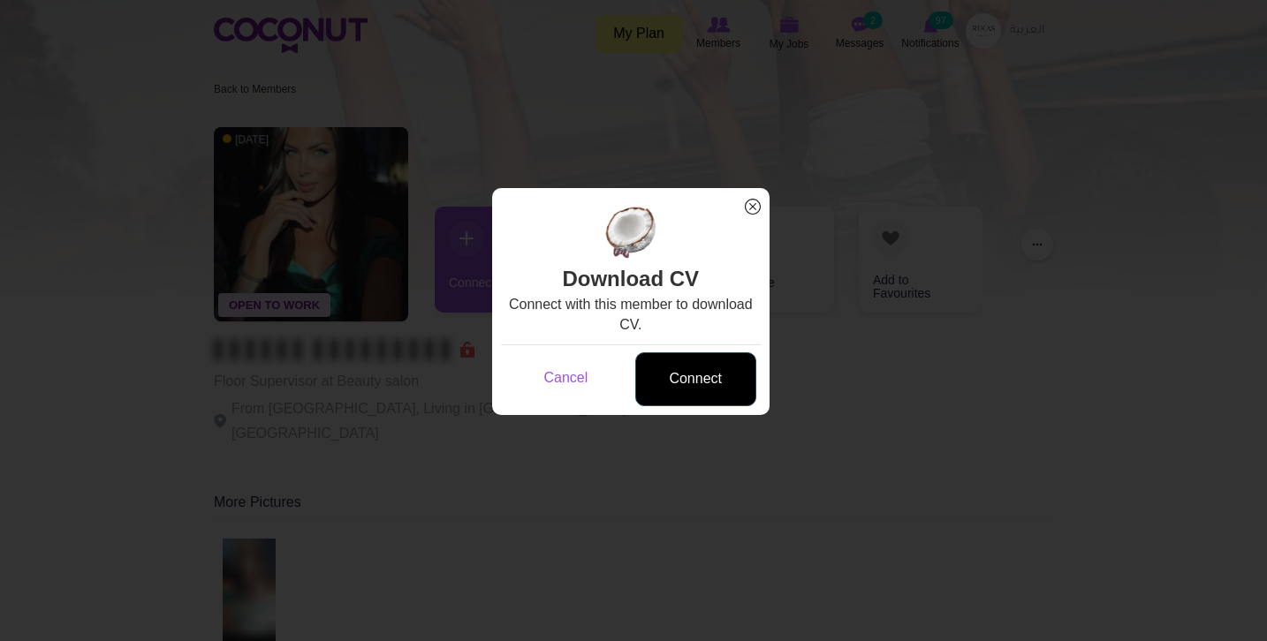
click at [686, 372] on link "Connect" at bounding box center [695, 379] width 121 height 54
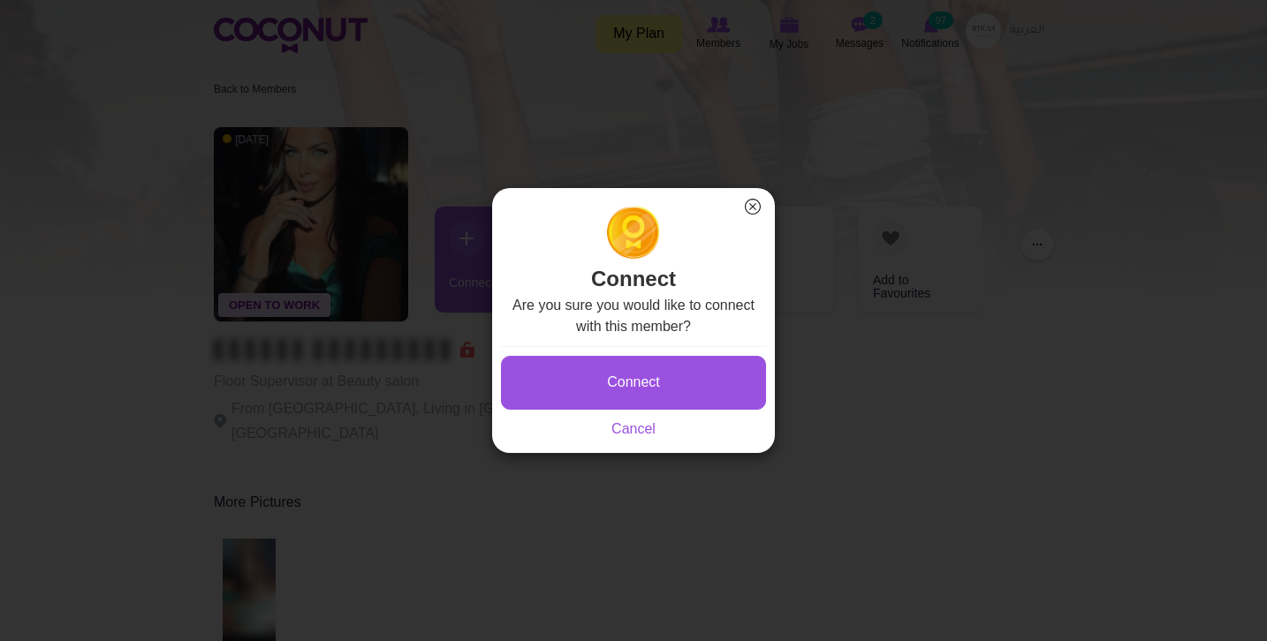
click at [686, 372] on button "Connect" at bounding box center [633, 383] width 265 height 54
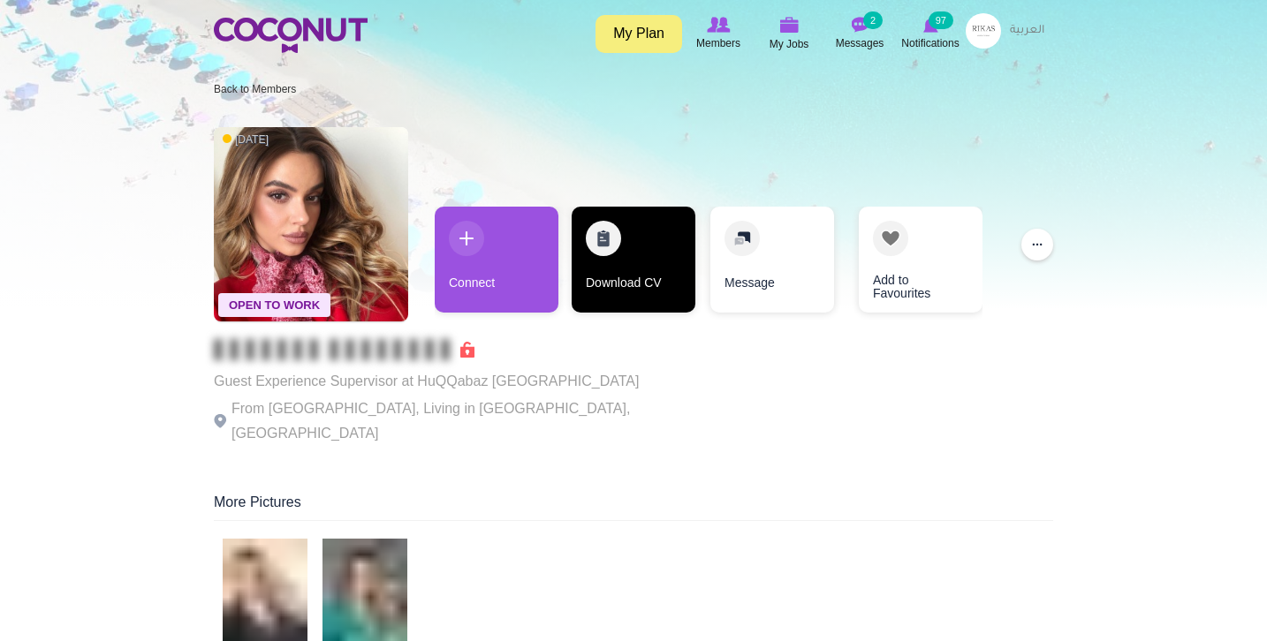
click at [605, 285] on link "Download CV" at bounding box center [634, 260] width 124 height 106
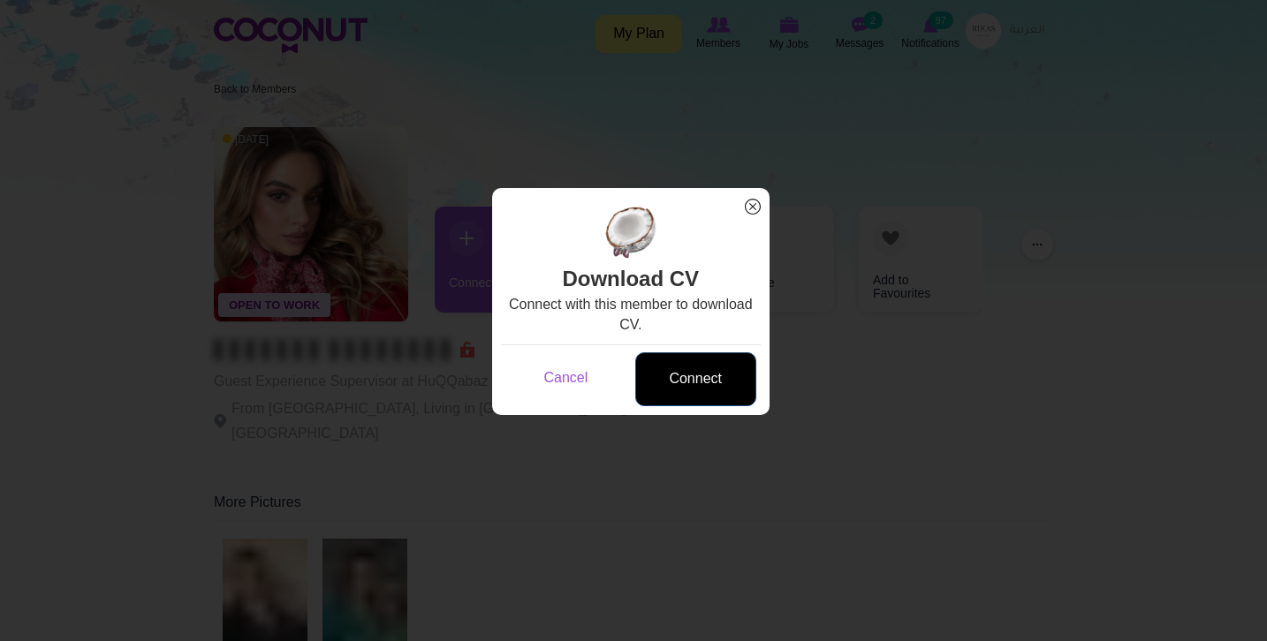
click at [686, 364] on link "Connect" at bounding box center [695, 379] width 121 height 54
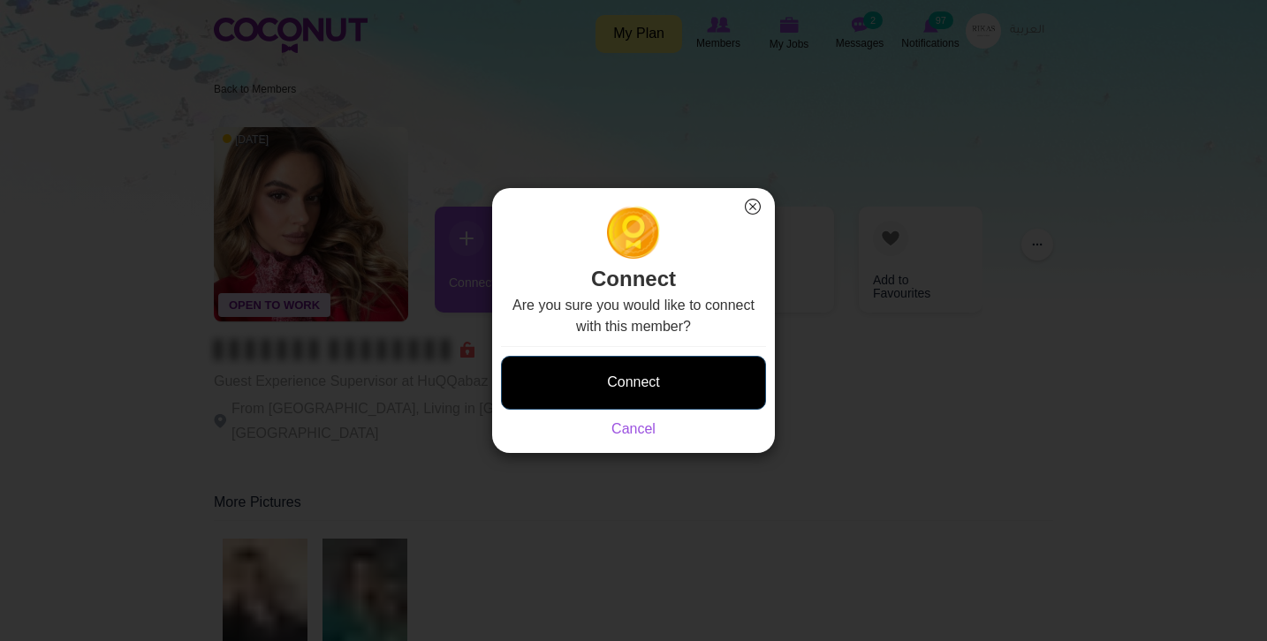
click at [686, 368] on button "Connect" at bounding box center [633, 383] width 265 height 54
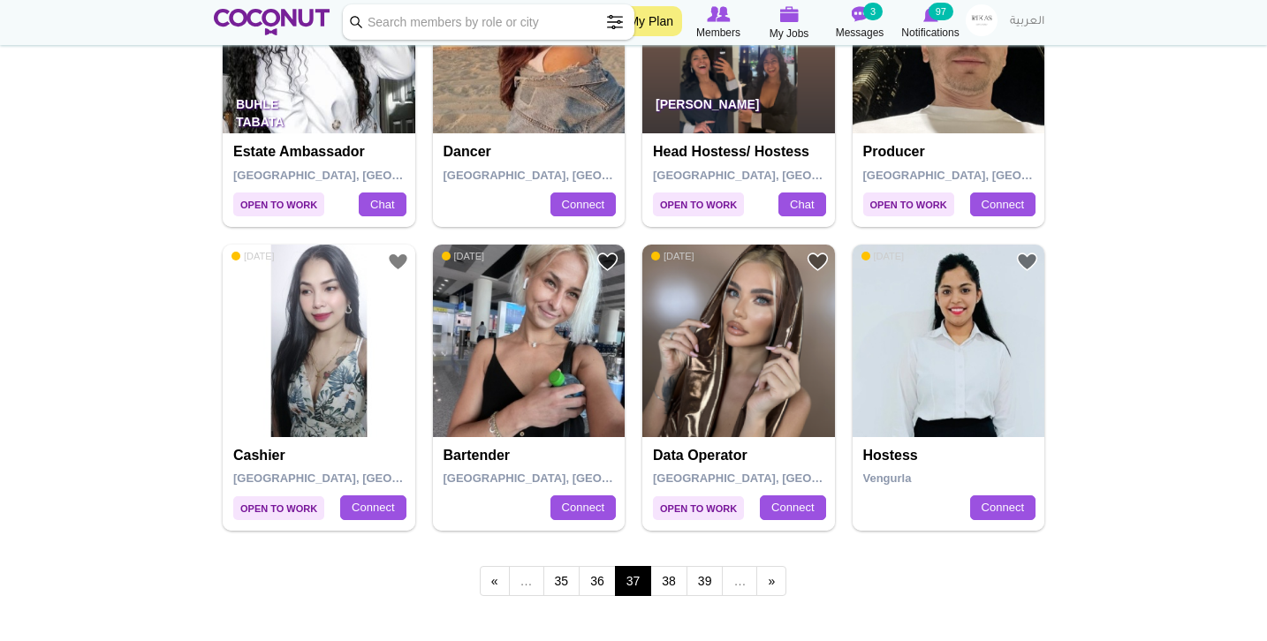
scroll to position [2895, 0]
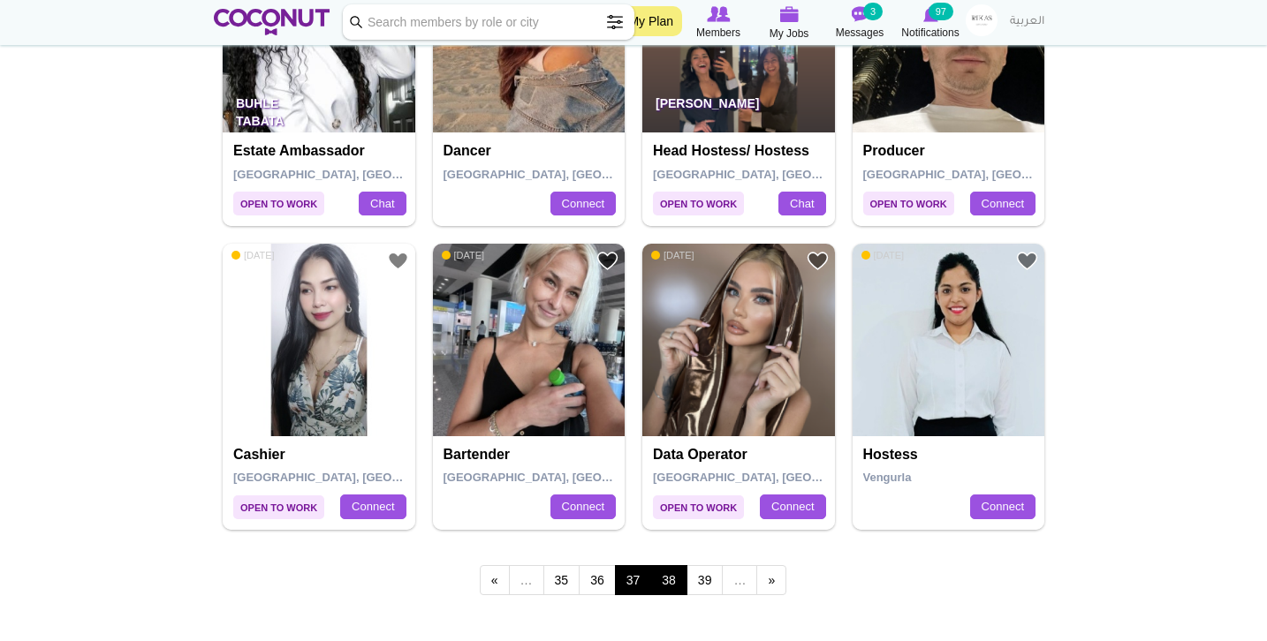
click at [657, 565] on link "38" at bounding box center [668, 580] width 37 height 30
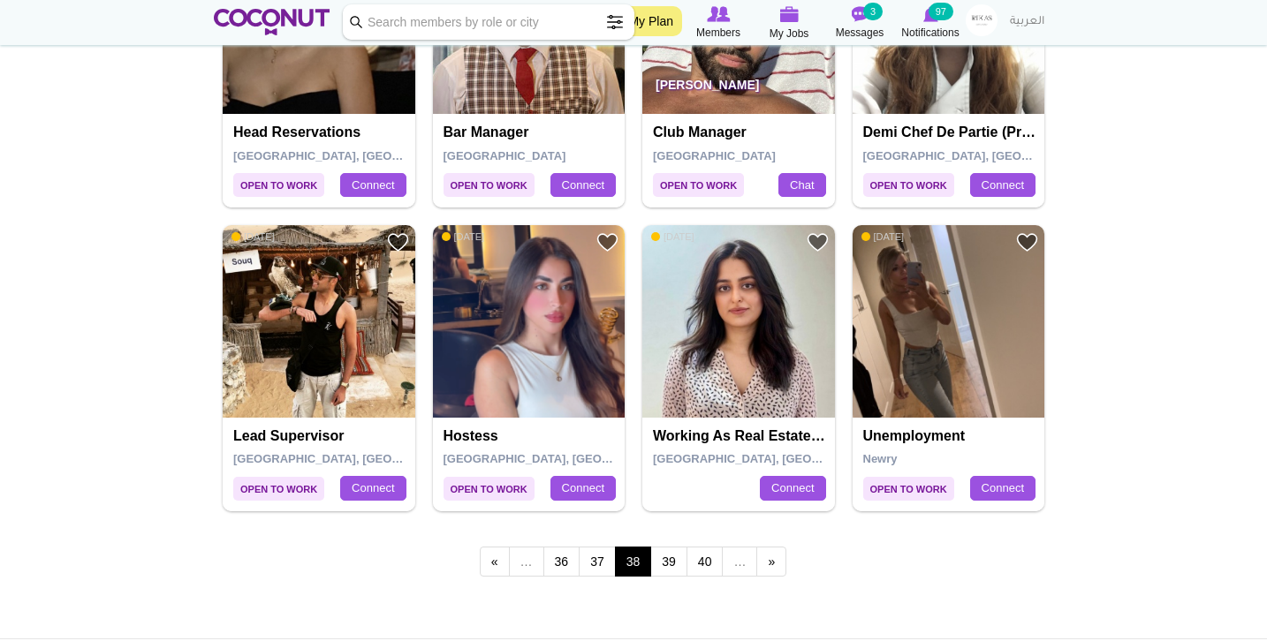
scroll to position [2914, 0]
click at [677, 546] on link "39" at bounding box center [668, 561] width 37 height 30
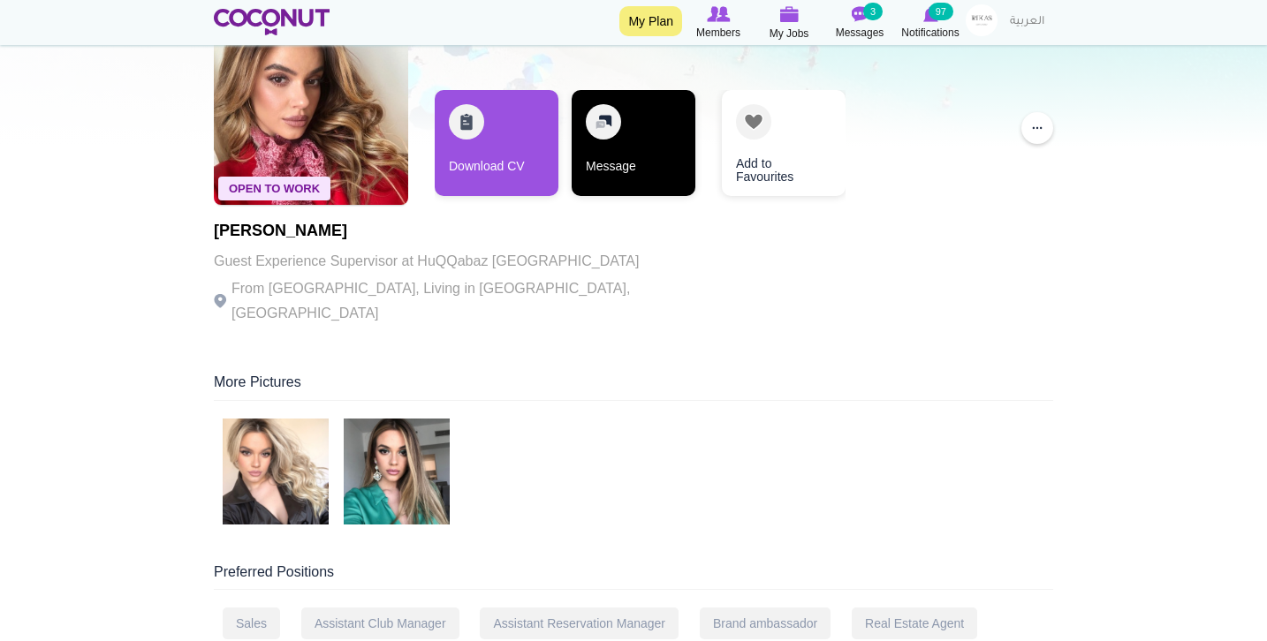
scroll to position [240, 0]
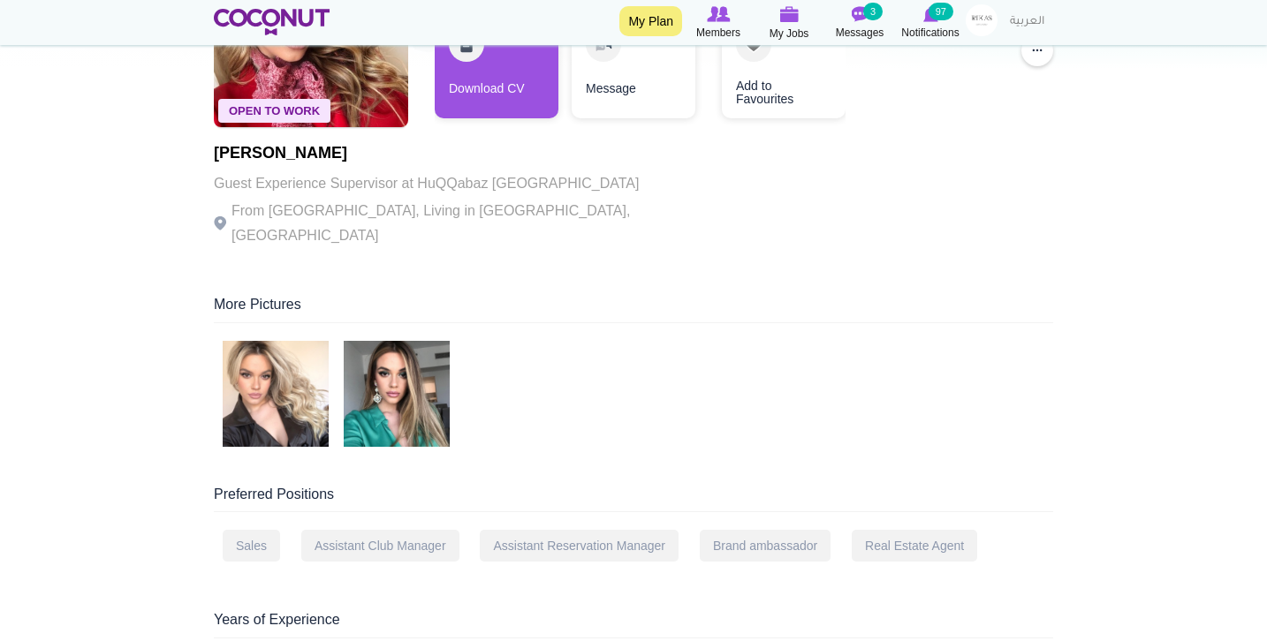
click at [270, 402] on img at bounding box center [276, 394] width 106 height 106
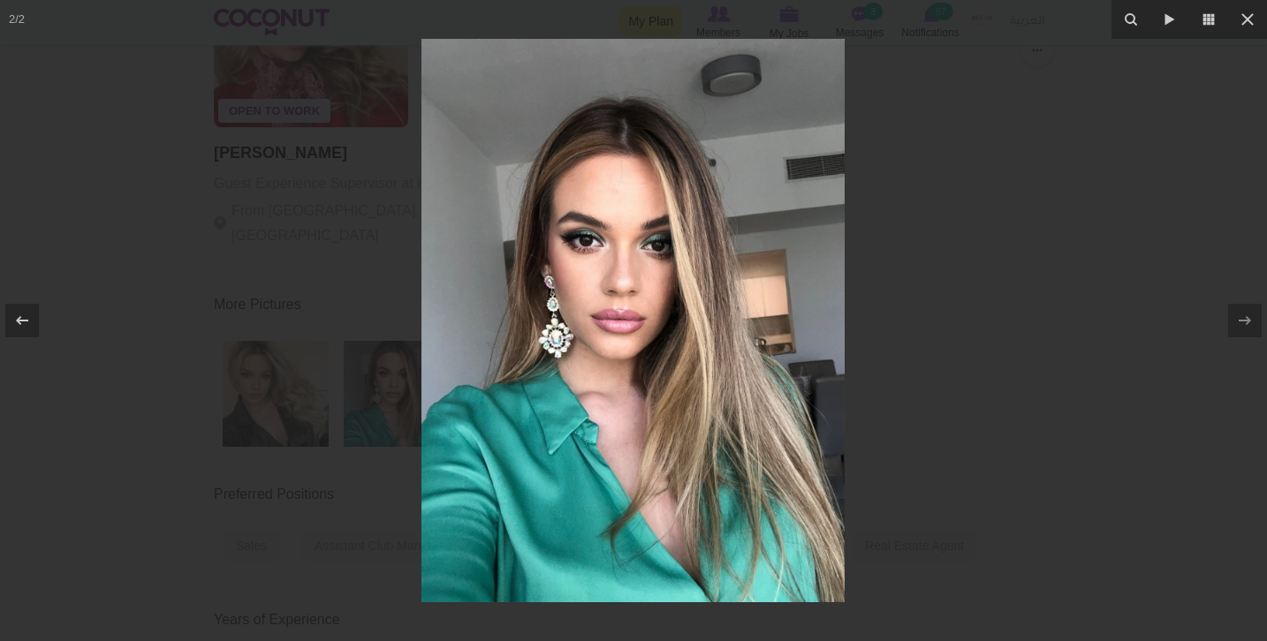
click at [274, 361] on div at bounding box center [633, 320] width 1267 height 641
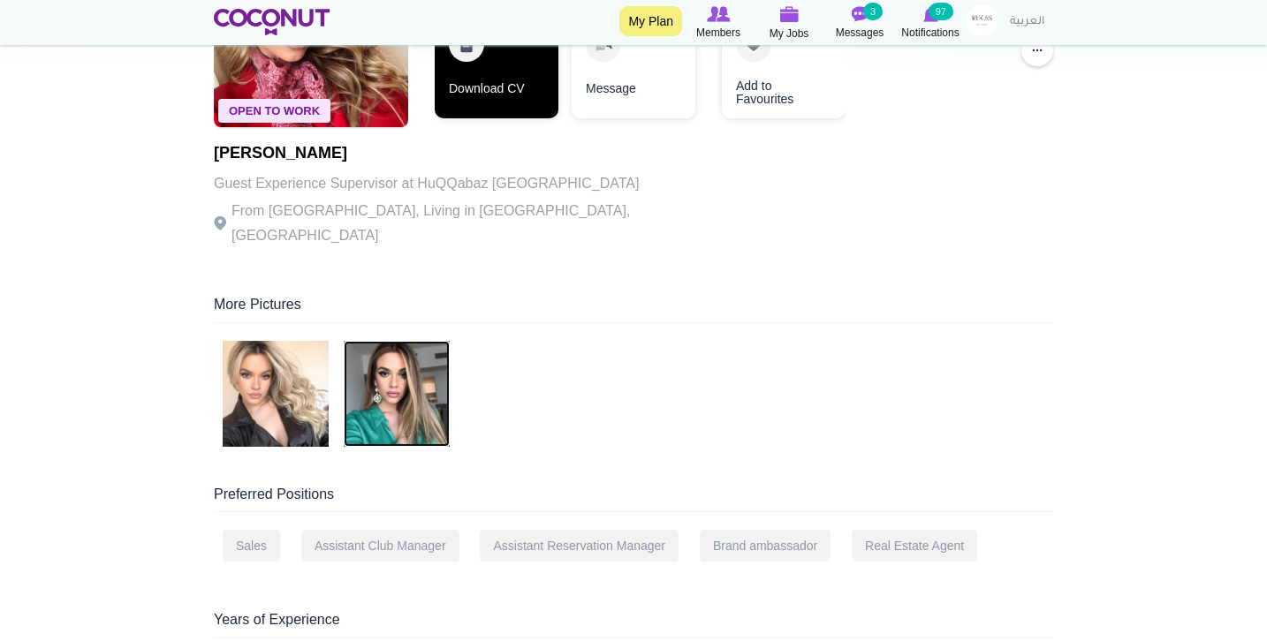
click at [526, 96] on link "Download CV" at bounding box center [497, 65] width 124 height 106
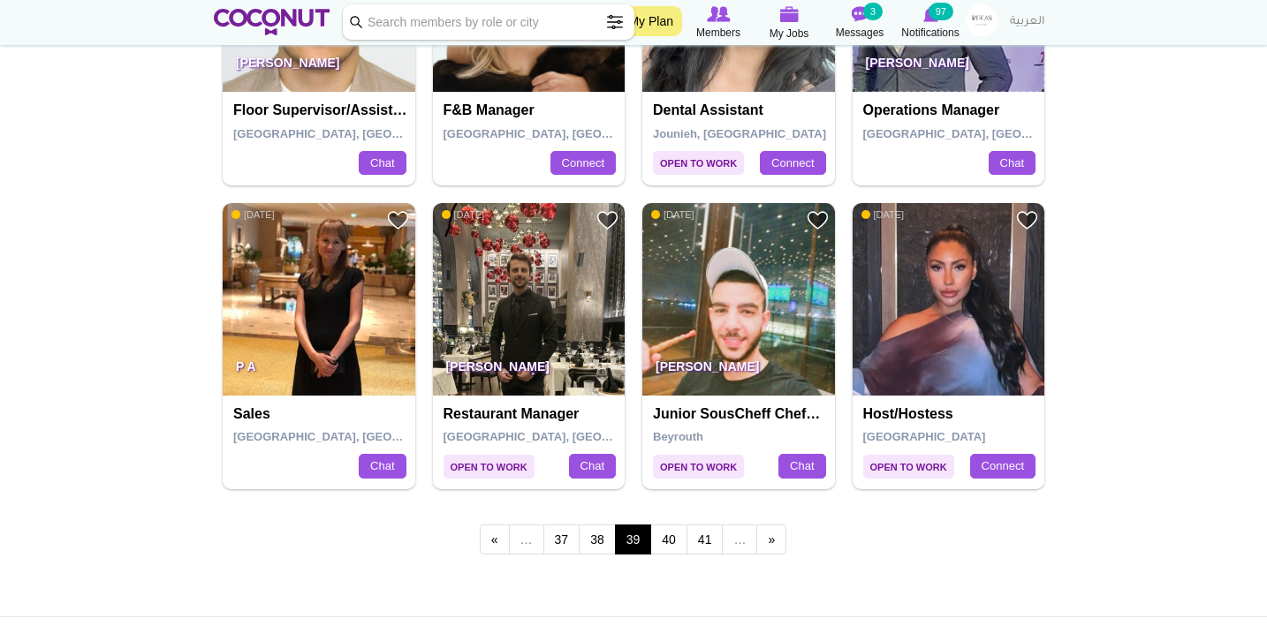
scroll to position [2936, 0]
click at [674, 530] on link "40" at bounding box center [668, 540] width 37 height 30
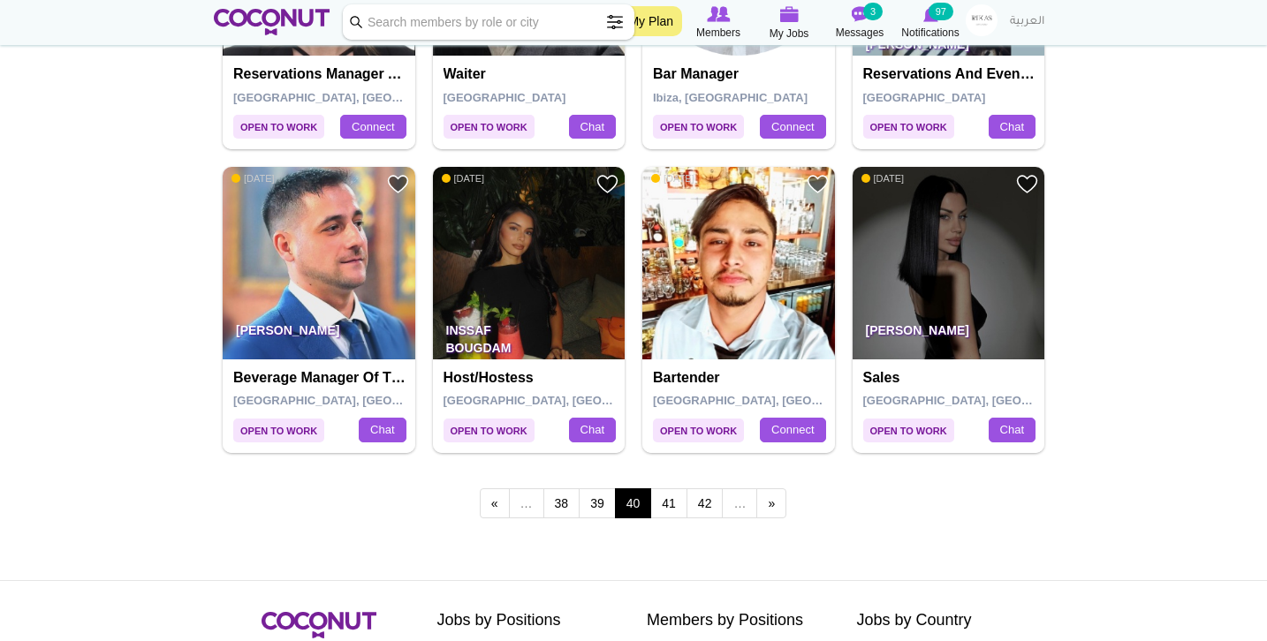
scroll to position [2967, 0]
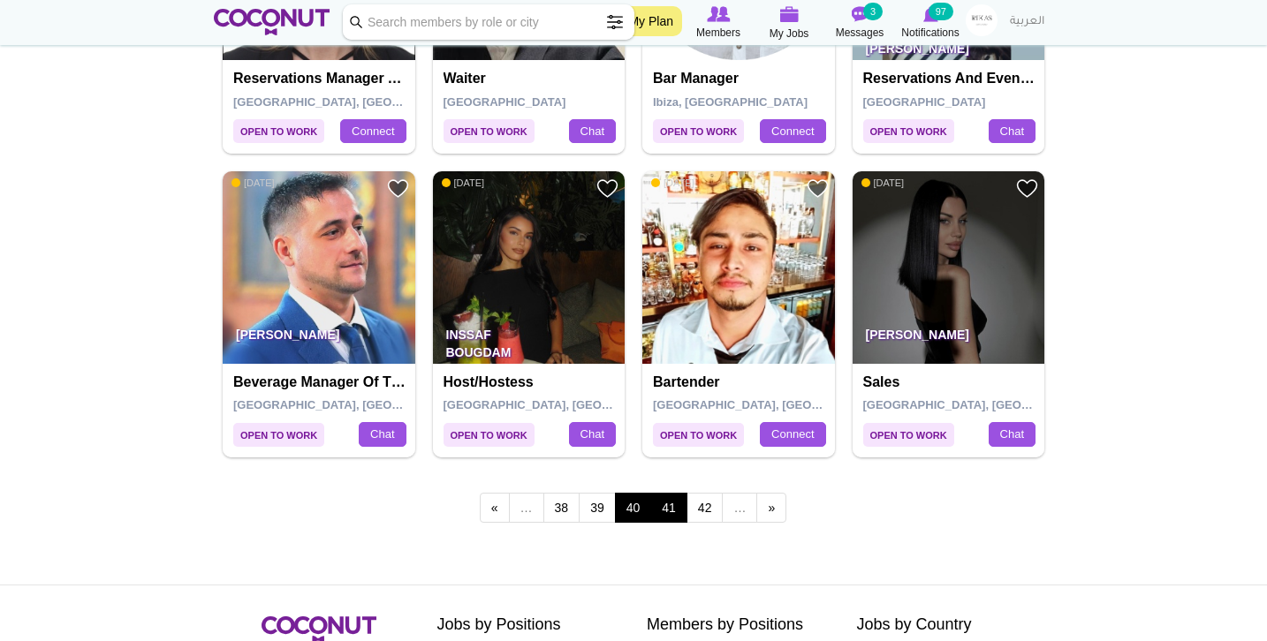
click at [678, 495] on link "41" at bounding box center [668, 508] width 37 height 30
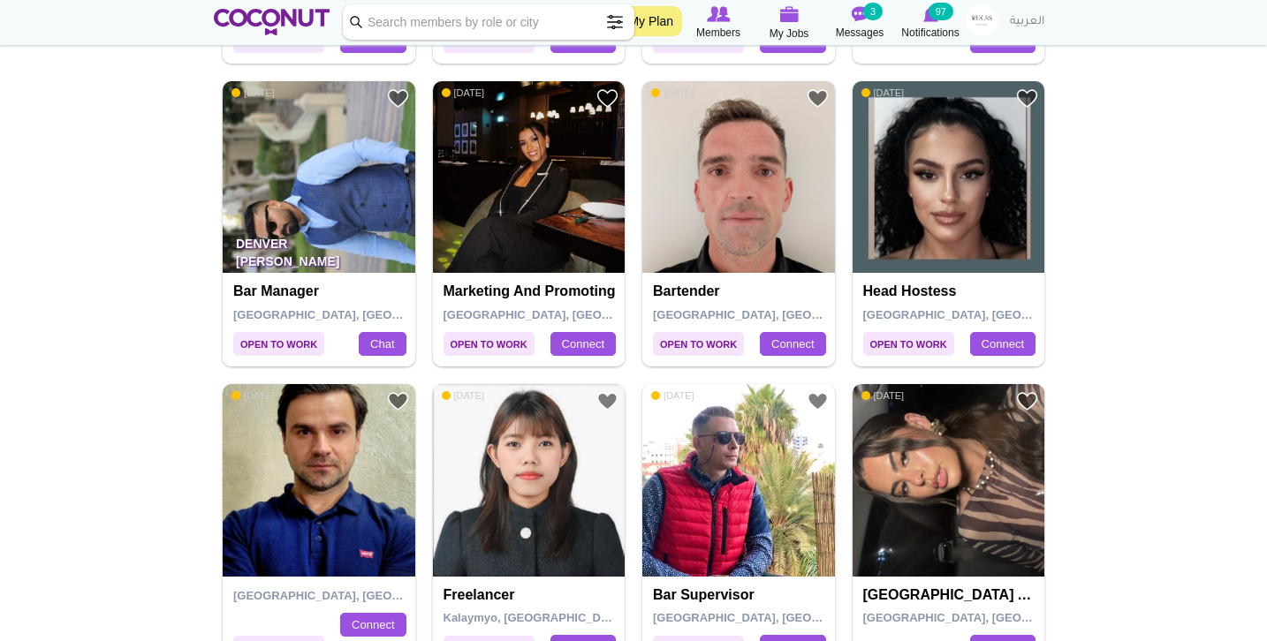
scroll to position [2848, 0]
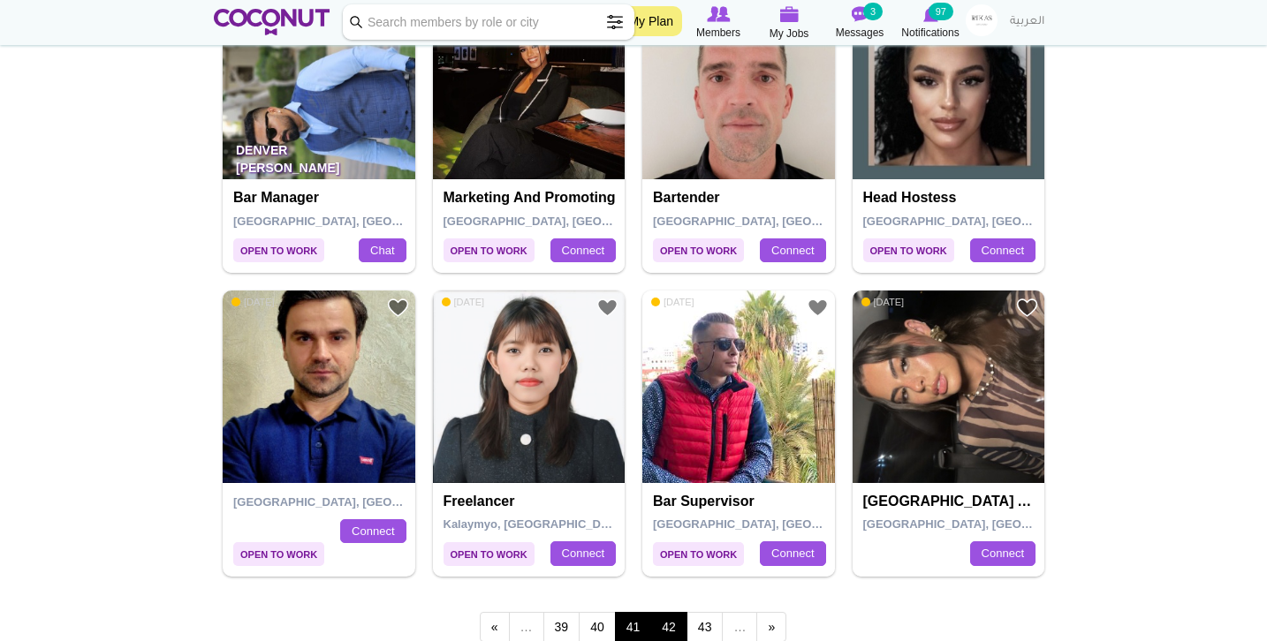
click at [670, 612] on link "42" at bounding box center [668, 627] width 37 height 30
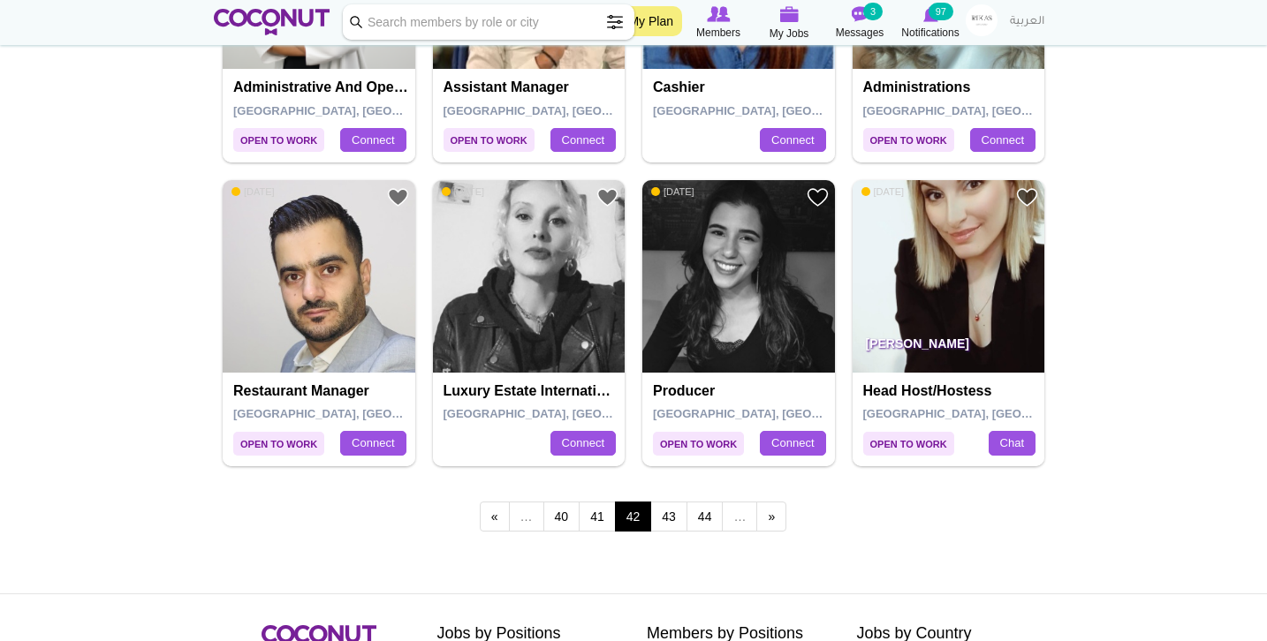
scroll to position [2995, 0]
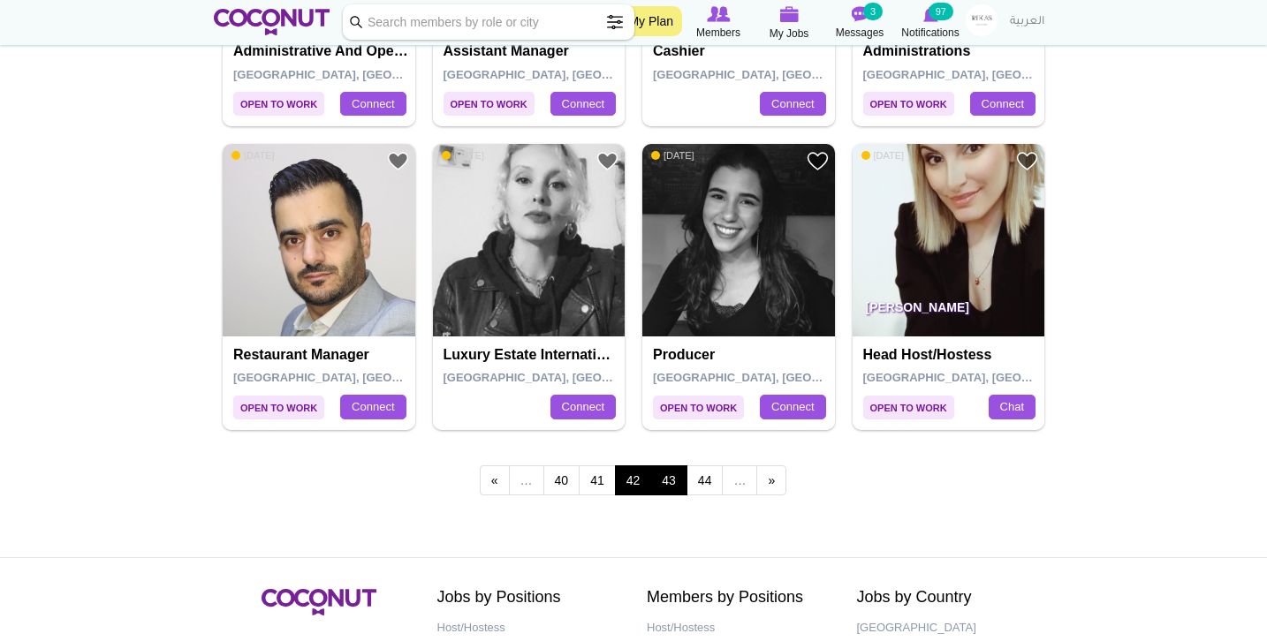
click at [677, 466] on link "43" at bounding box center [668, 481] width 37 height 30
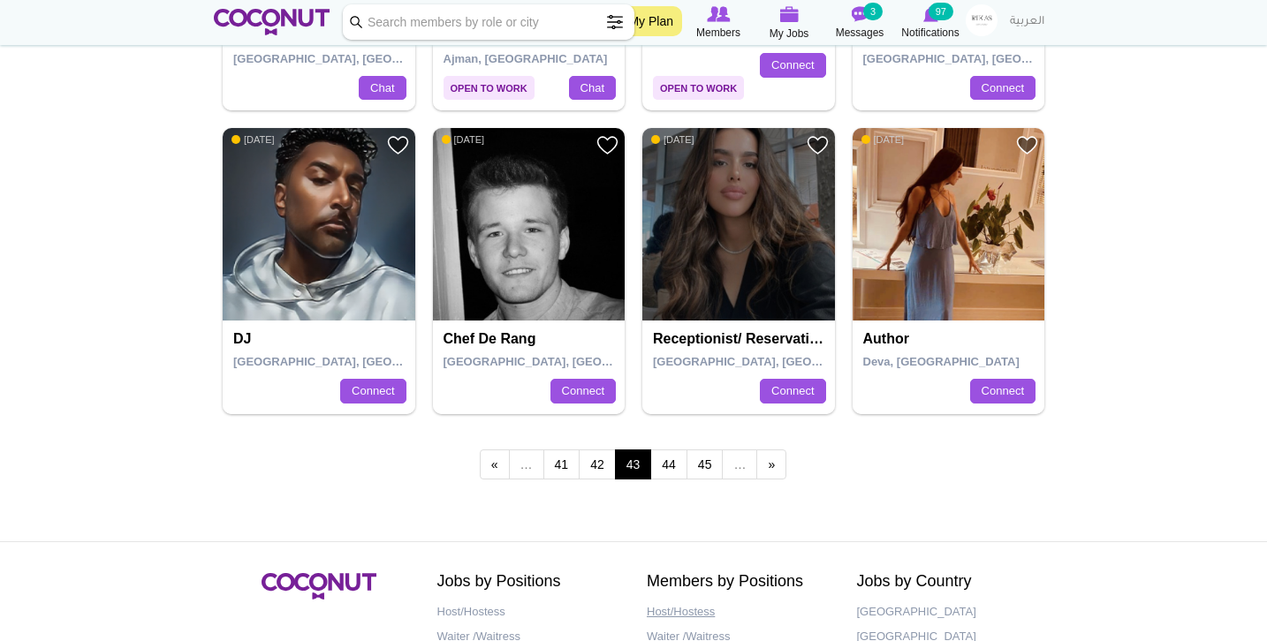
scroll to position [3004, 0]
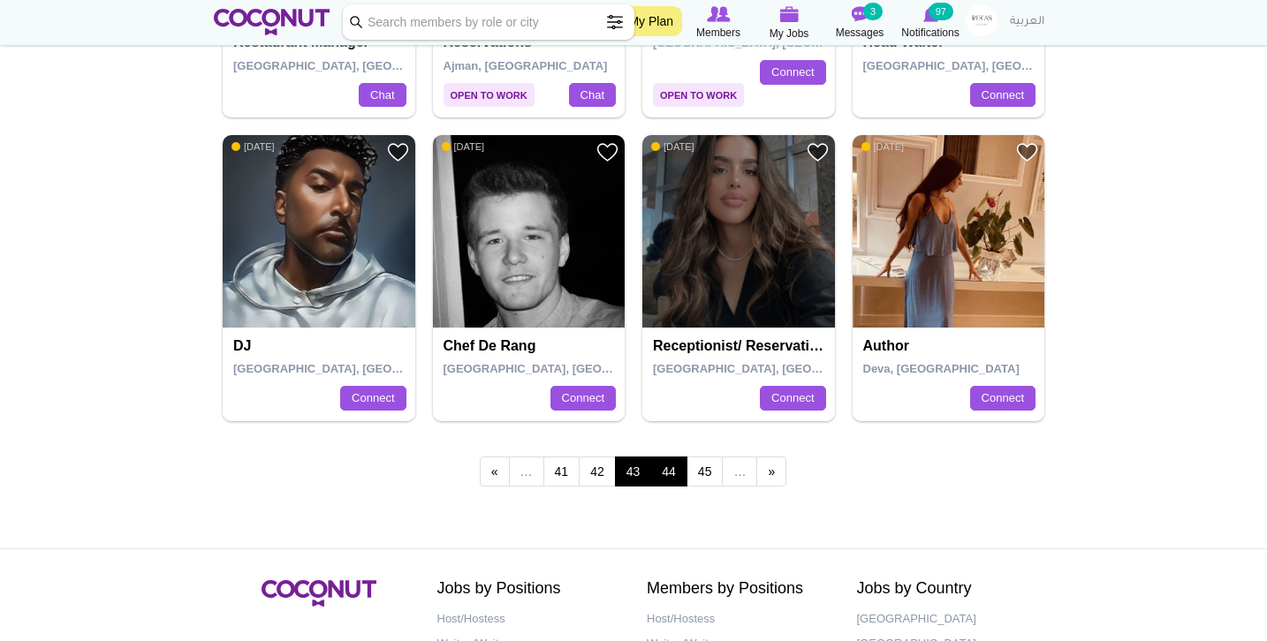
click at [666, 457] on link "44" at bounding box center [668, 472] width 37 height 30
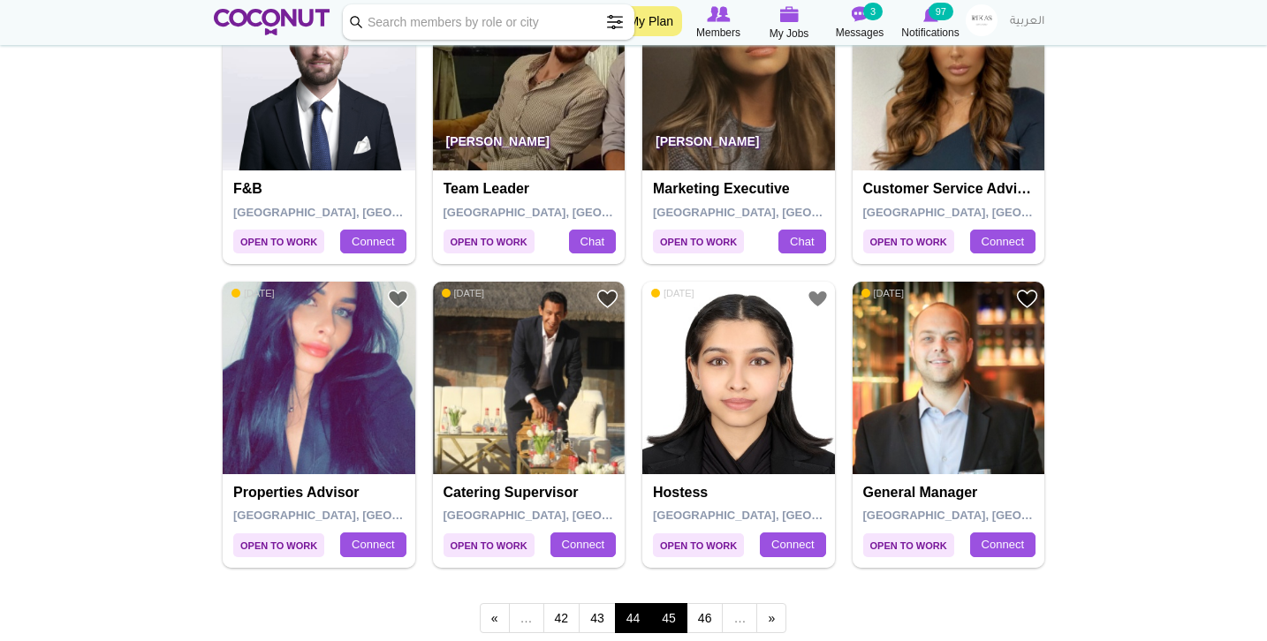
scroll to position [2869, 0]
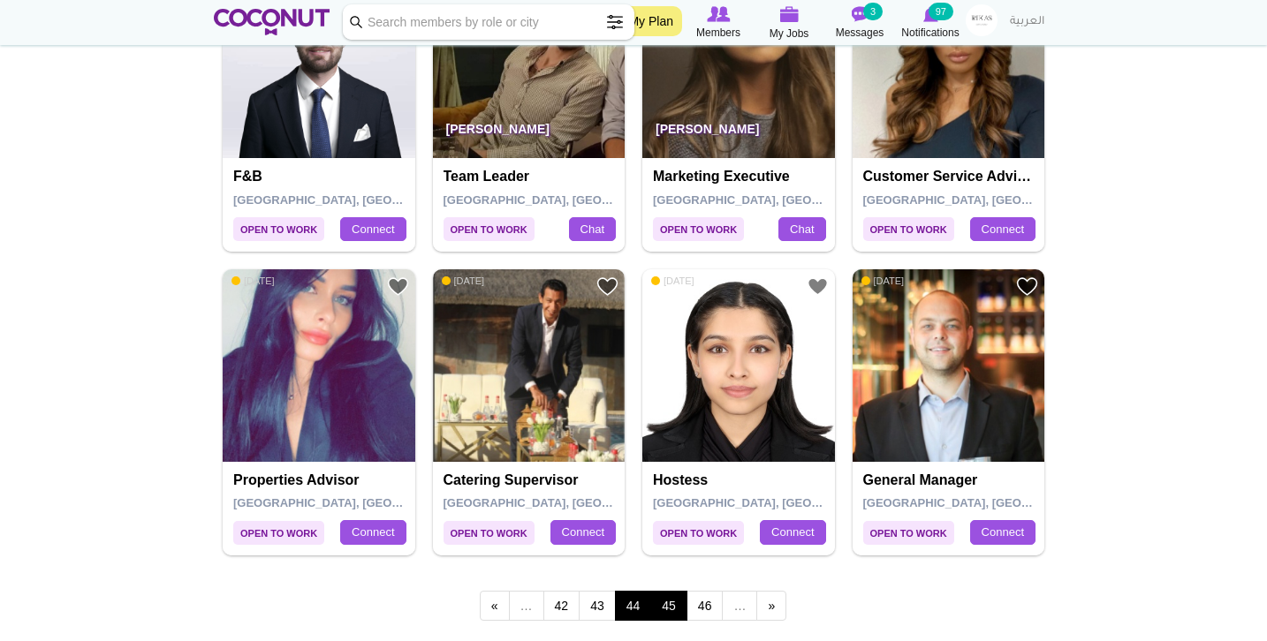
click at [672, 595] on link "45" at bounding box center [668, 606] width 37 height 30
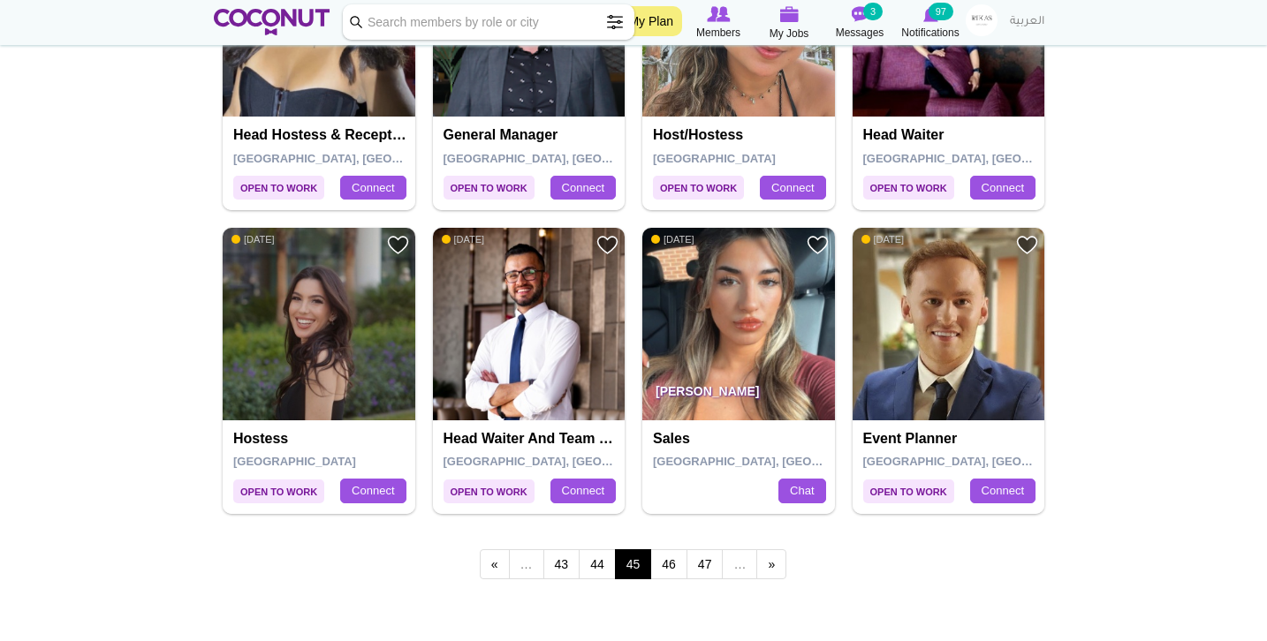
scroll to position [2918, 0]
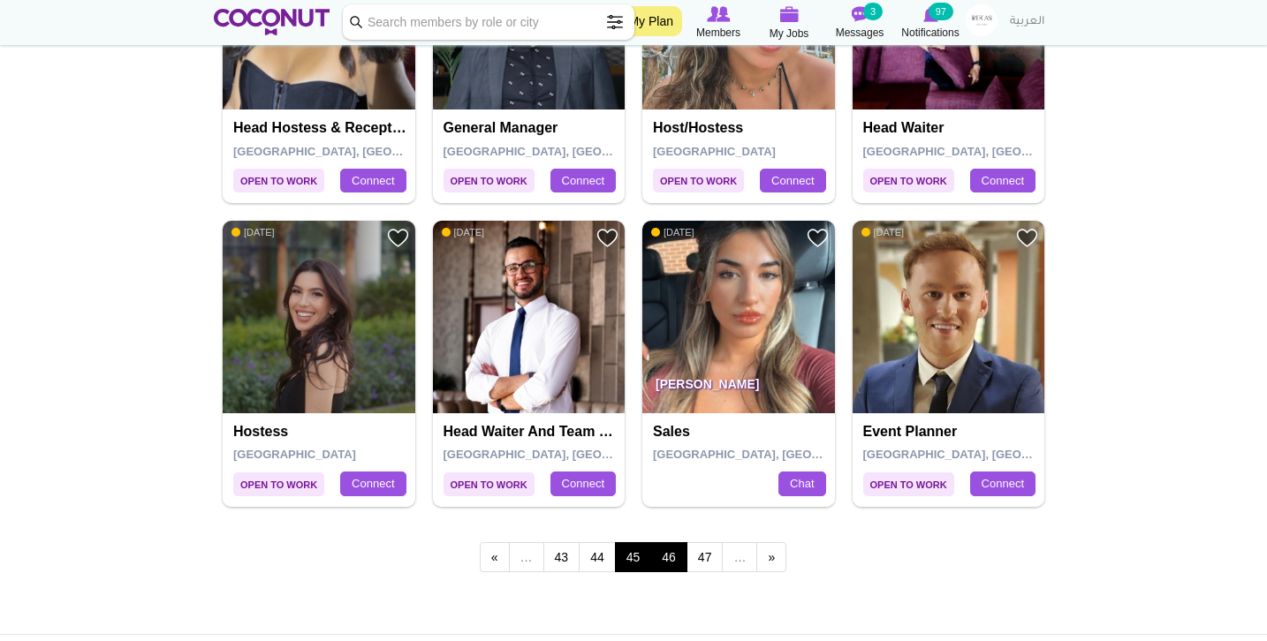
click at [685, 542] on link "46" at bounding box center [668, 557] width 37 height 30
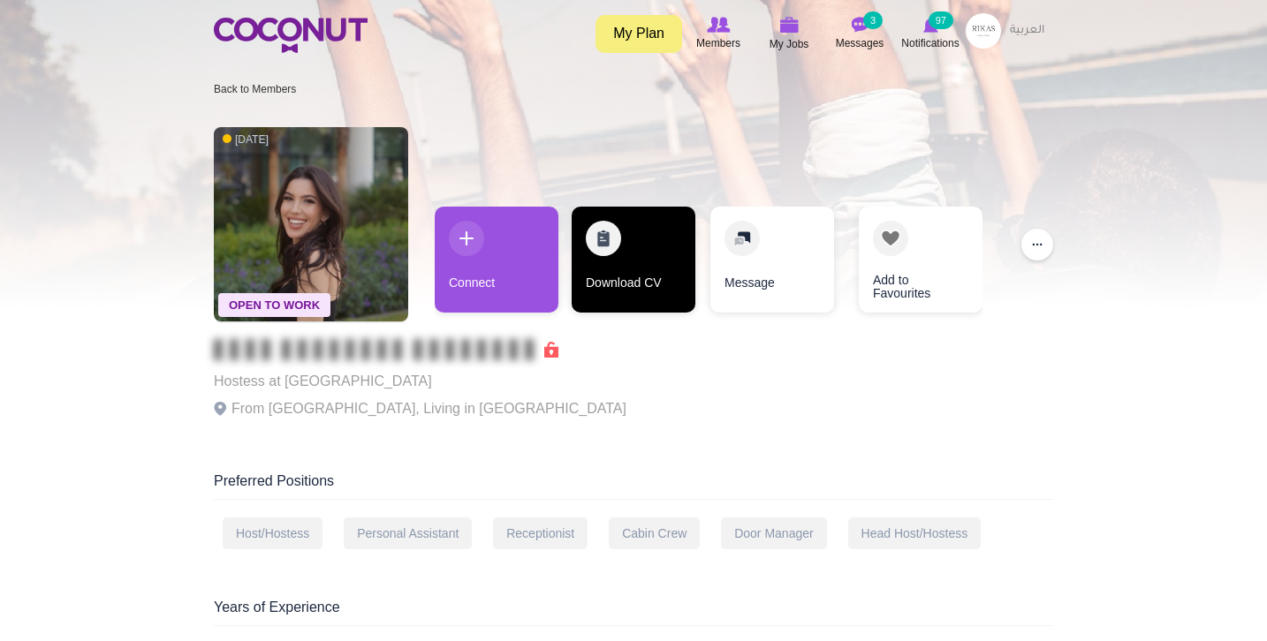
click at [631, 254] on link "Download CV" at bounding box center [634, 260] width 124 height 106
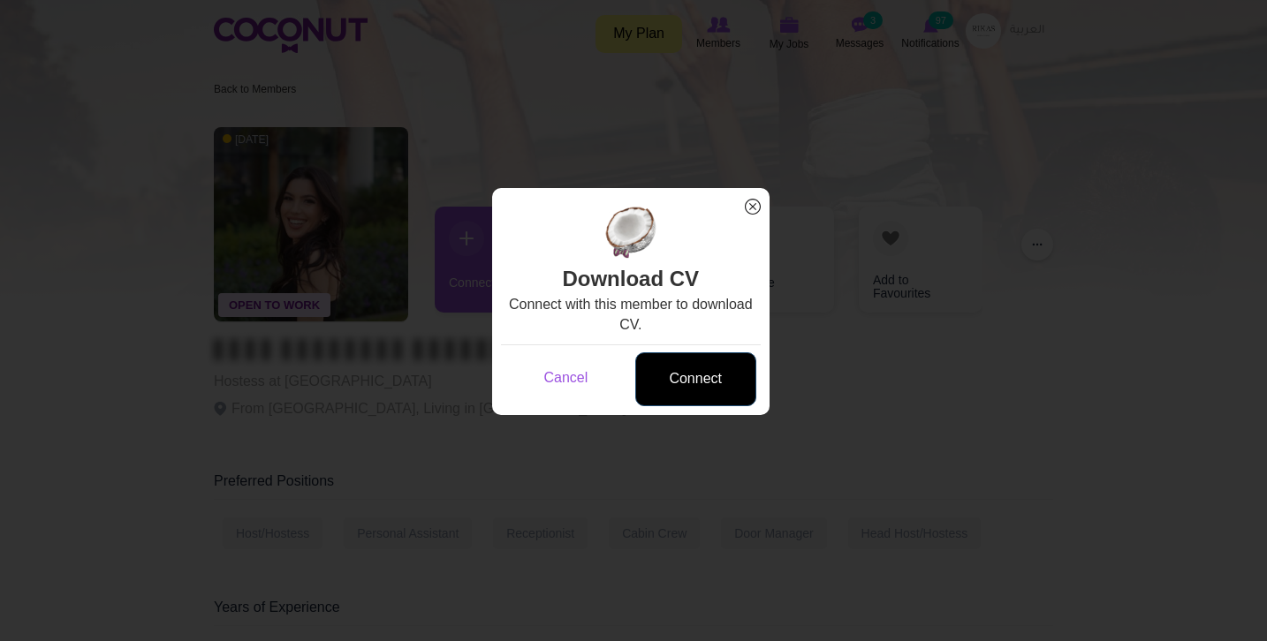
click at [707, 391] on link "Connect" at bounding box center [695, 379] width 121 height 54
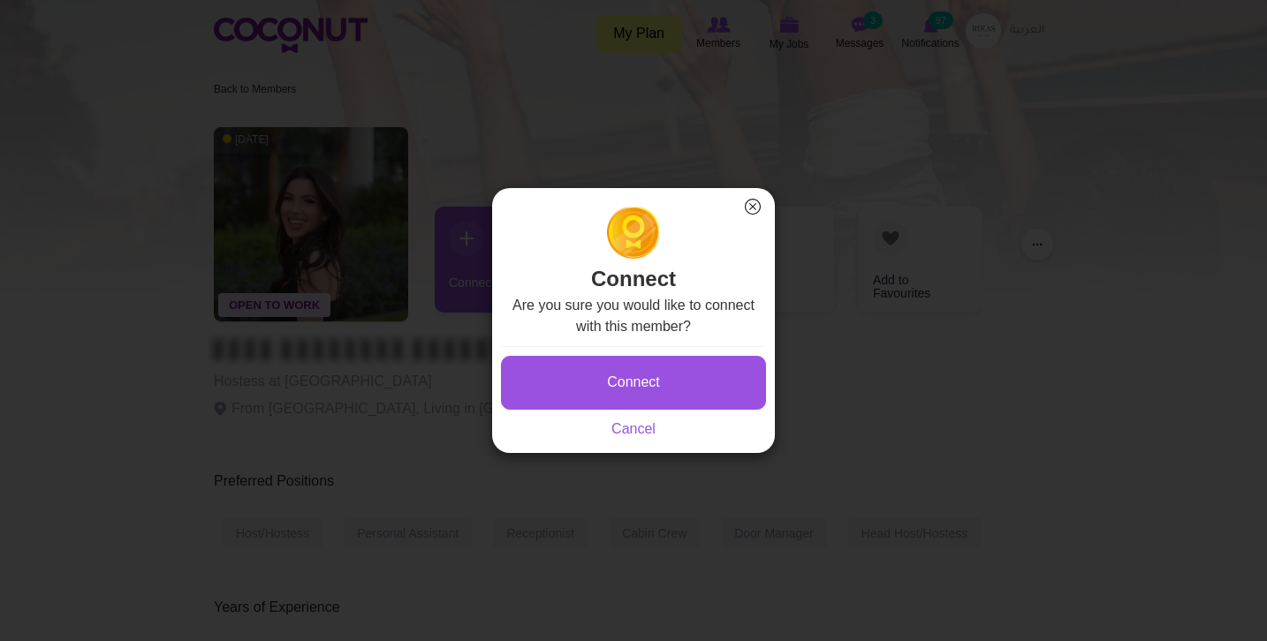
click at [695, 410] on div "Connect Saving... Cancel" at bounding box center [633, 393] width 265 height 94
click at [751, 207] on button "×" at bounding box center [752, 206] width 23 height 23
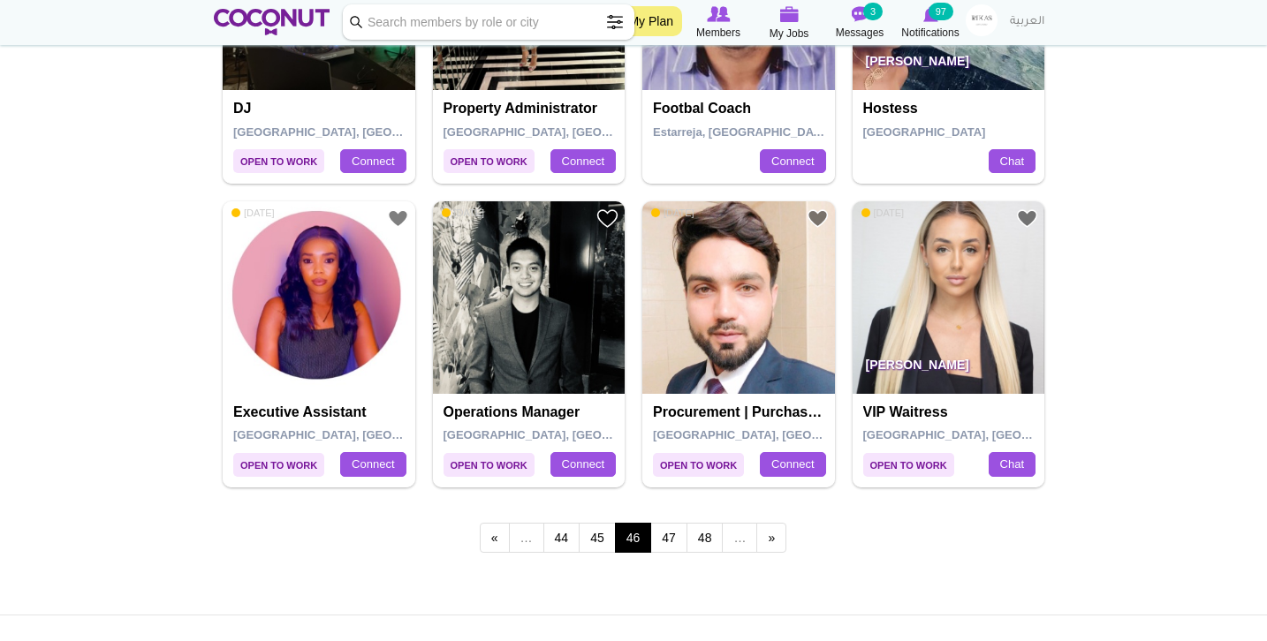
scroll to position [2967, 0]
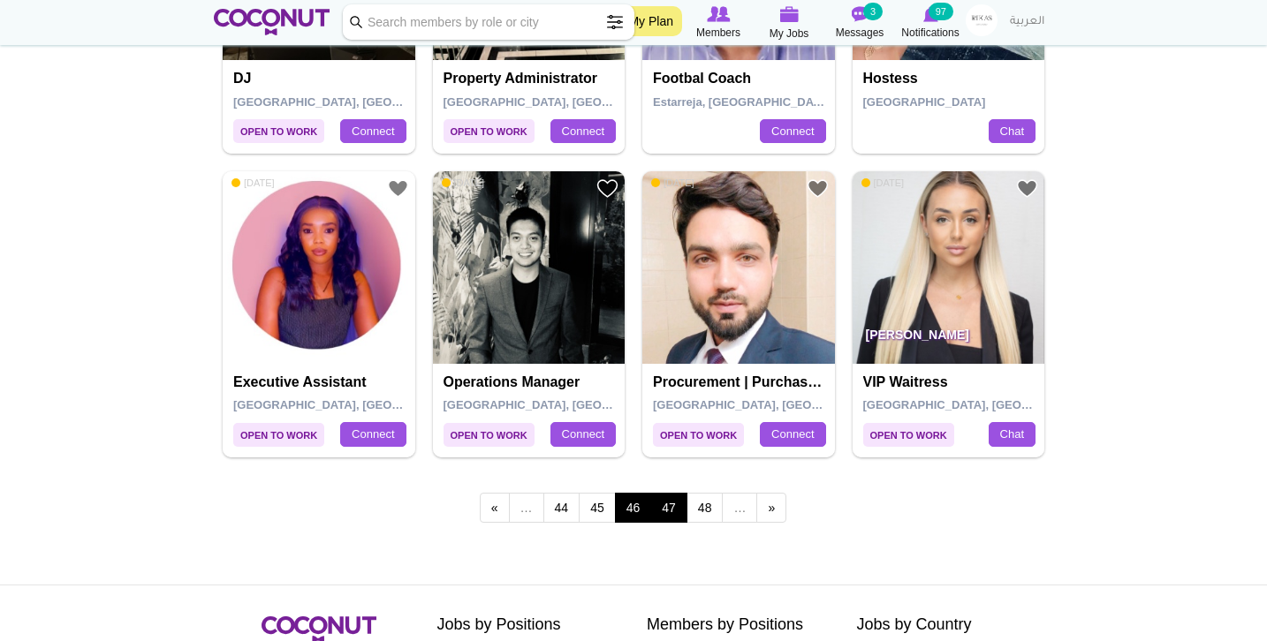
click at [663, 498] on link "47" at bounding box center [668, 508] width 37 height 30
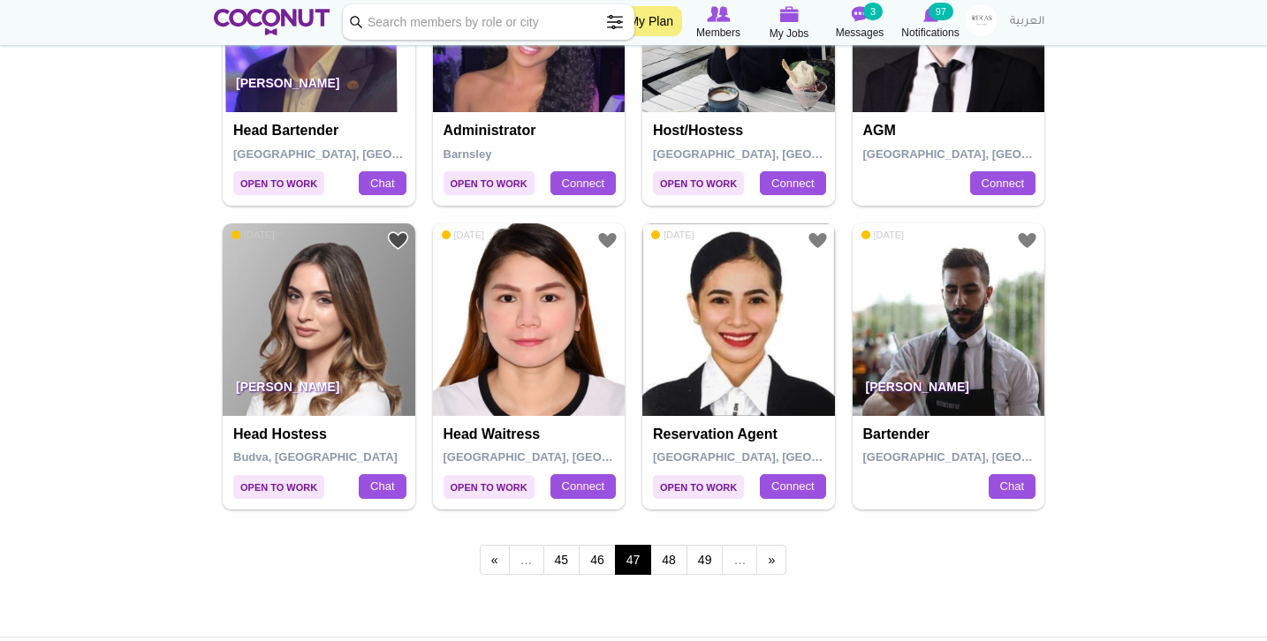
scroll to position [2924, 0]
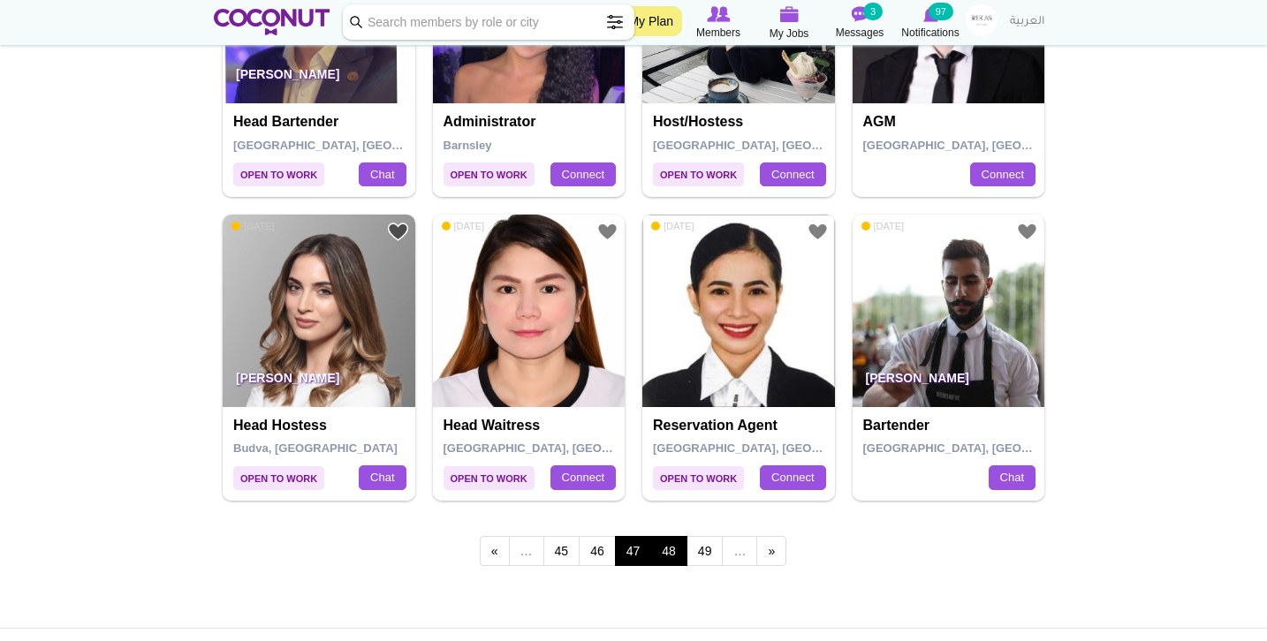
click at [668, 543] on link "48" at bounding box center [668, 551] width 37 height 30
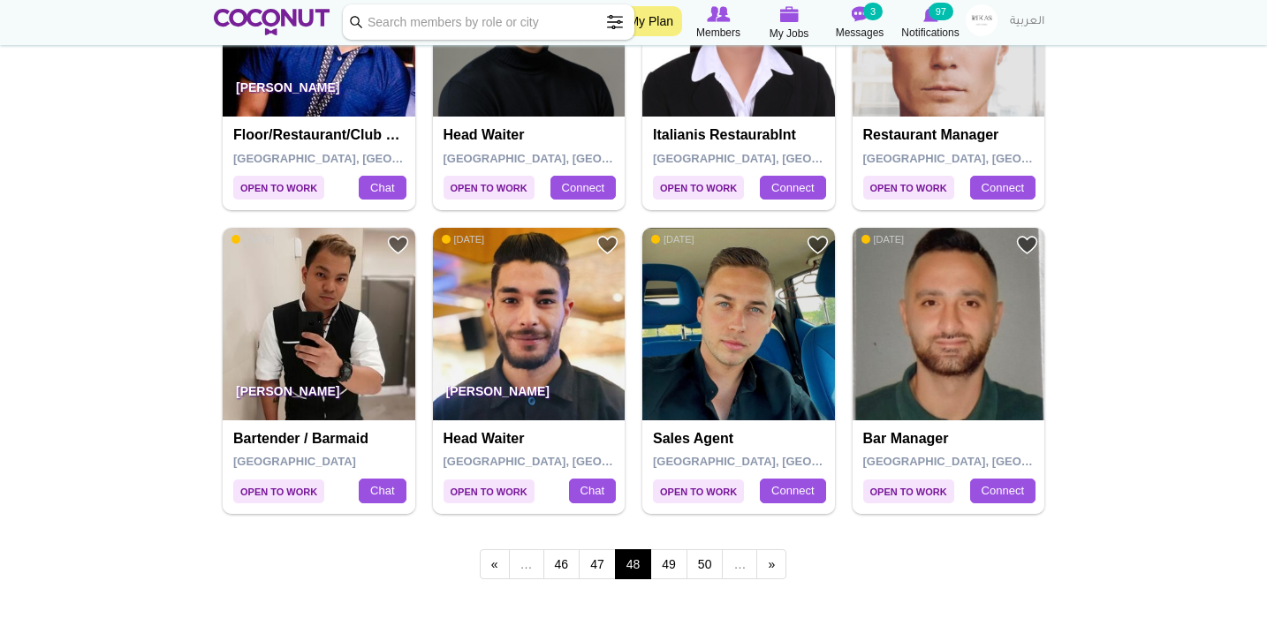
scroll to position [2929, 0]
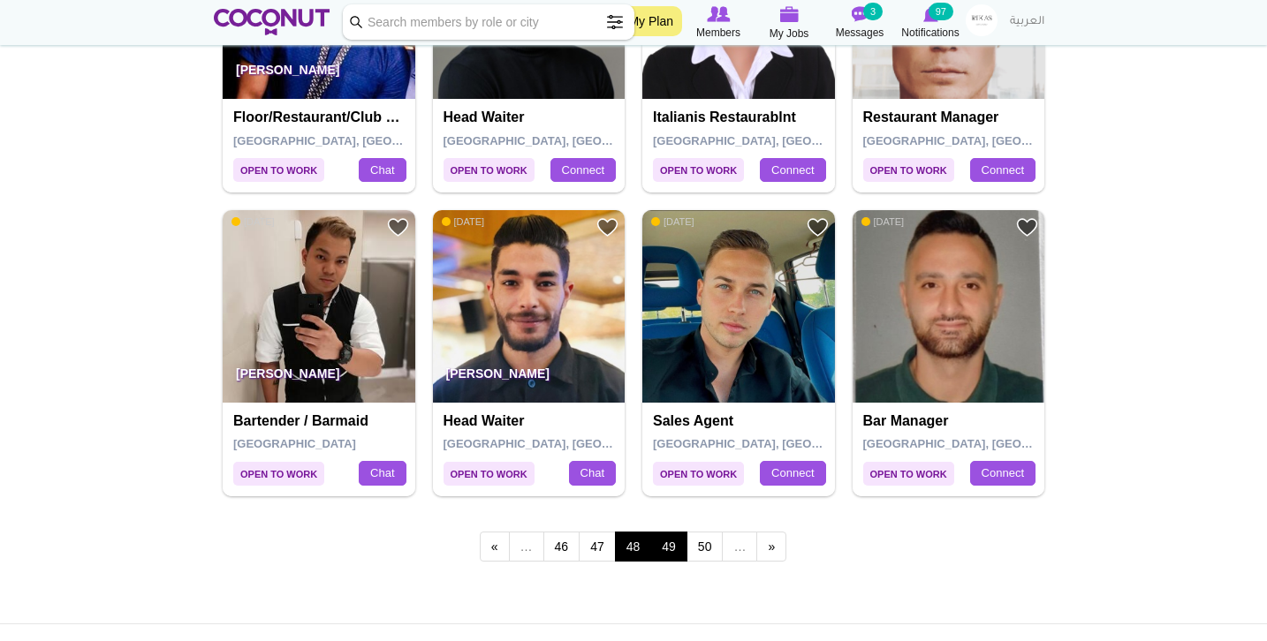
click at [651, 532] on link "49" at bounding box center [668, 547] width 37 height 30
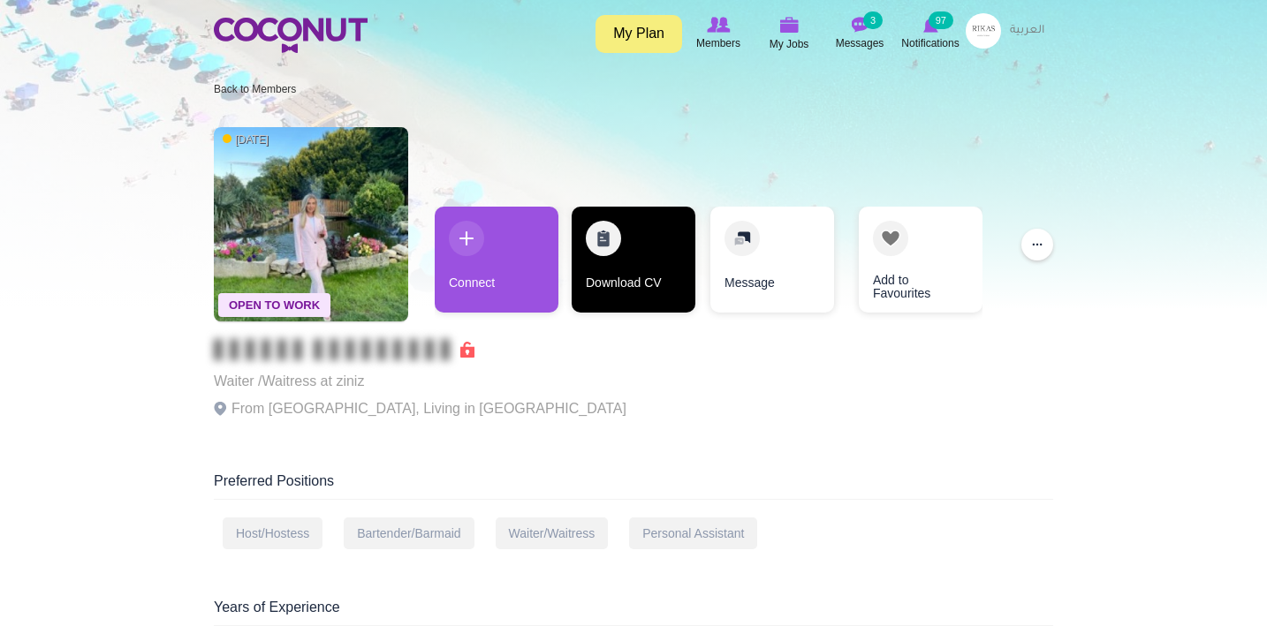
click at [627, 228] on link "Download CV" at bounding box center [634, 260] width 124 height 106
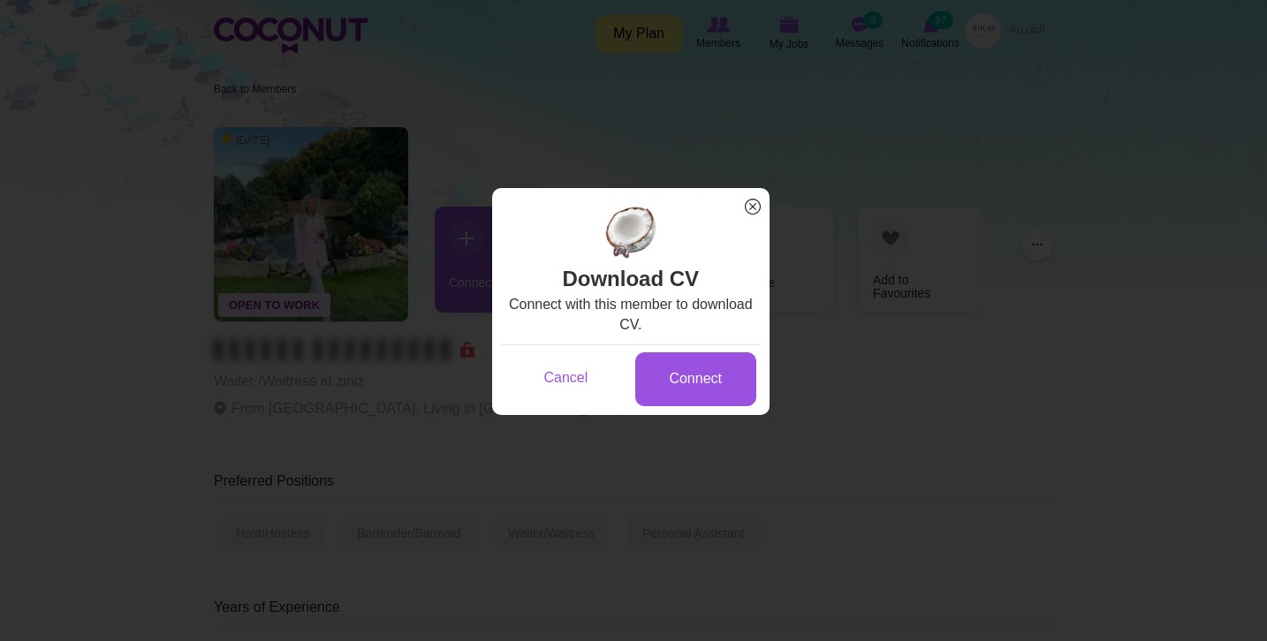
click at [758, 394] on div "Connect" at bounding box center [696, 378] width 130 height 57
click at [697, 372] on link "Connect" at bounding box center [695, 379] width 121 height 54
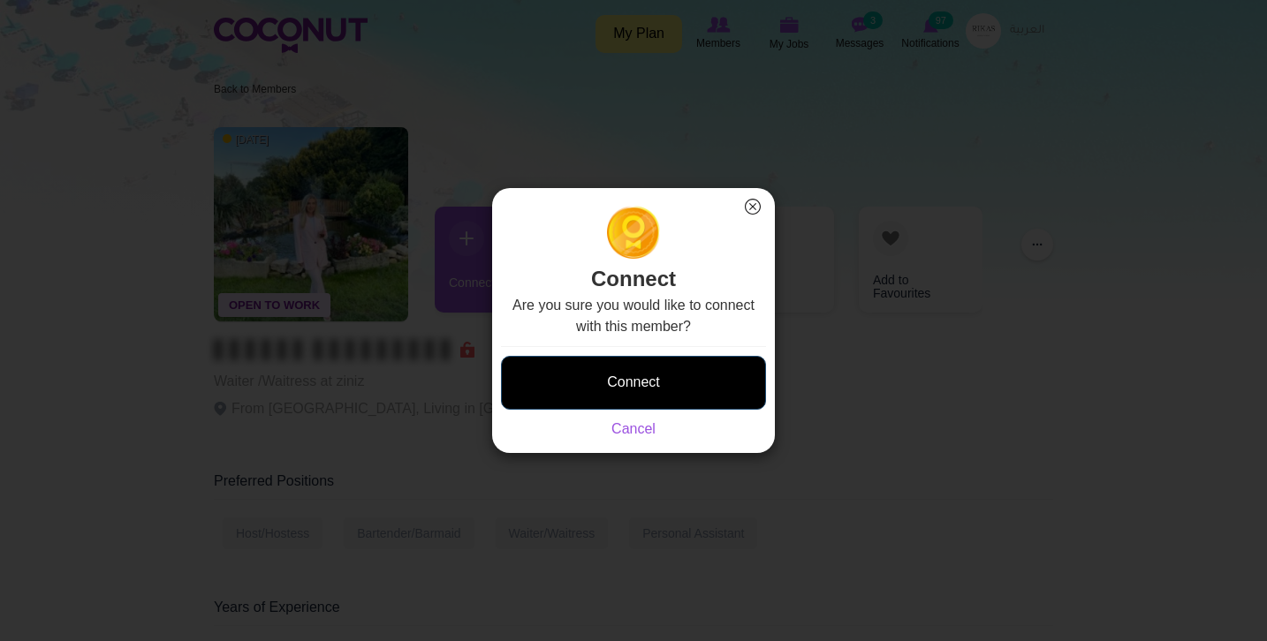
click at [709, 377] on button "Connect" at bounding box center [633, 383] width 265 height 54
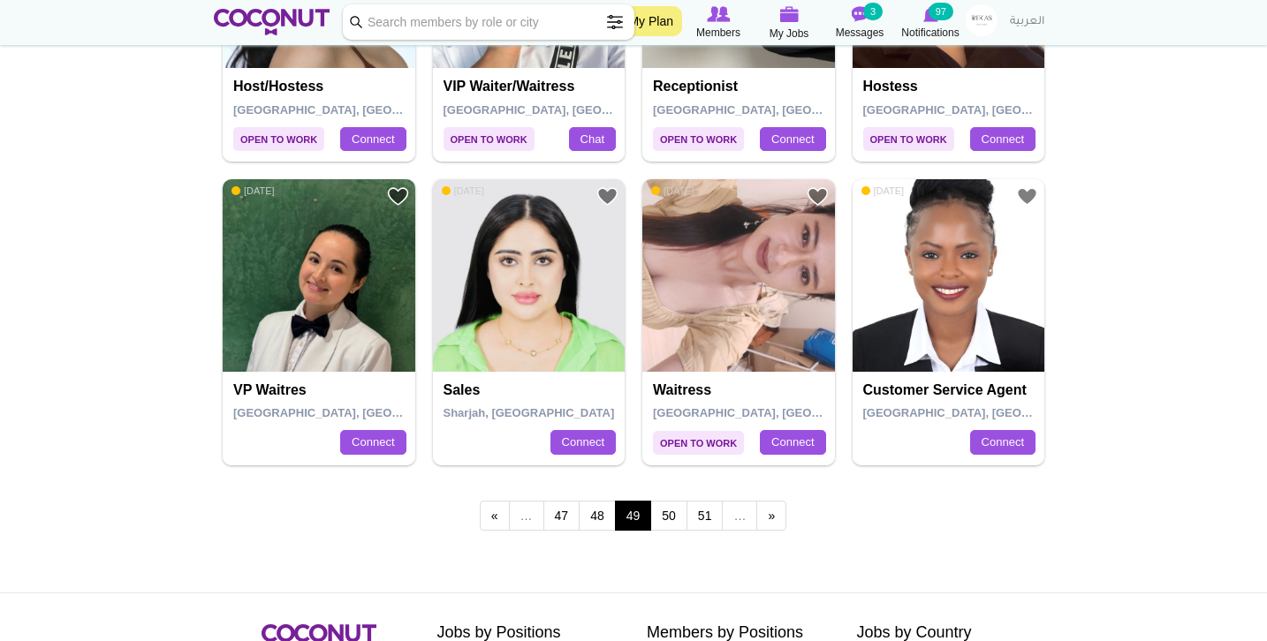
scroll to position [2973, 0]
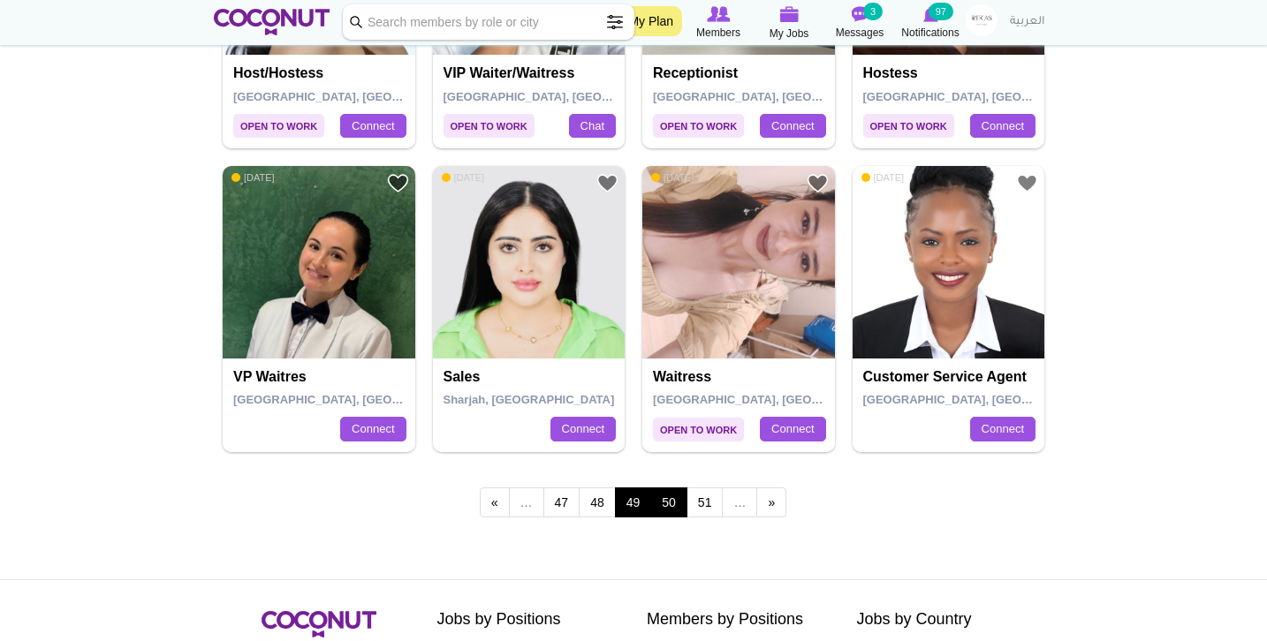
click at [669, 492] on link "50" at bounding box center [668, 503] width 37 height 30
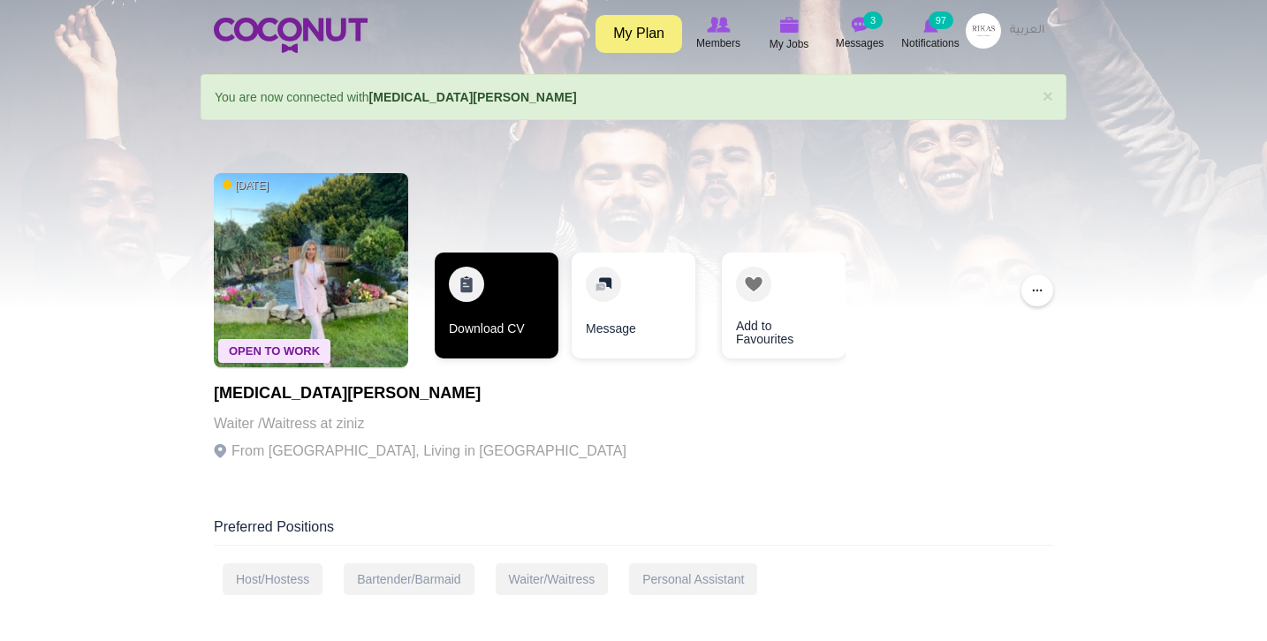
click at [511, 257] on link "Download CV" at bounding box center [497, 306] width 124 height 106
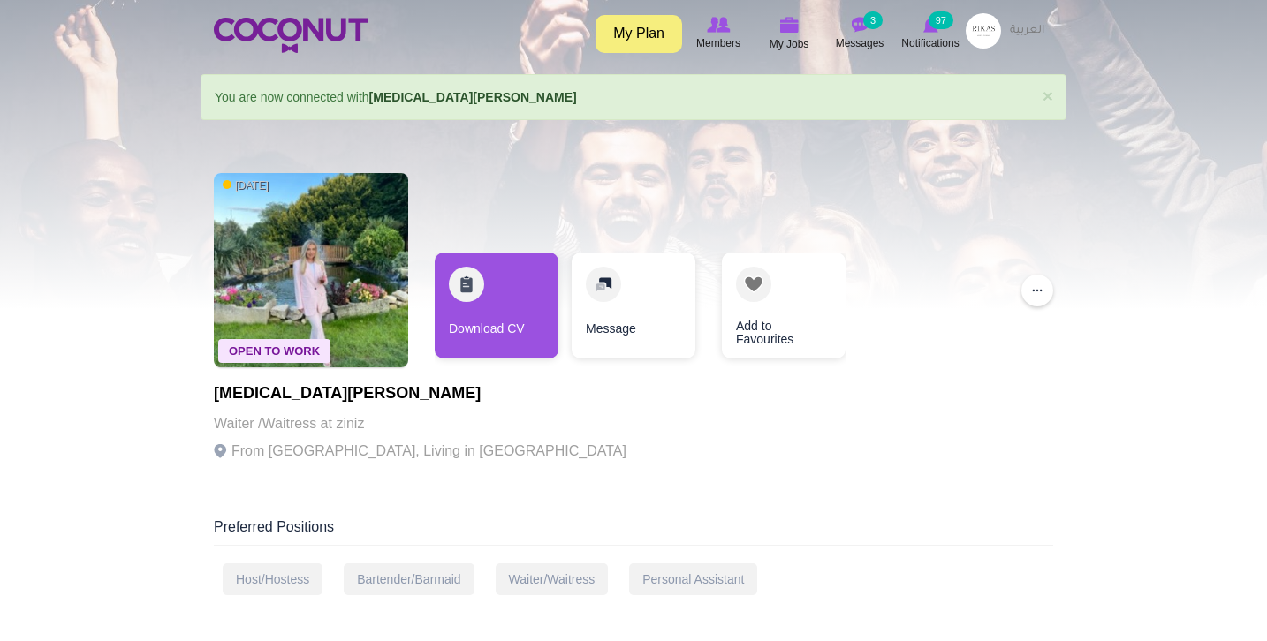
click at [610, 123] on div at bounding box center [633, 154] width 1267 height 309
click at [348, 214] on img at bounding box center [311, 270] width 194 height 194
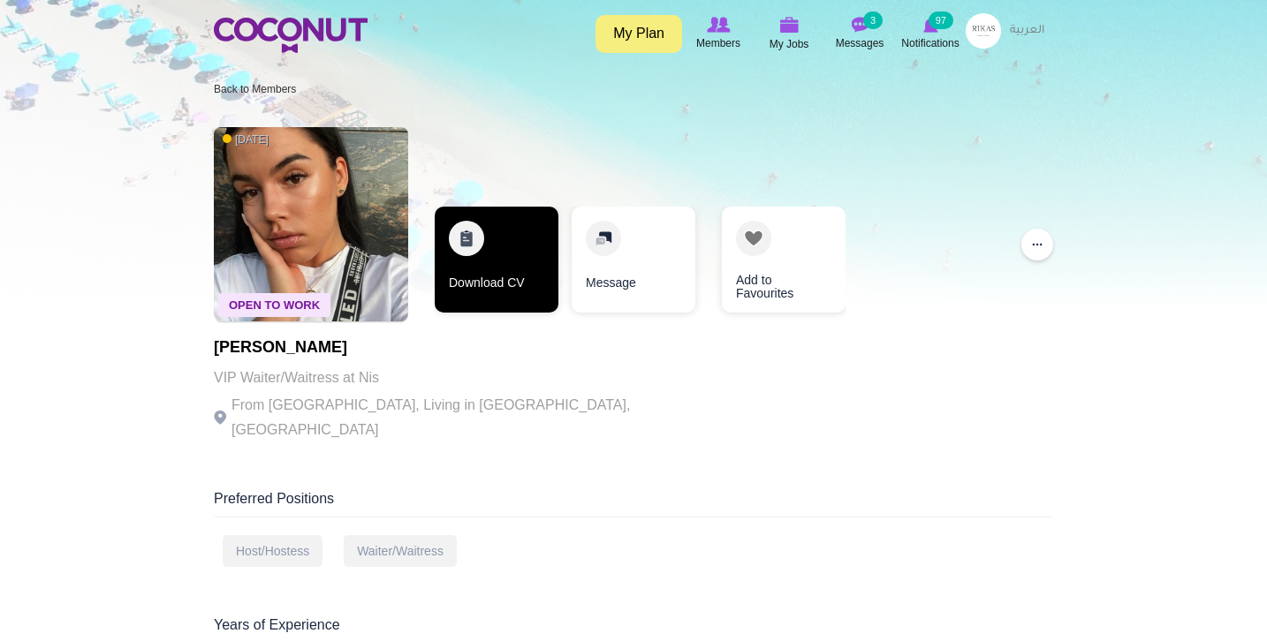
click at [468, 248] on link "Download CV" at bounding box center [497, 260] width 124 height 106
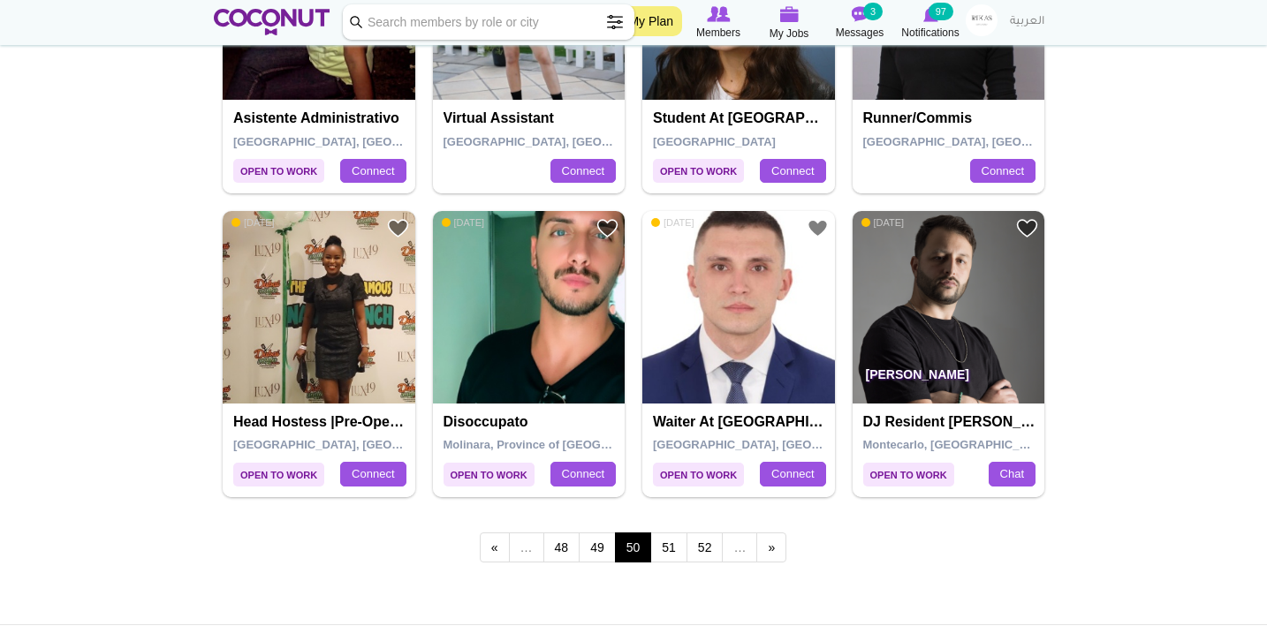
scroll to position [2932, 0]
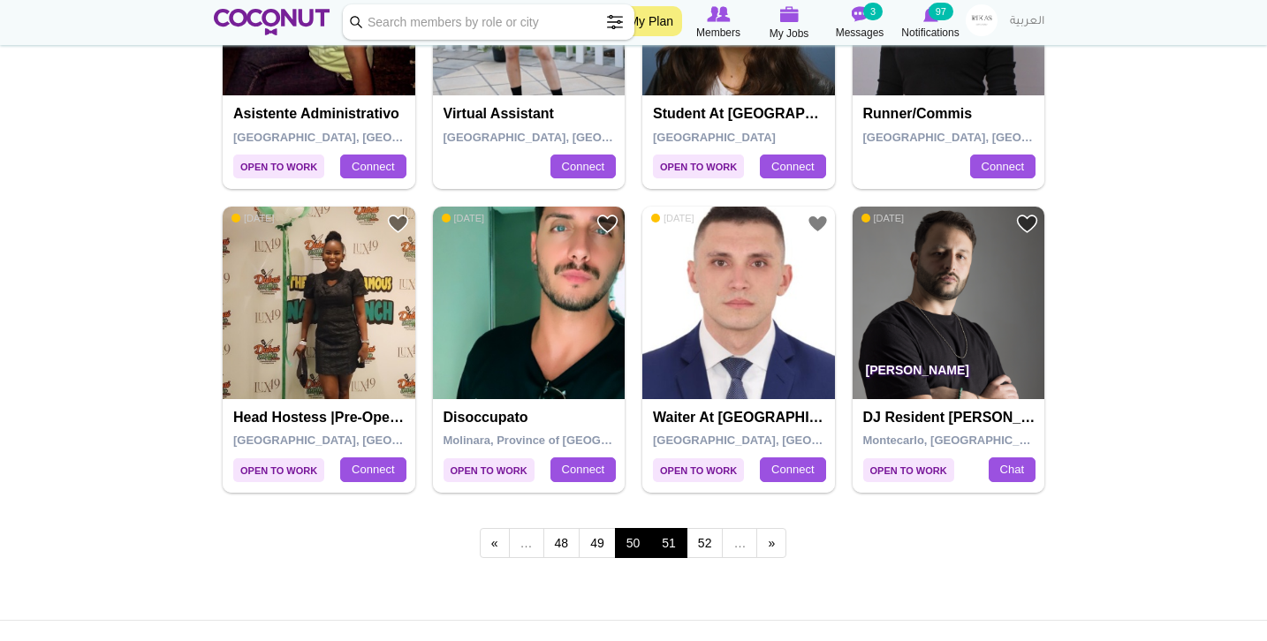
click at [673, 528] on link "51" at bounding box center [668, 543] width 37 height 30
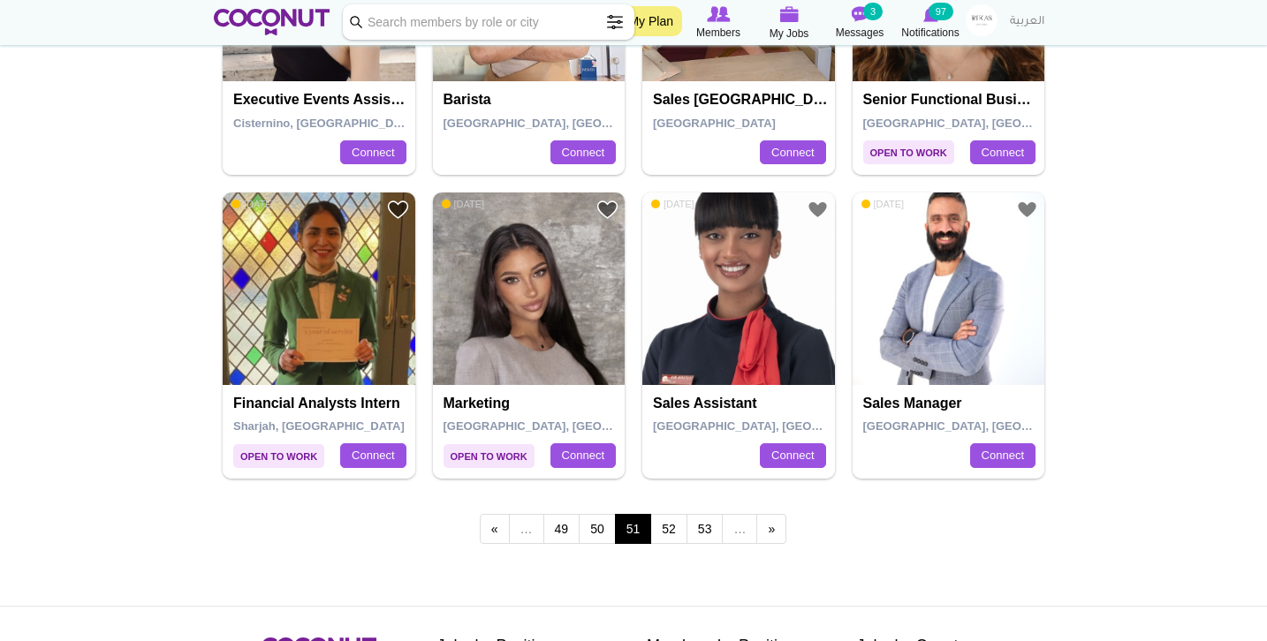
scroll to position [2956, 0]
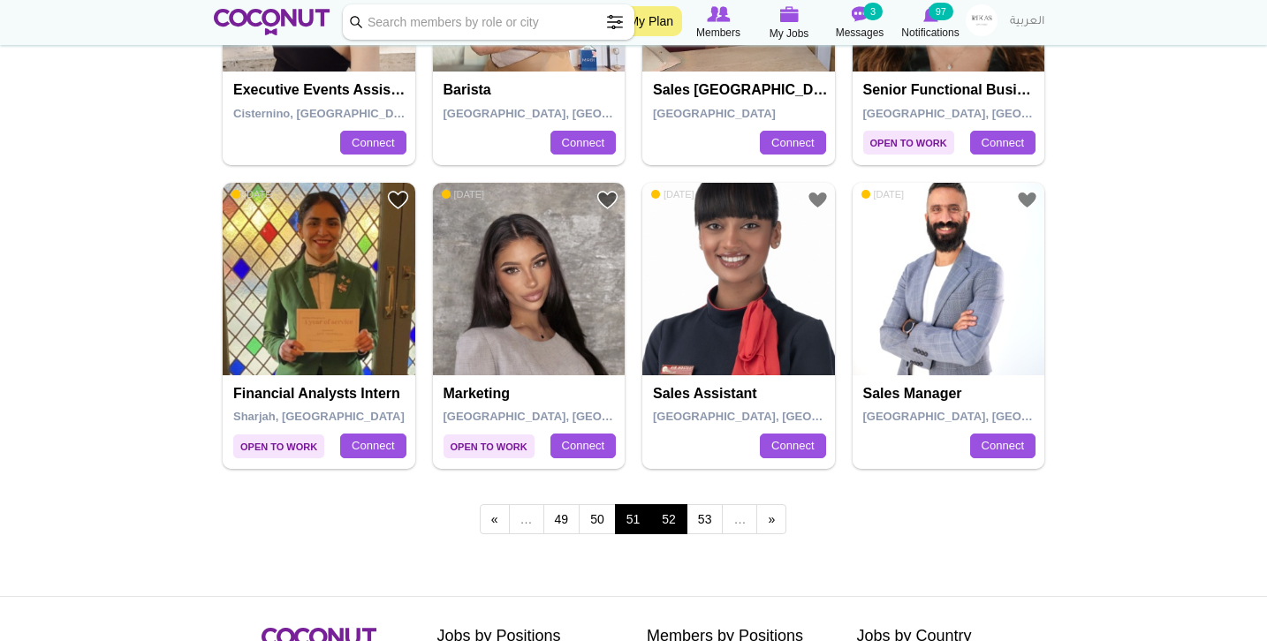
click at [664, 506] on link "52" at bounding box center [668, 519] width 37 height 30
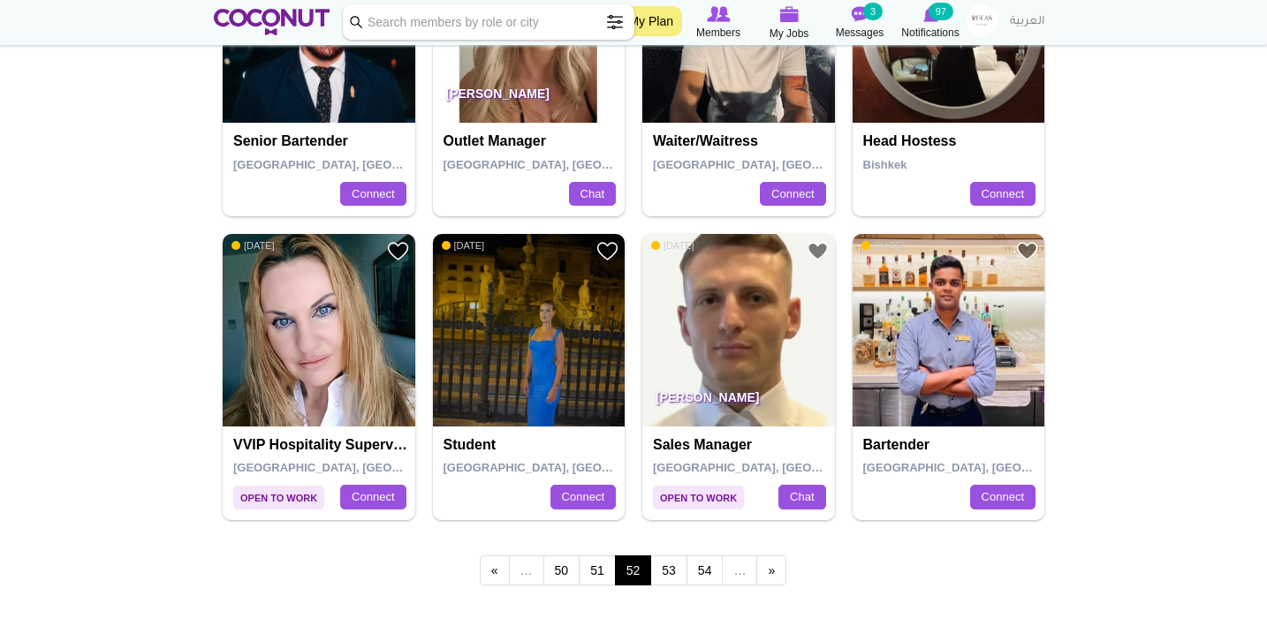
scroll to position [2933, 0]
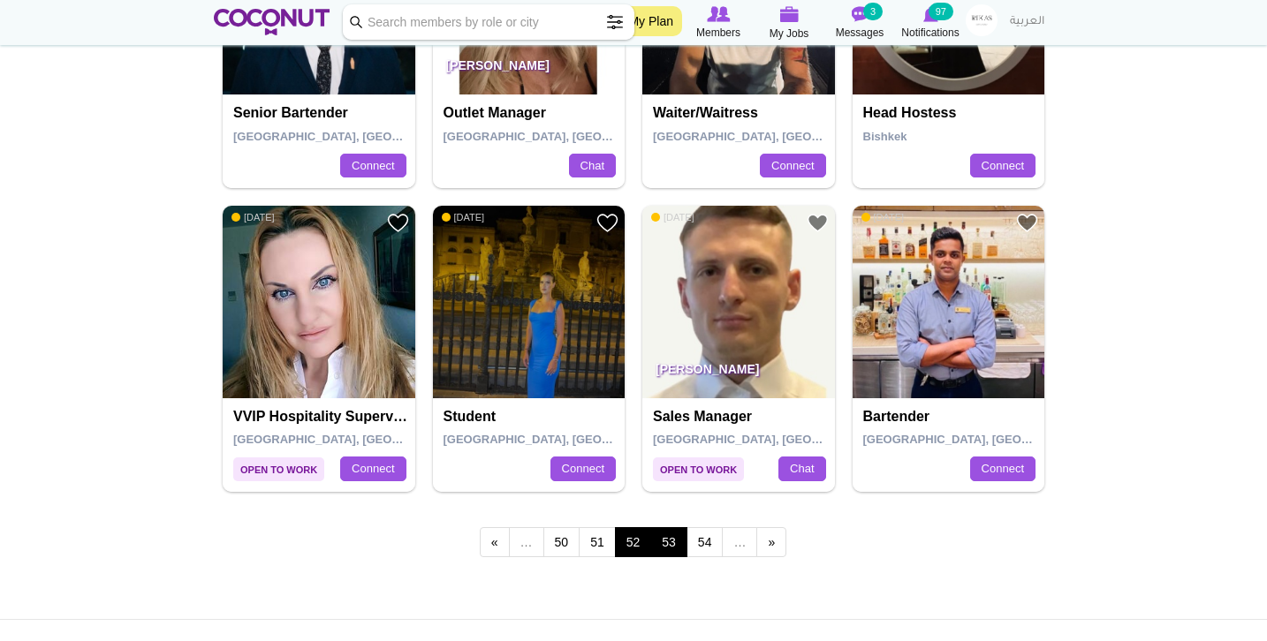
click at [677, 534] on link "53" at bounding box center [668, 542] width 37 height 30
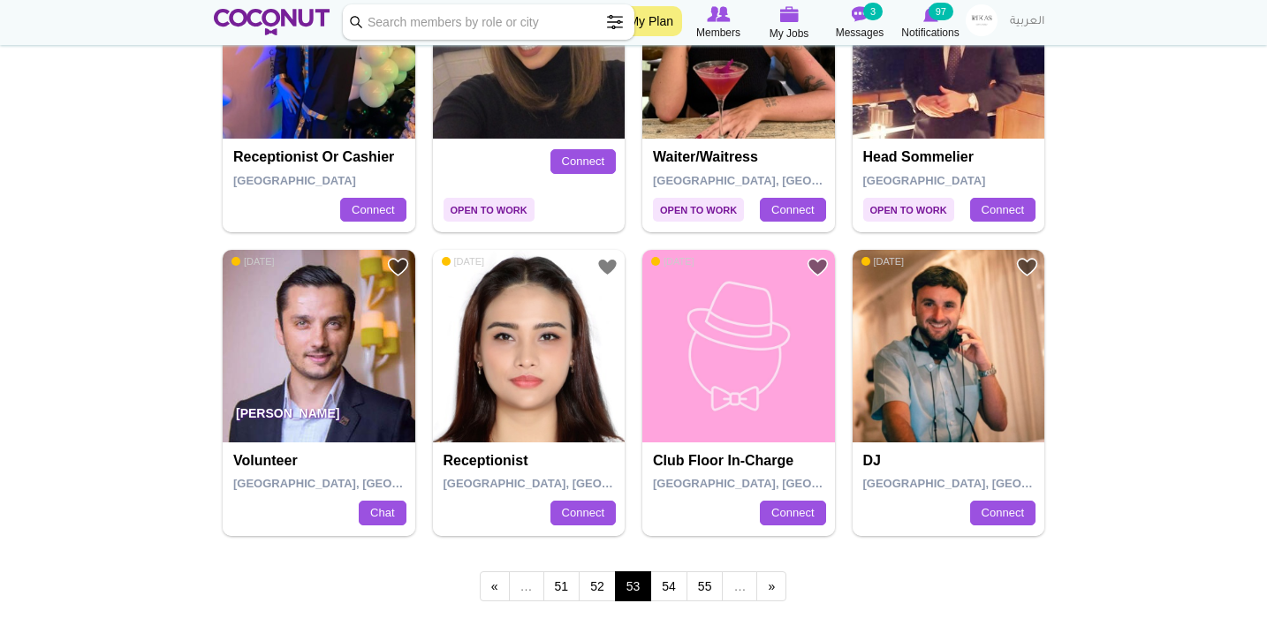
scroll to position [2892, 0]
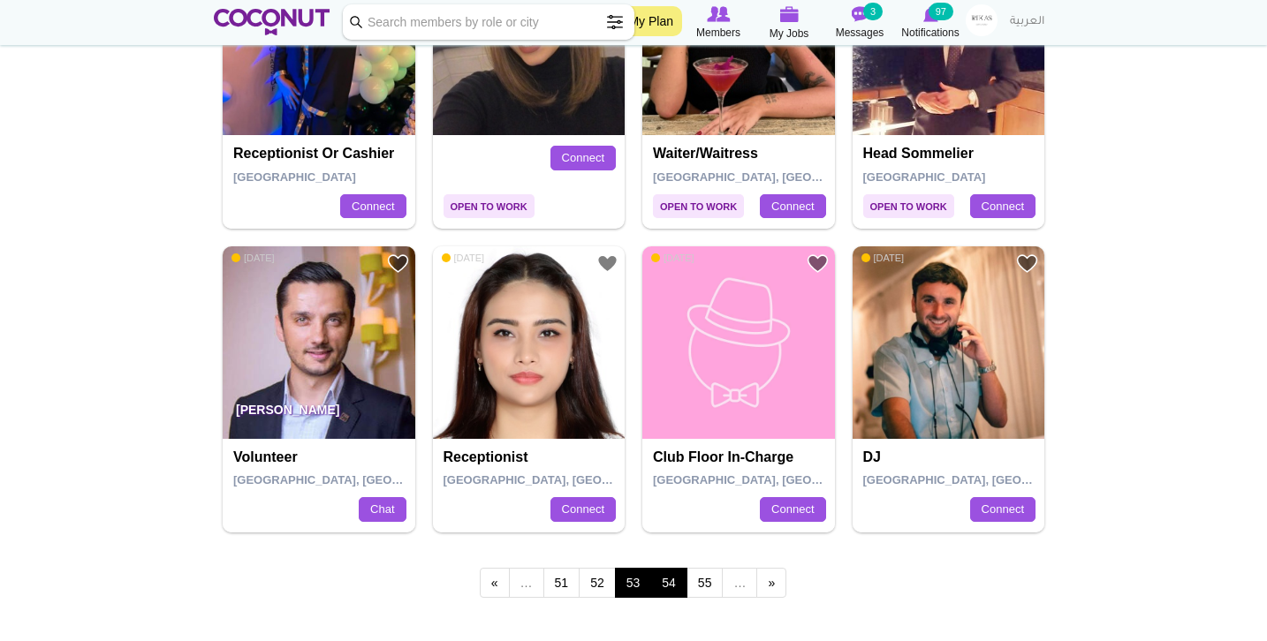
click at [671, 569] on link "54" at bounding box center [668, 583] width 37 height 30
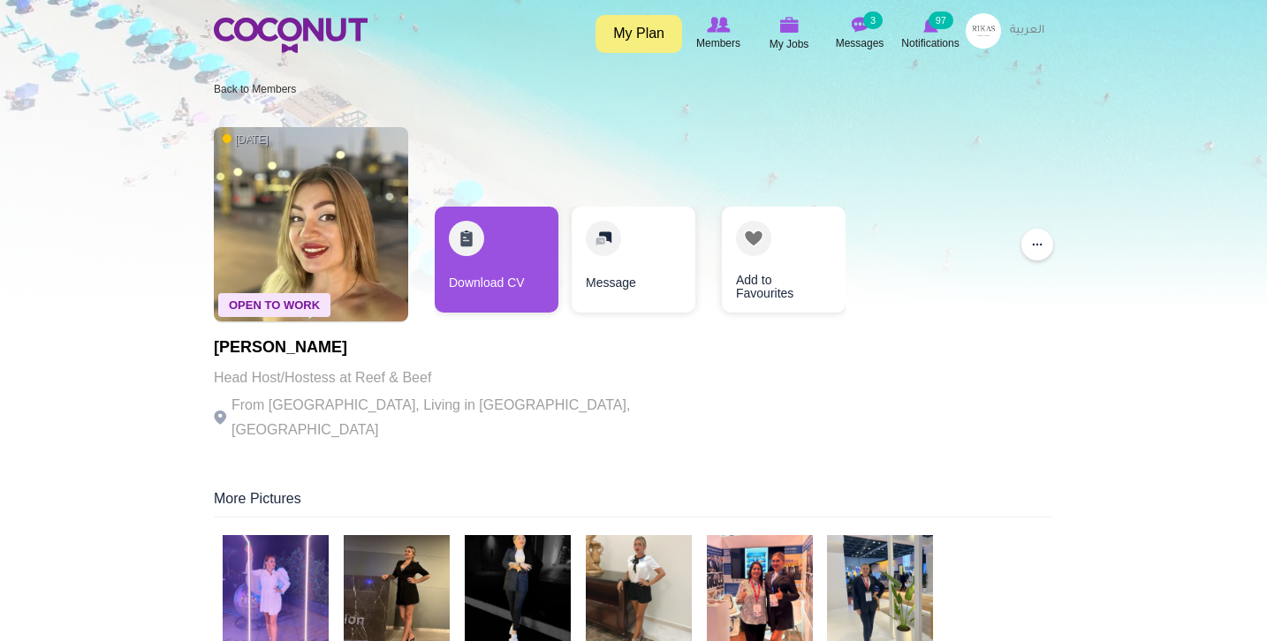
click at [428, 559] on img at bounding box center [397, 588] width 106 height 106
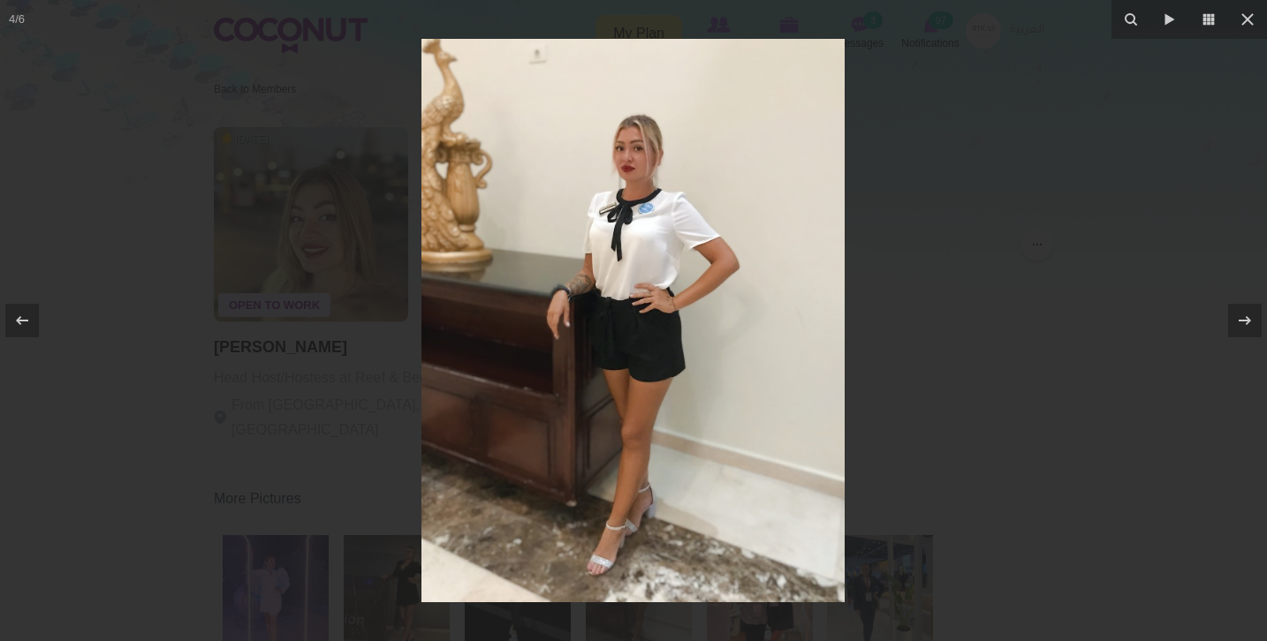
click at [269, 393] on div at bounding box center [633, 320] width 1267 height 641
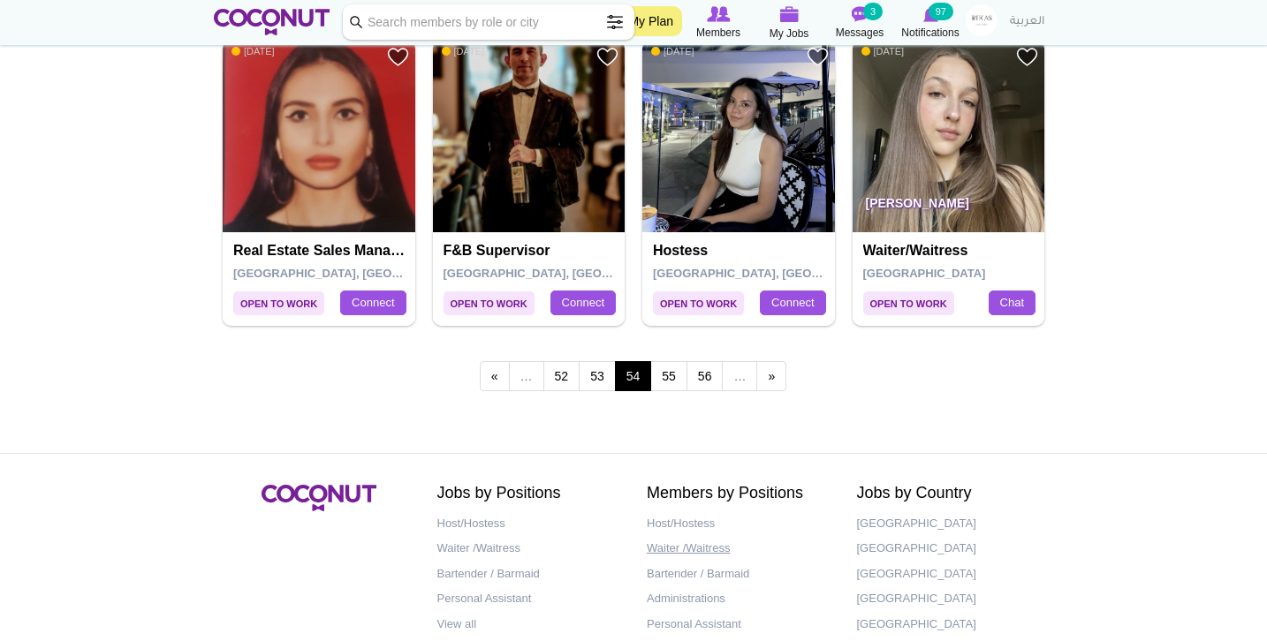
scroll to position [3121, 0]
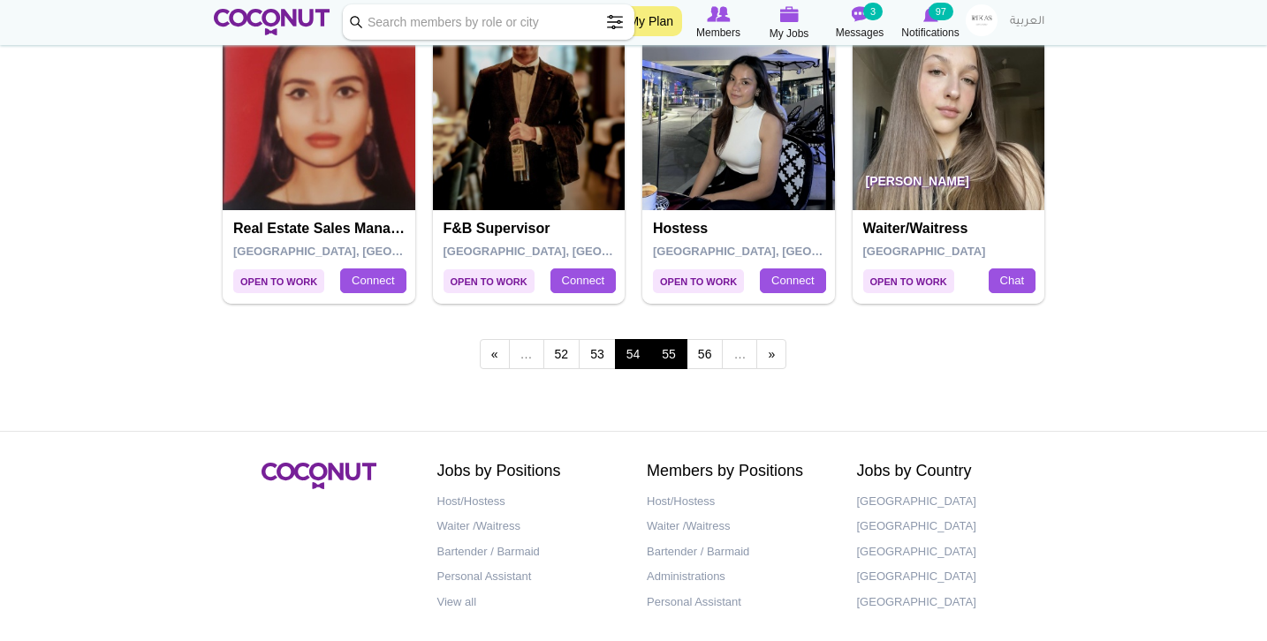
click at [675, 339] on link "55" at bounding box center [668, 354] width 37 height 30
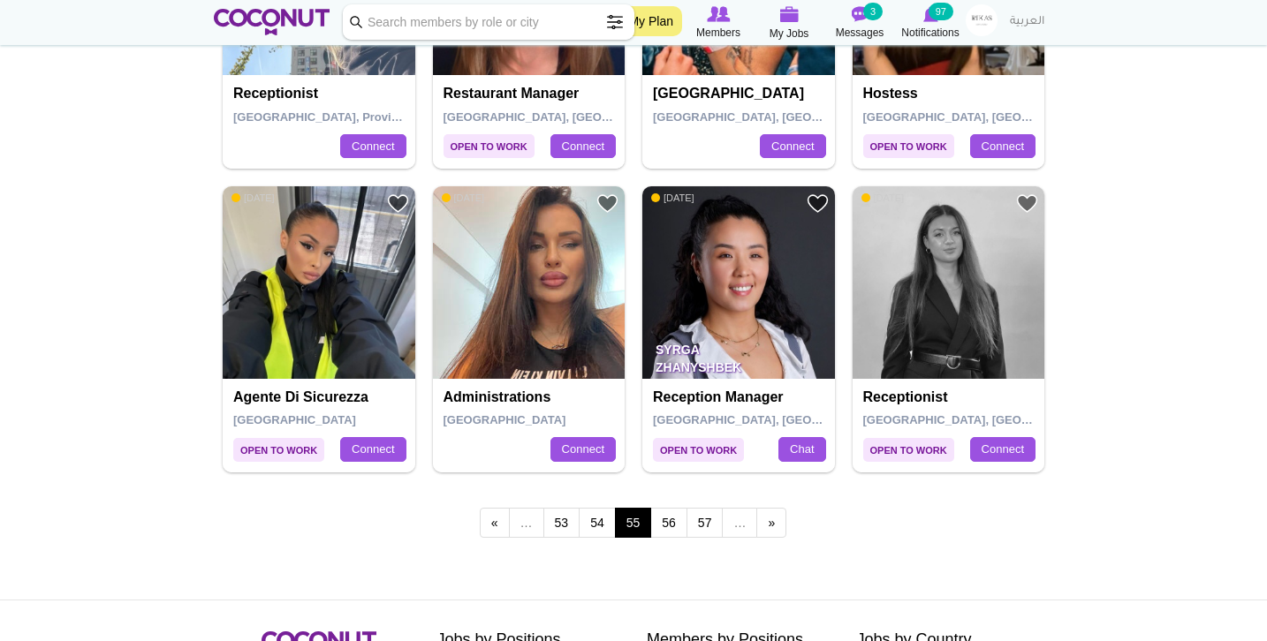
scroll to position [2964, 0]
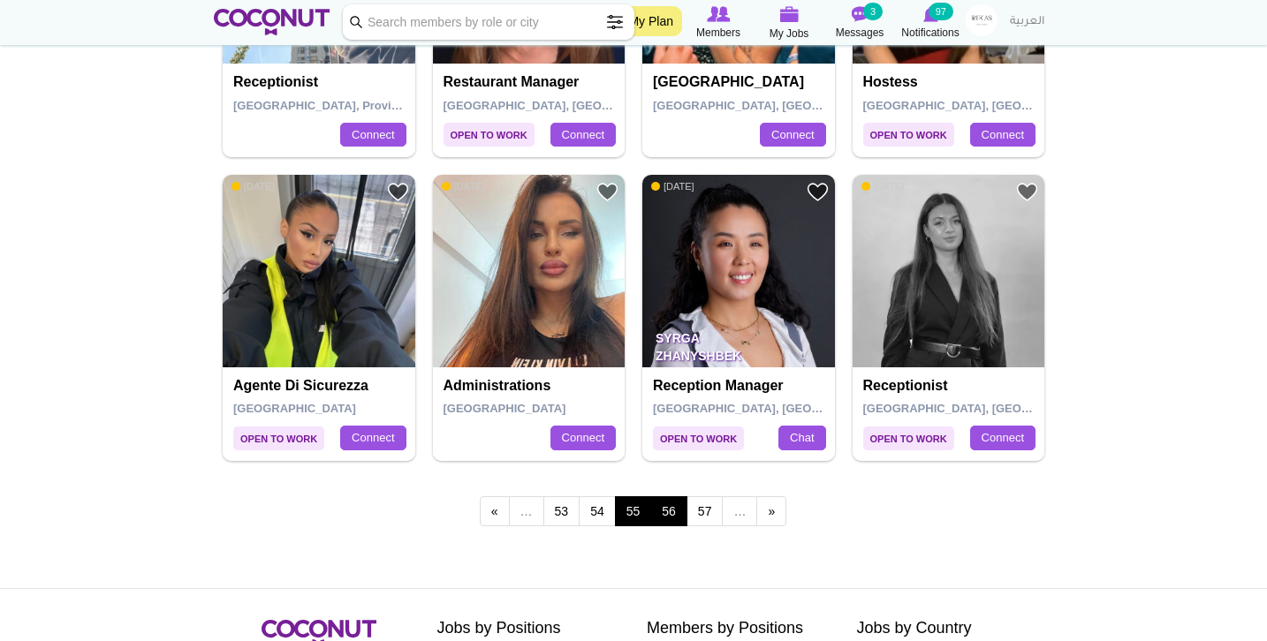
click at [666, 496] on link "56" at bounding box center [668, 511] width 37 height 30
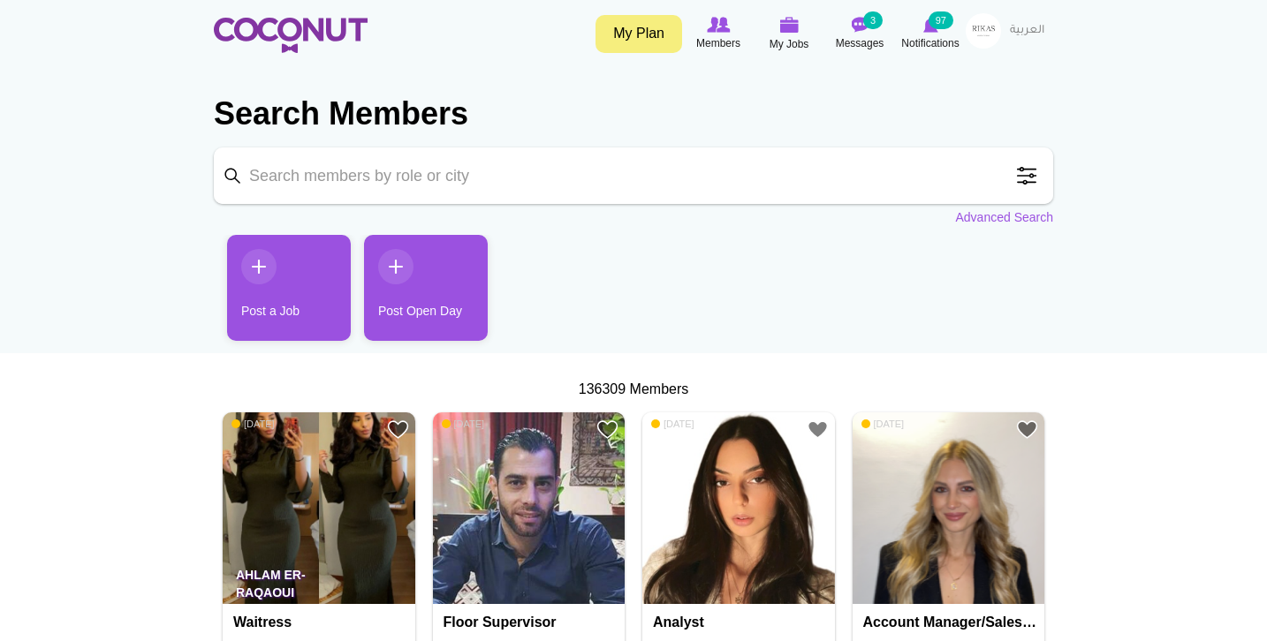
click at [317, 52] on img at bounding box center [291, 35] width 154 height 35
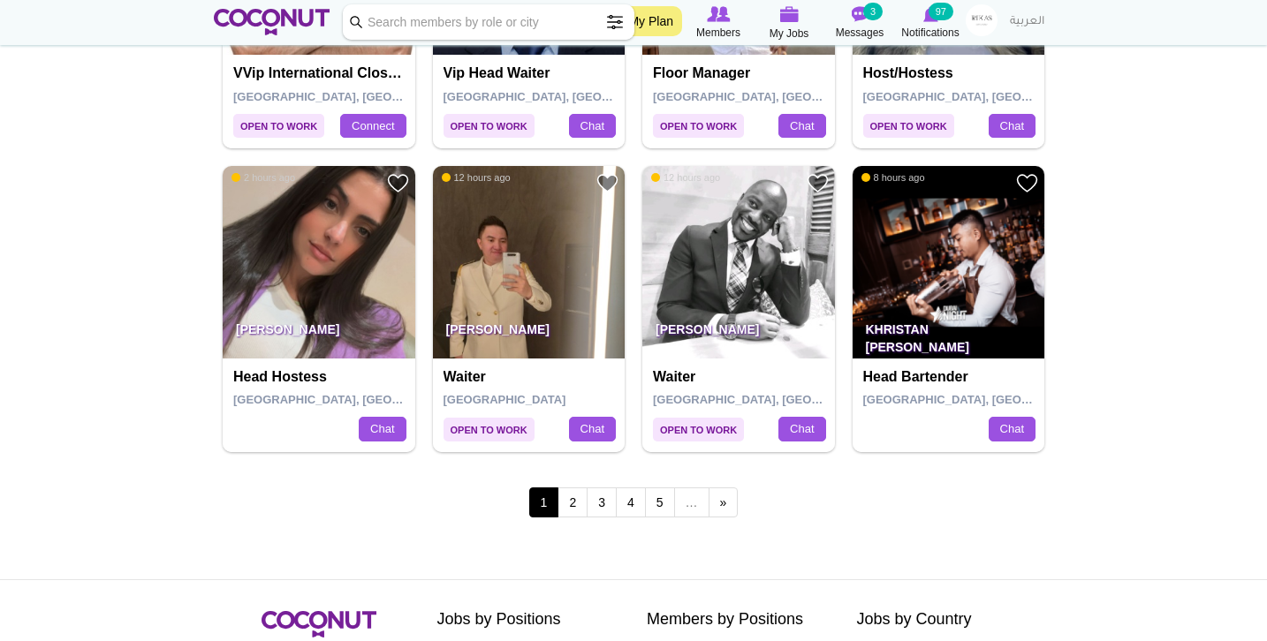
scroll to position [2976, 0]
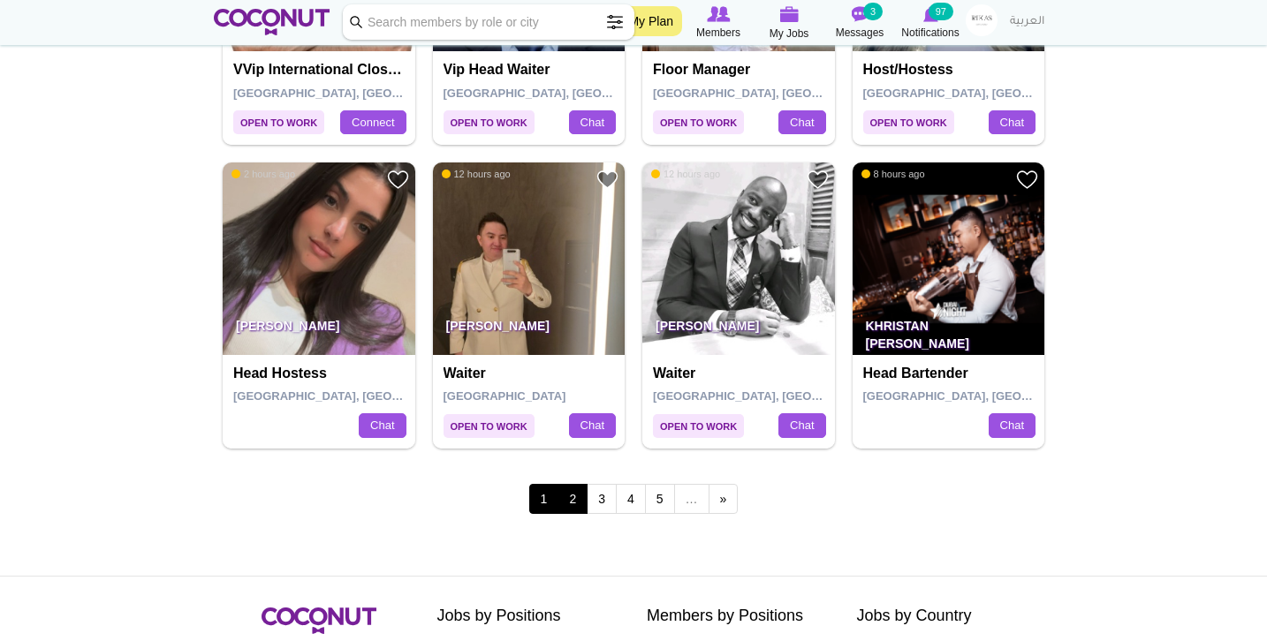
click at [565, 484] on link "2" at bounding box center [572, 499] width 30 height 30
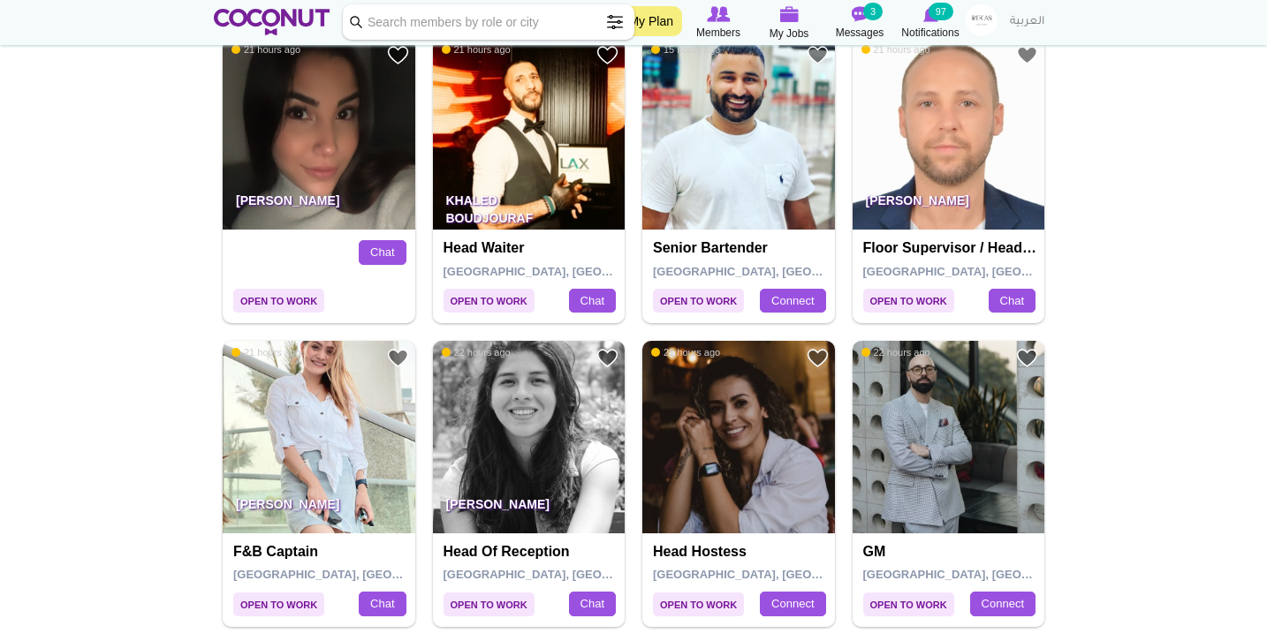
scroll to position [2886, 0]
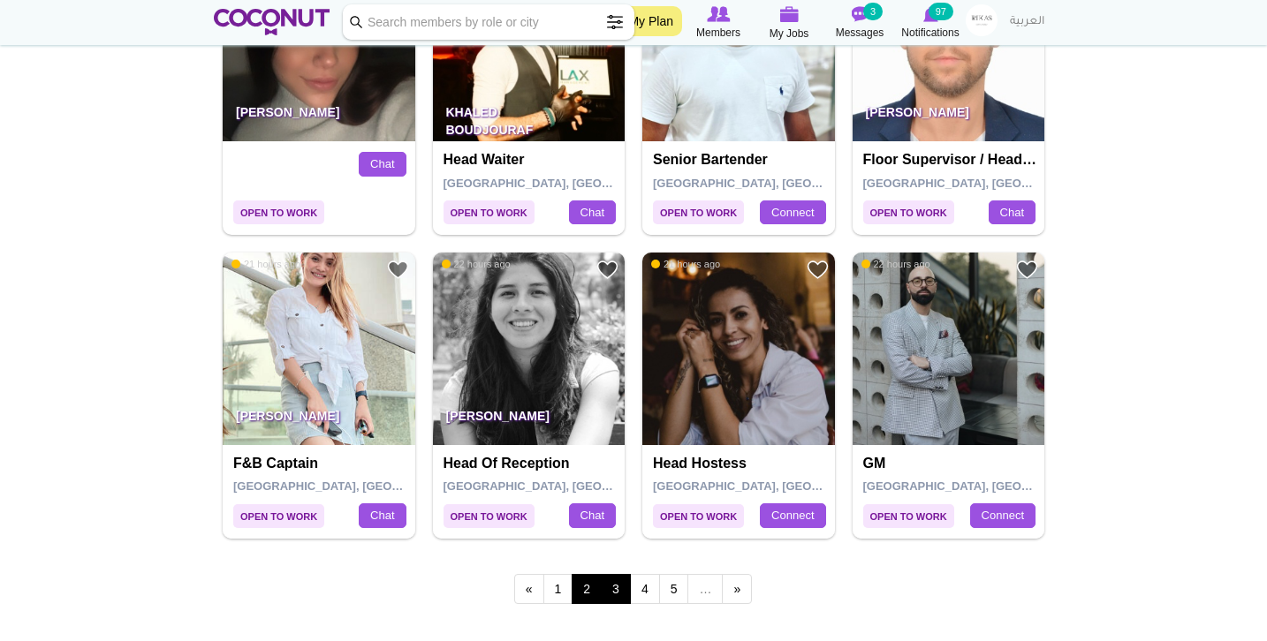
click at [610, 574] on link "3" at bounding box center [616, 589] width 30 height 30
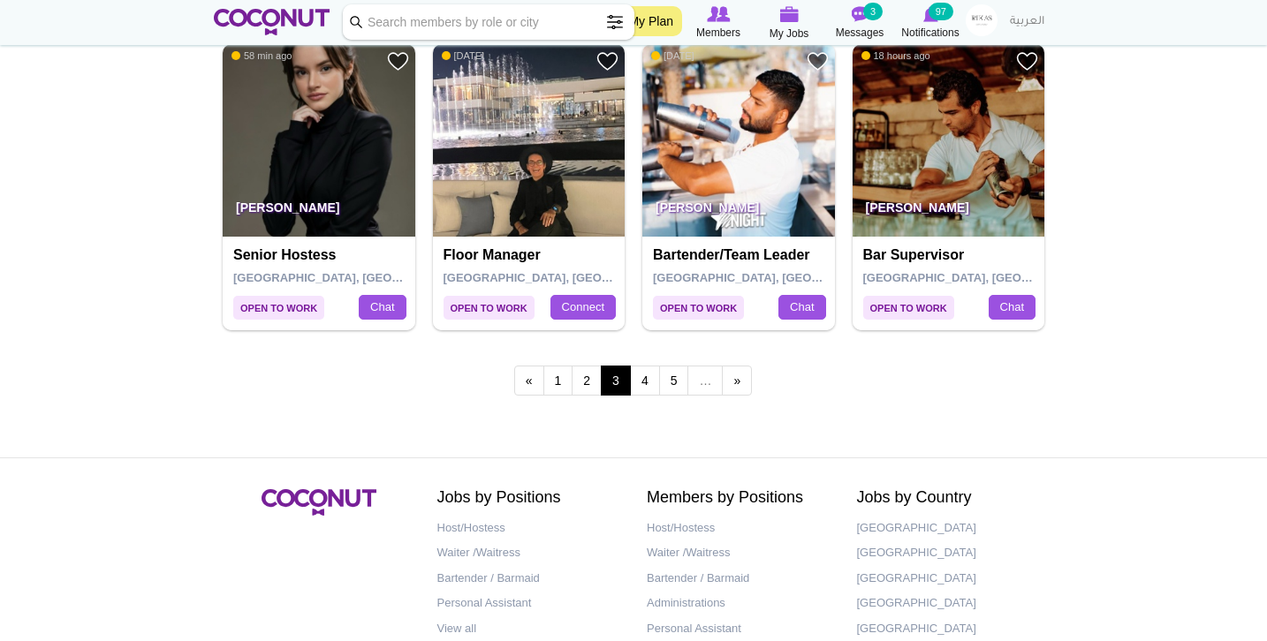
scroll to position [3099, 0]
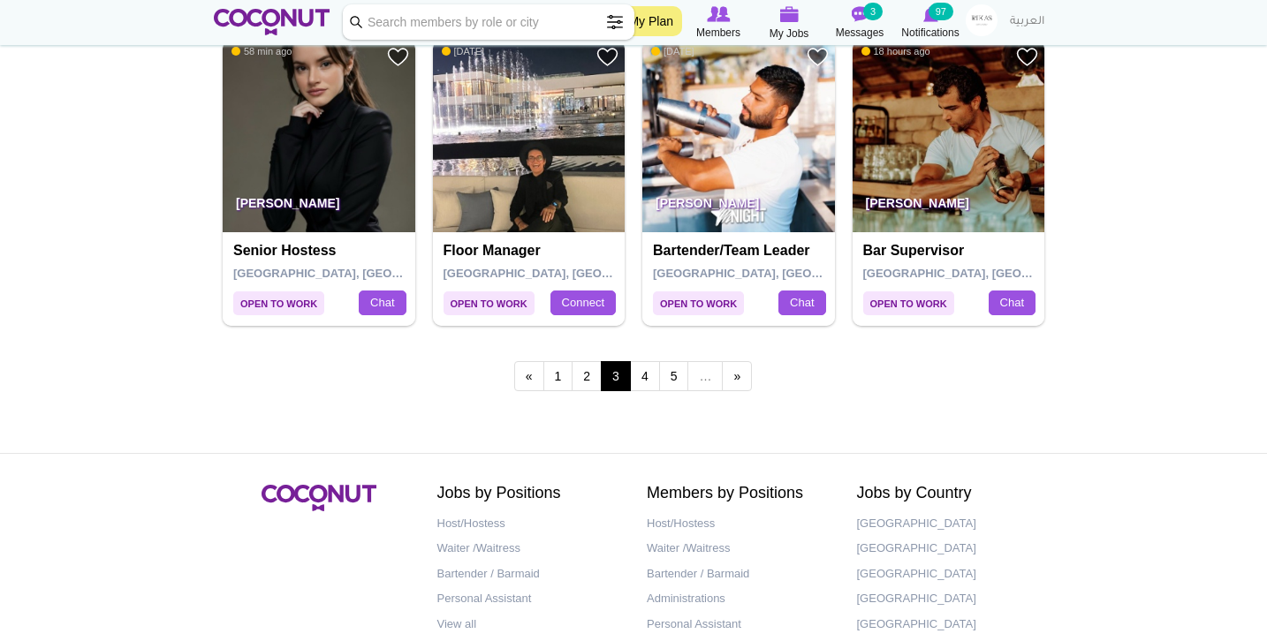
click at [428, 32] on input "Keyword" at bounding box center [489, 21] width 292 height 35
click button "Search" at bounding box center [0, 0] width 0 height 0
drag, startPoint x: 428, startPoint y: 15, endPoint x: 334, endPoint y: 16, distance: 94.5
type input "mendes"
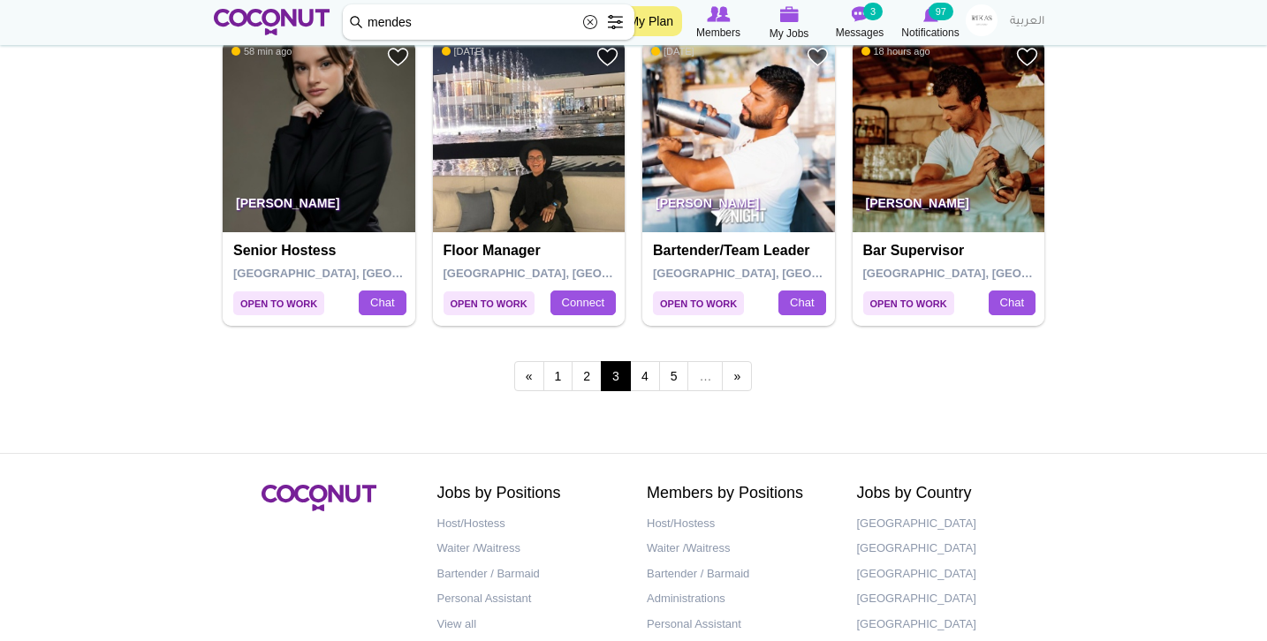
click button "Search" at bounding box center [0, 0] width 0 height 0
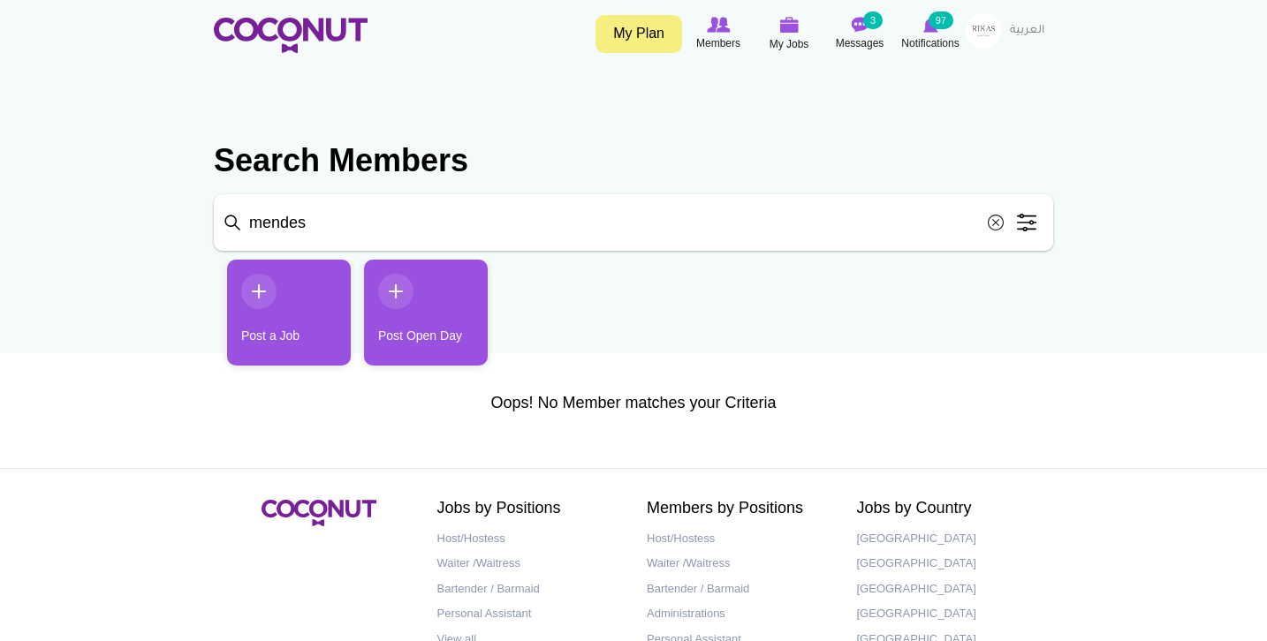
click at [330, 228] on input "mendes" at bounding box center [633, 222] width 839 height 57
type input "[PERSON_NAME]"
click button "Search" at bounding box center [0, 0] width 0 height 0
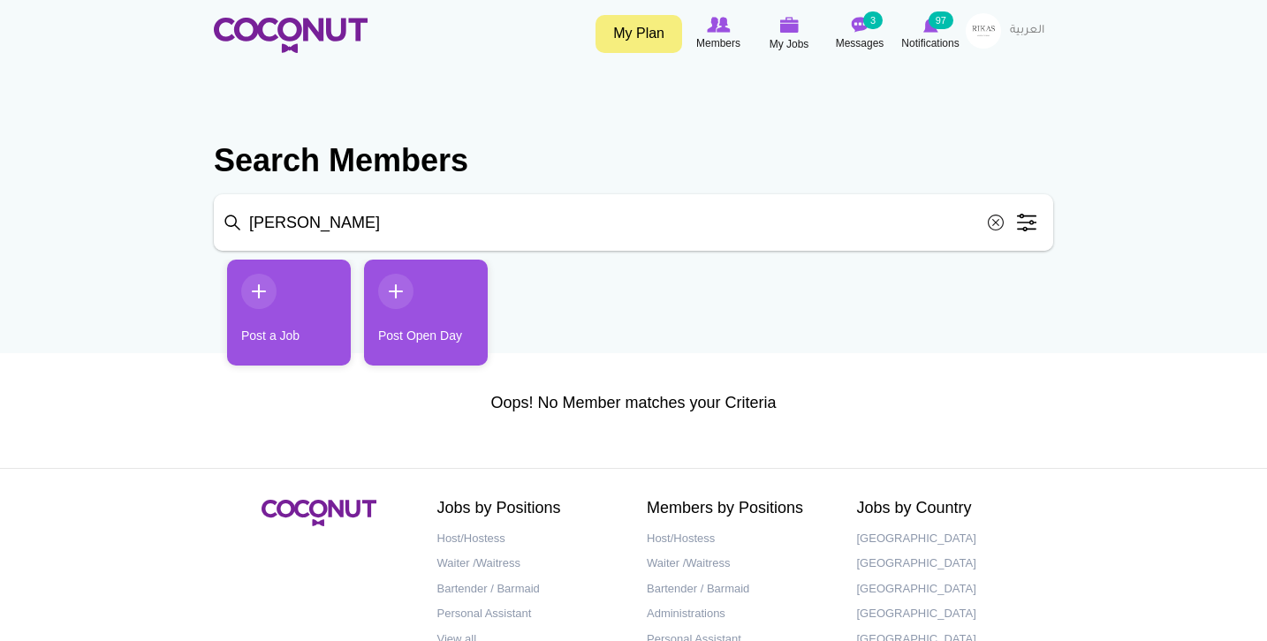
click at [343, 226] on input "[PERSON_NAME]" at bounding box center [633, 222] width 839 height 57
type input "mende"
click button "Search" at bounding box center [0, 0] width 0 height 0
